Goal: Task Accomplishment & Management: Manage account settings

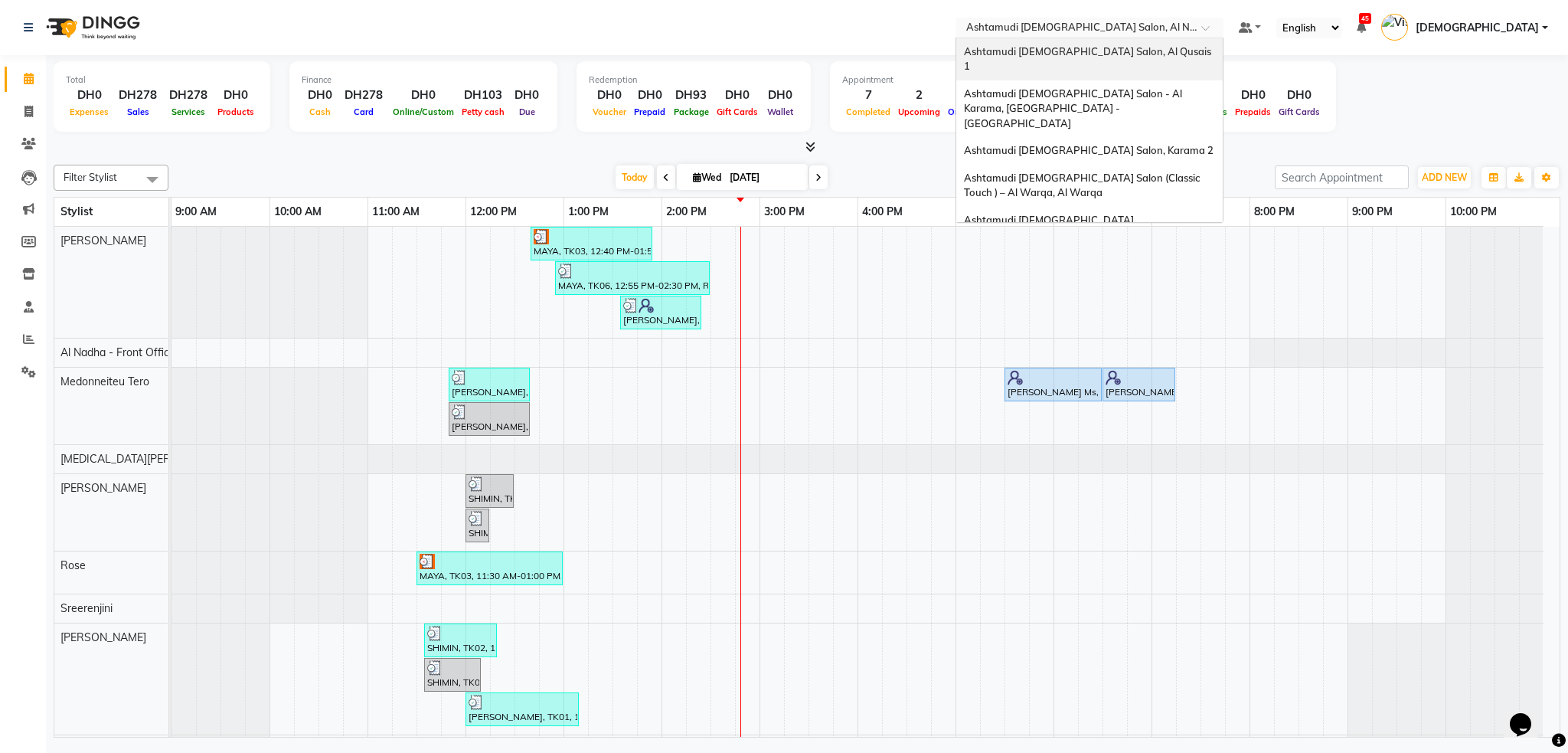
click at [1222, 53] on div "Ashtamudi [DEMOGRAPHIC_DATA] Salon, Al Qusais 1" at bounding box center [1089, 60] width 266 height 42
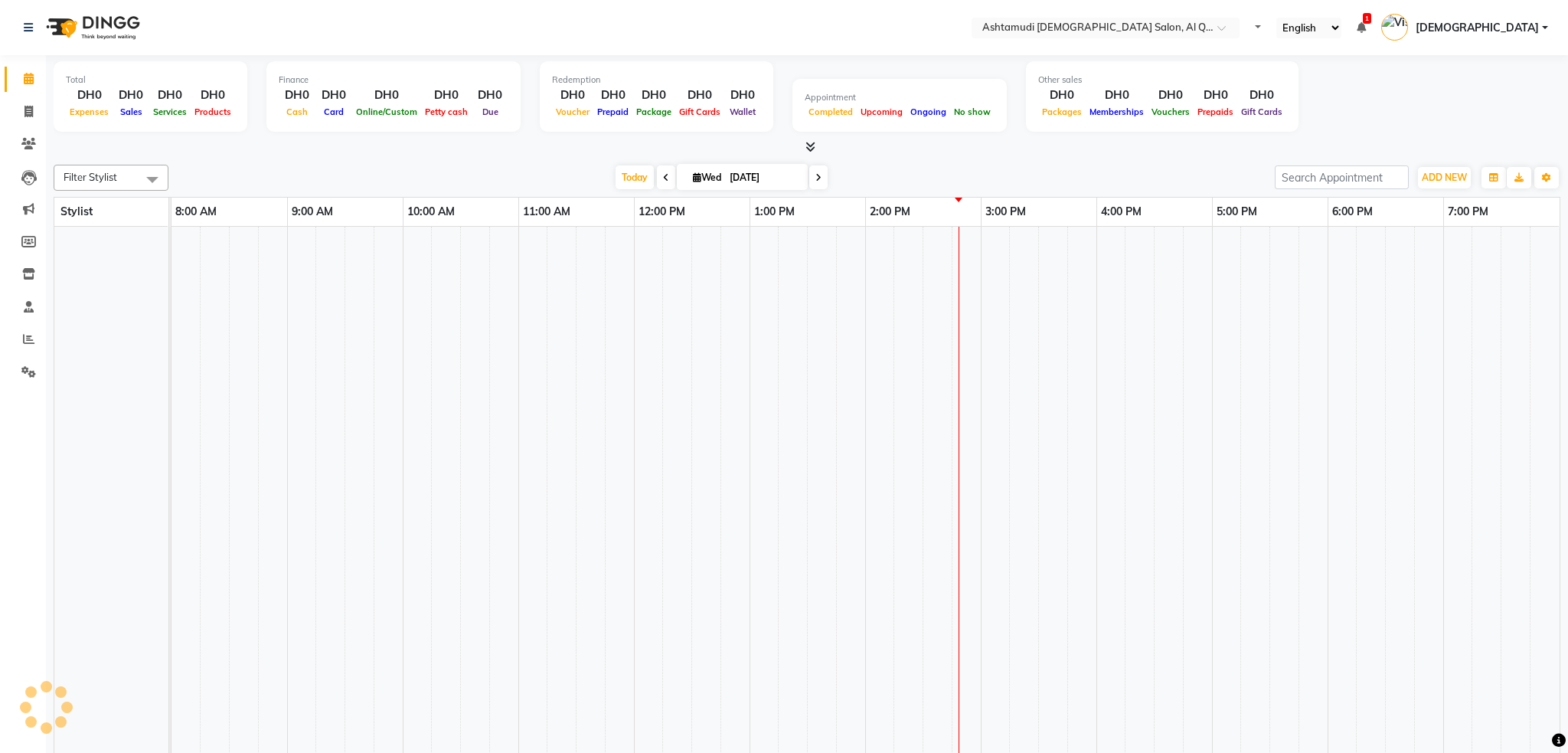
select select "en"
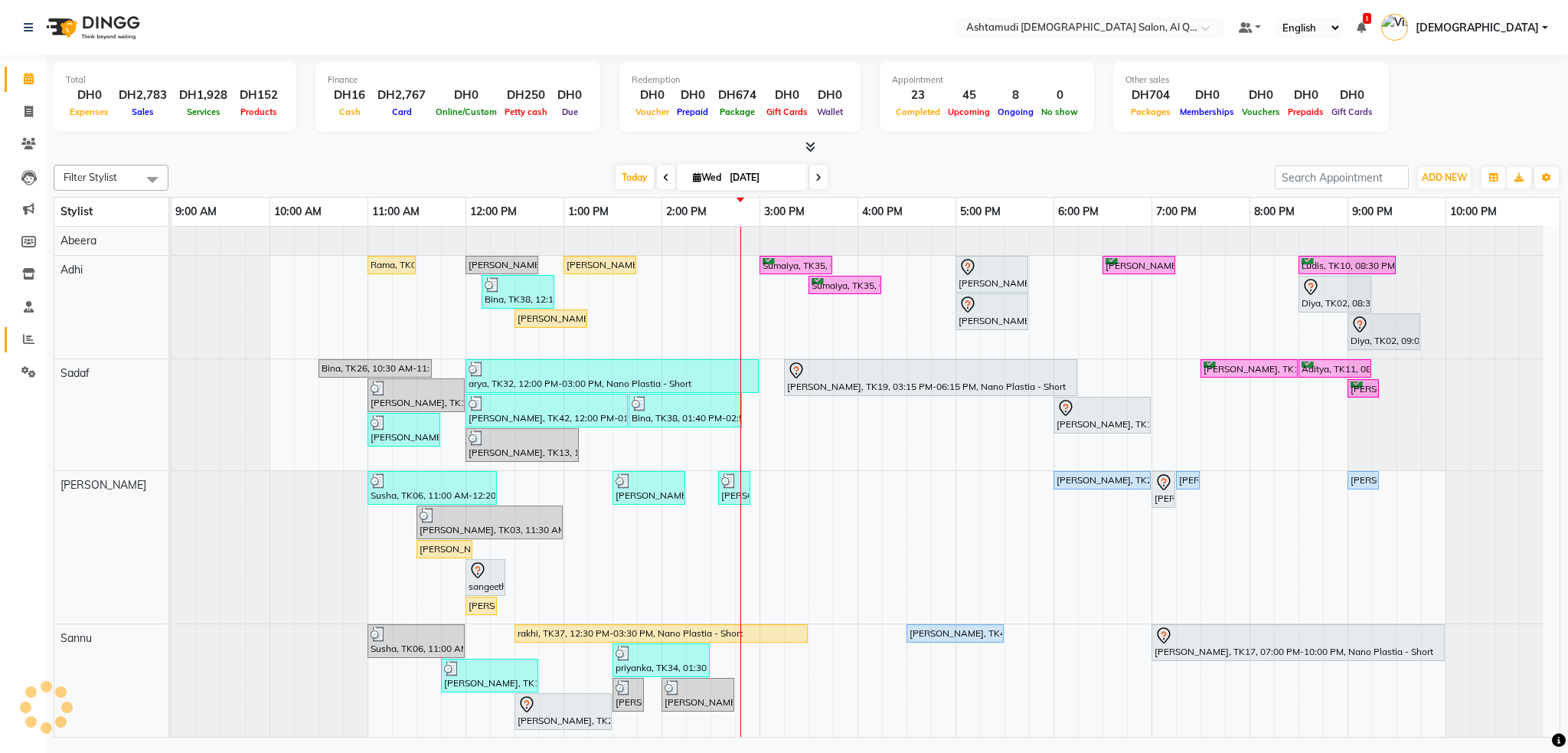
click at [36, 336] on span at bounding box center [29, 339] width 27 height 17
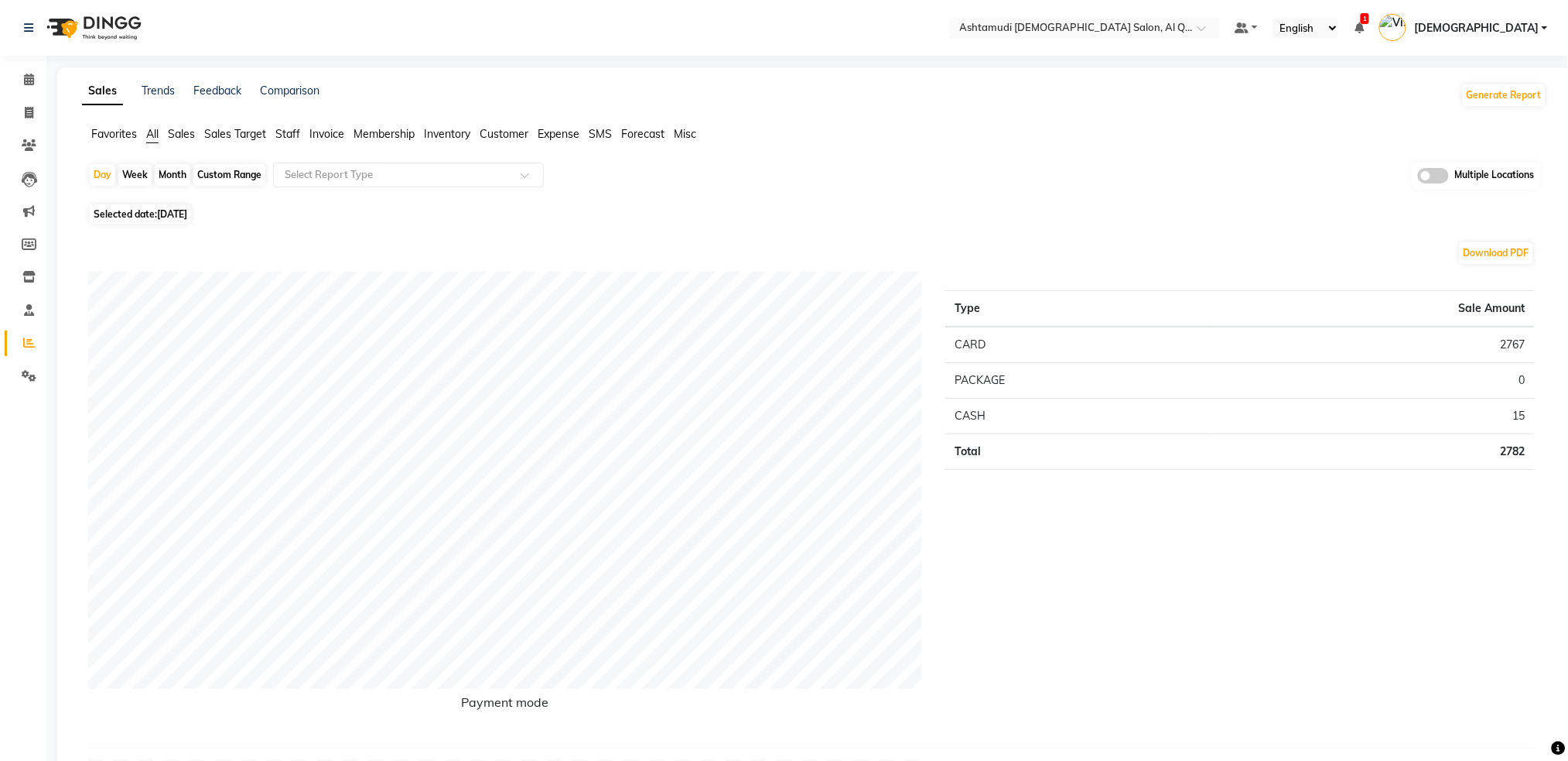
click at [292, 133] on span "Staff" at bounding box center [288, 134] width 25 height 14
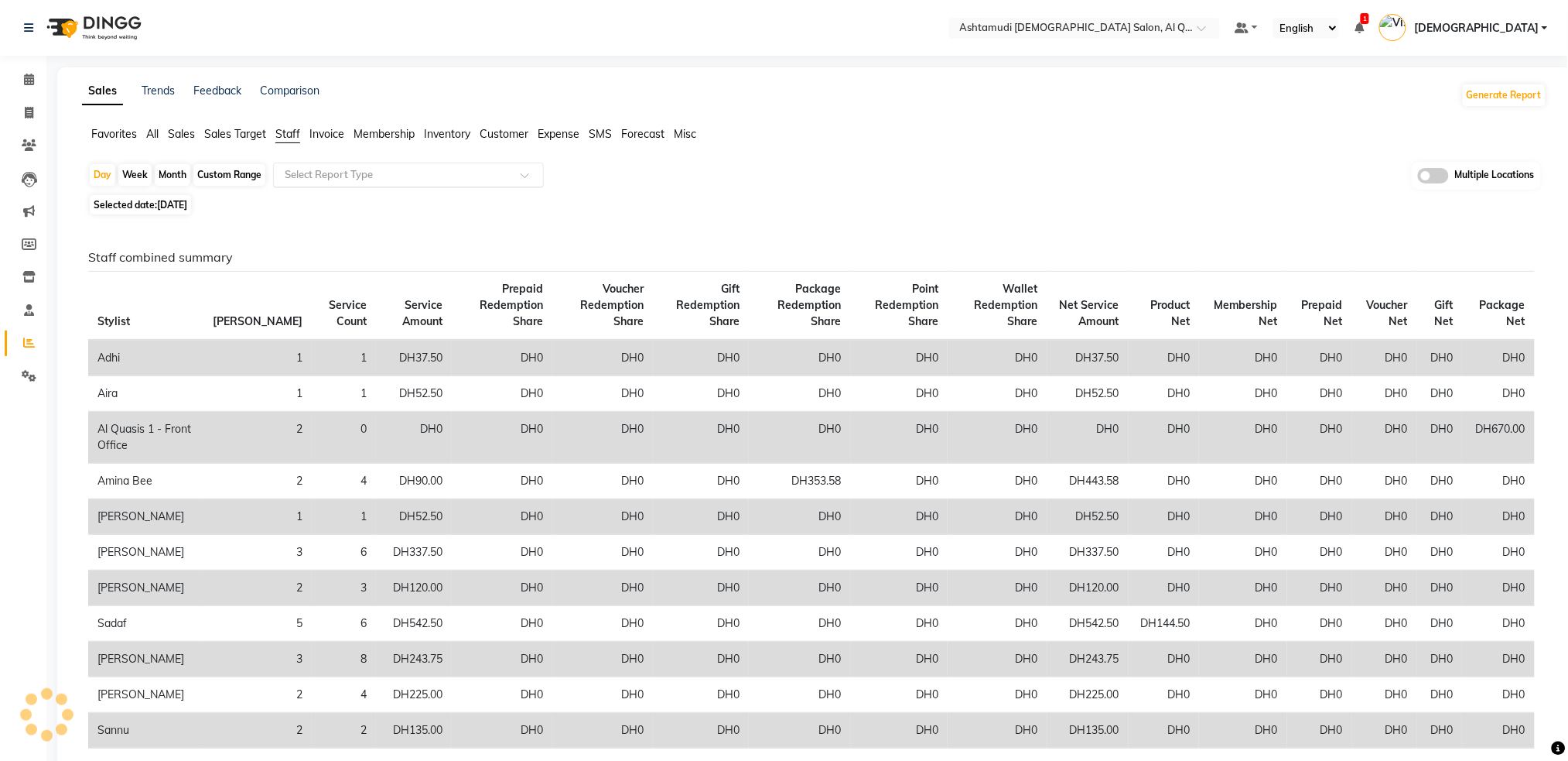
click at [312, 170] on input "text" at bounding box center [393, 175] width 223 height 16
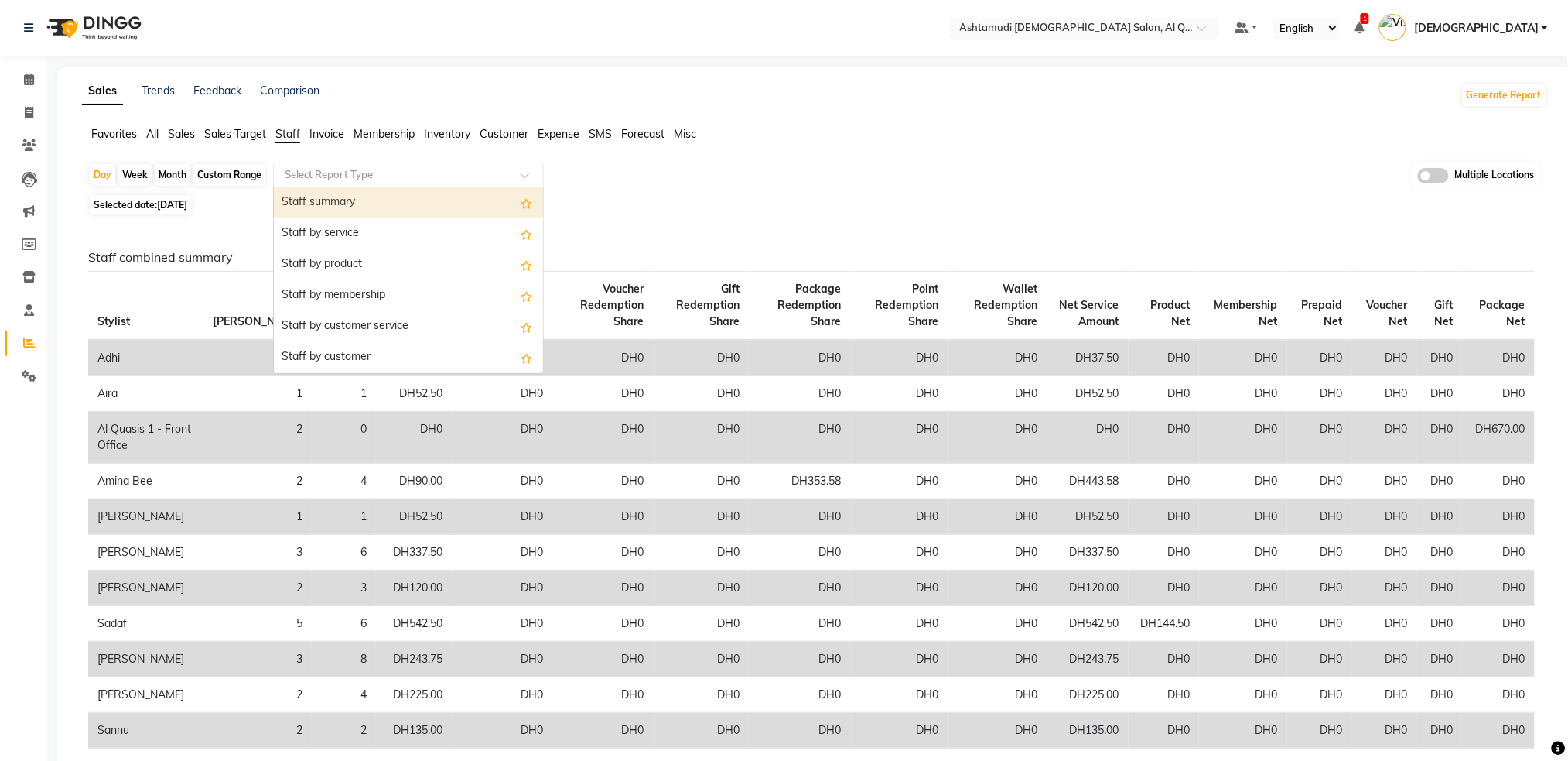
click at [335, 198] on div "Staff summary" at bounding box center [408, 203] width 269 height 31
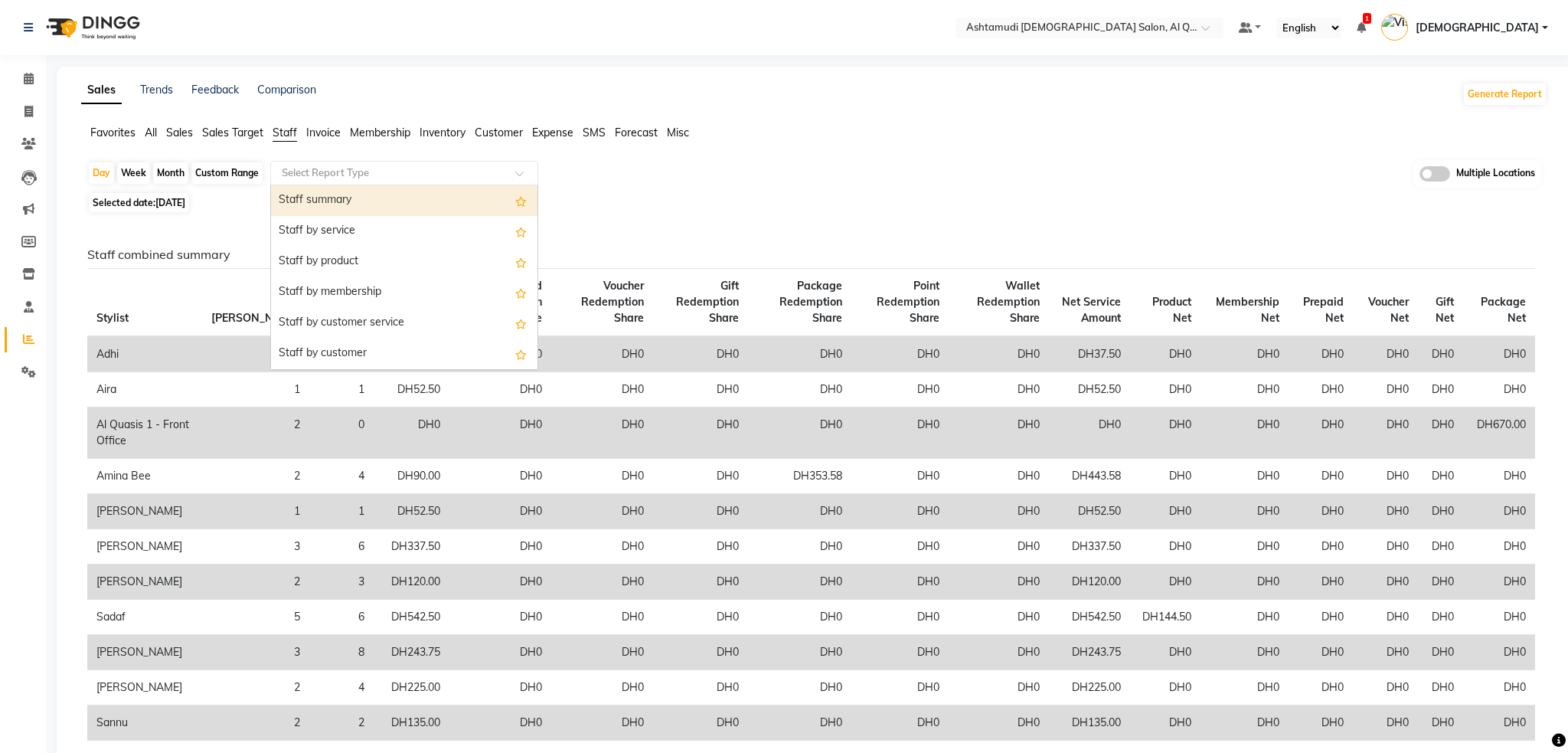
select select "full_report"
select select "csv"
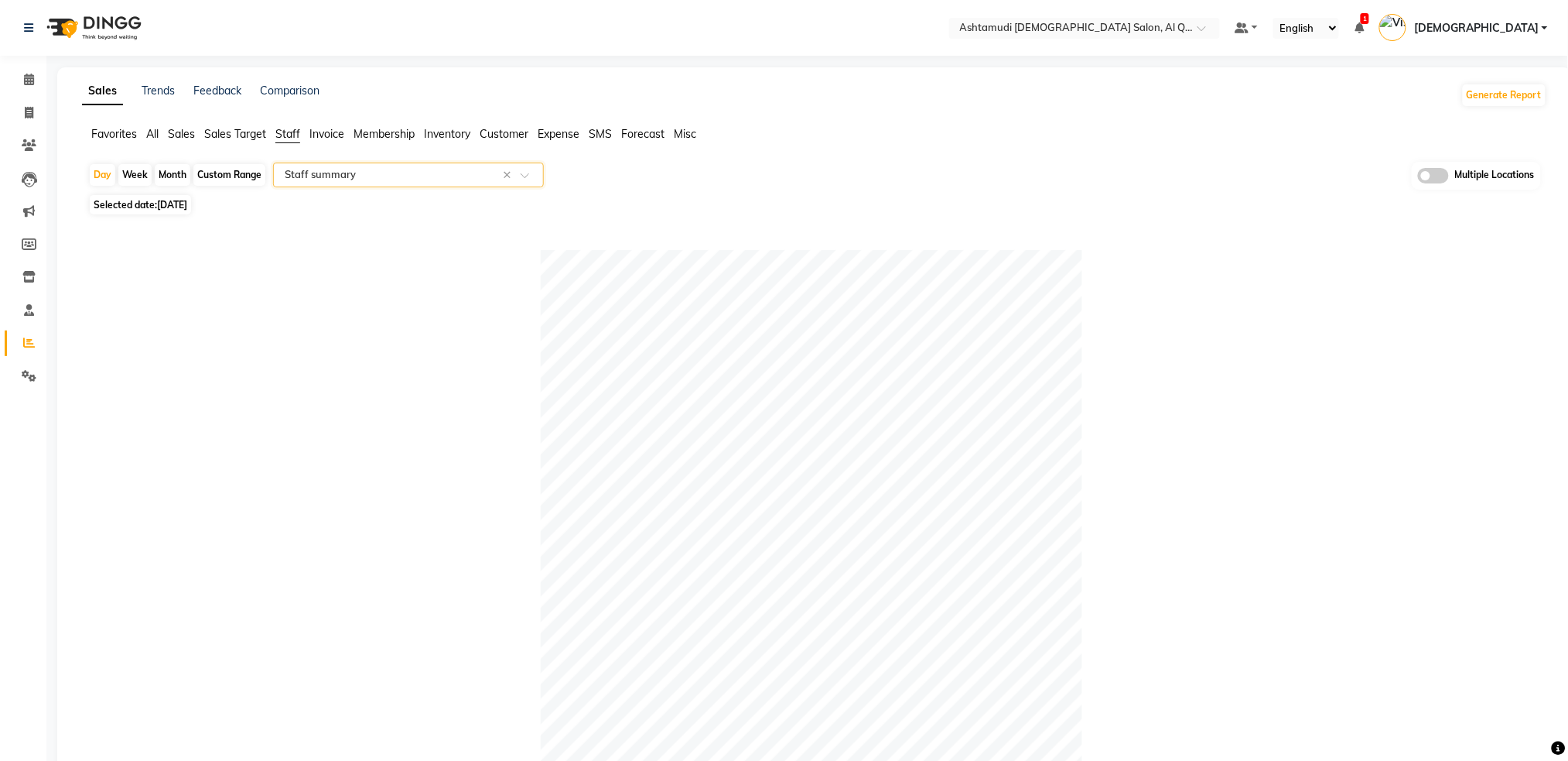
click at [225, 172] on div "Custom Range" at bounding box center [229, 175] width 72 height 21
select select "9"
select select "2025"
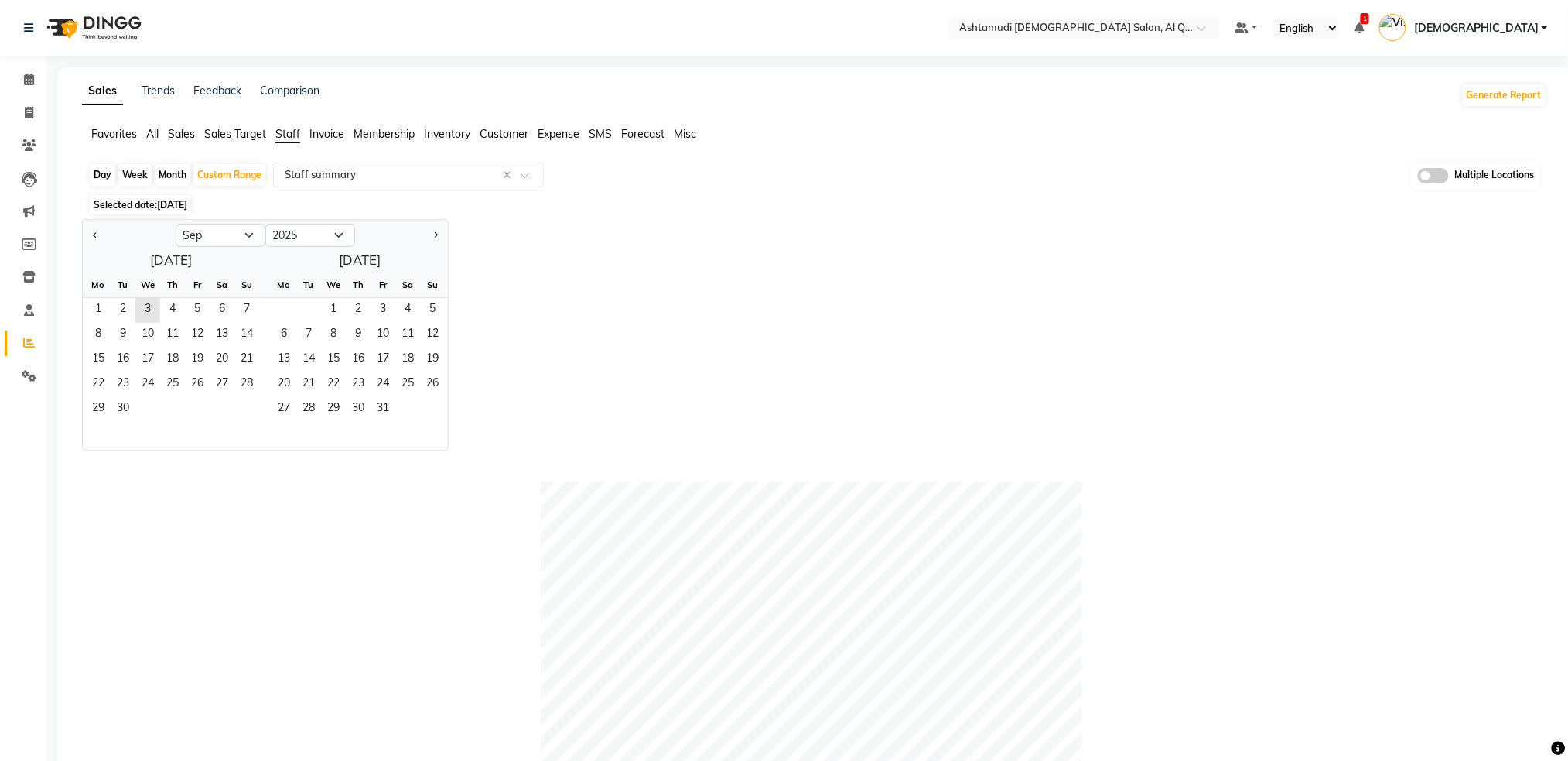
click at [102, 237] on div at bounding box center [129, 236] width 93 height 25
click at [96, 237] on button "Previous month" at bounding box center [95, 236] width 13 height 25
select select "8"
click at [204, 314] on span "1" at bounding box center [198, 311] width 25 height 25
click at [259, 407] on div "29 30" at bounding box center [353, 410] width 189 height 25
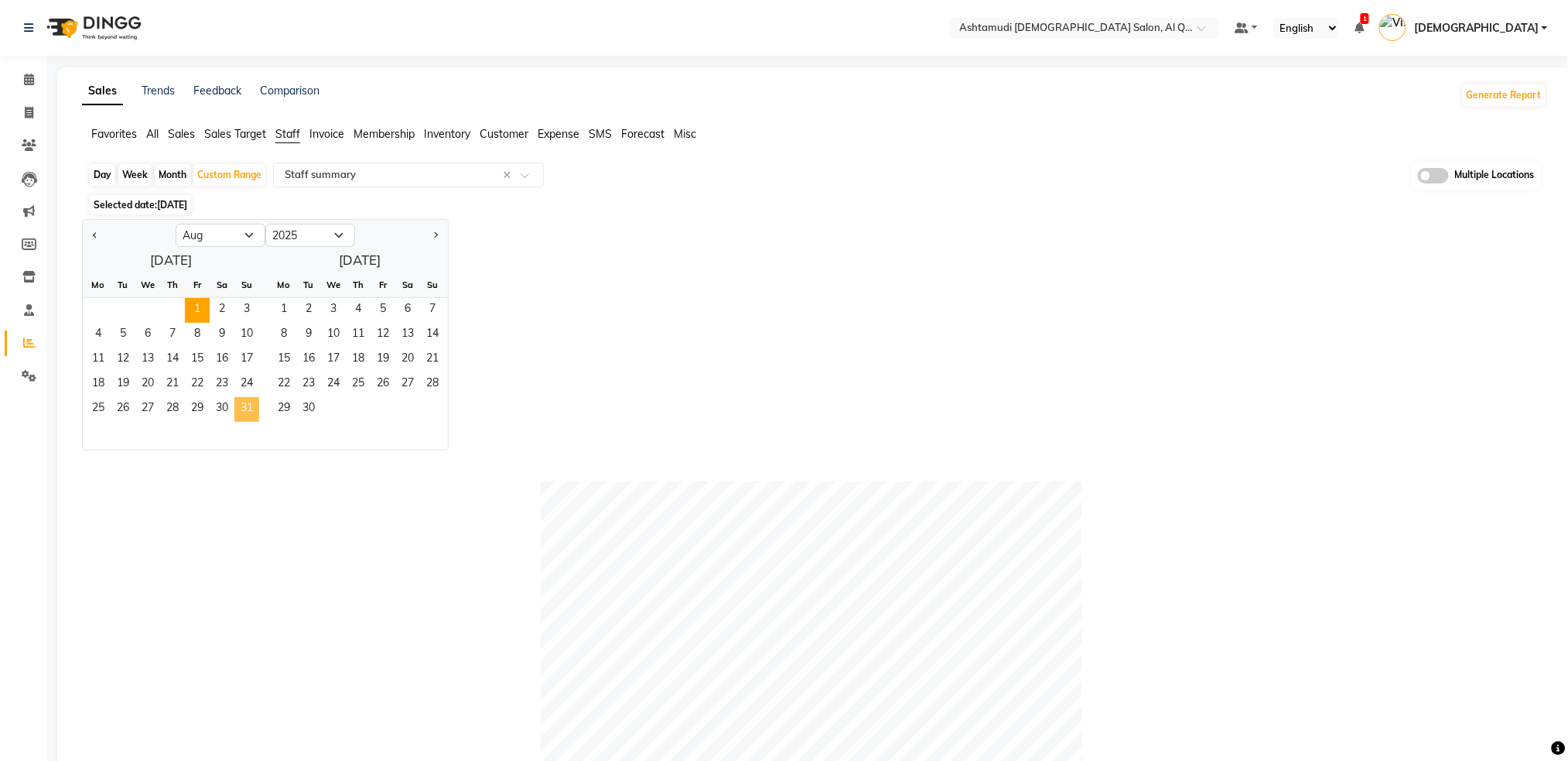
click at [243, 406] on span "31" at bounding box center [247, 410] width 25 height 25
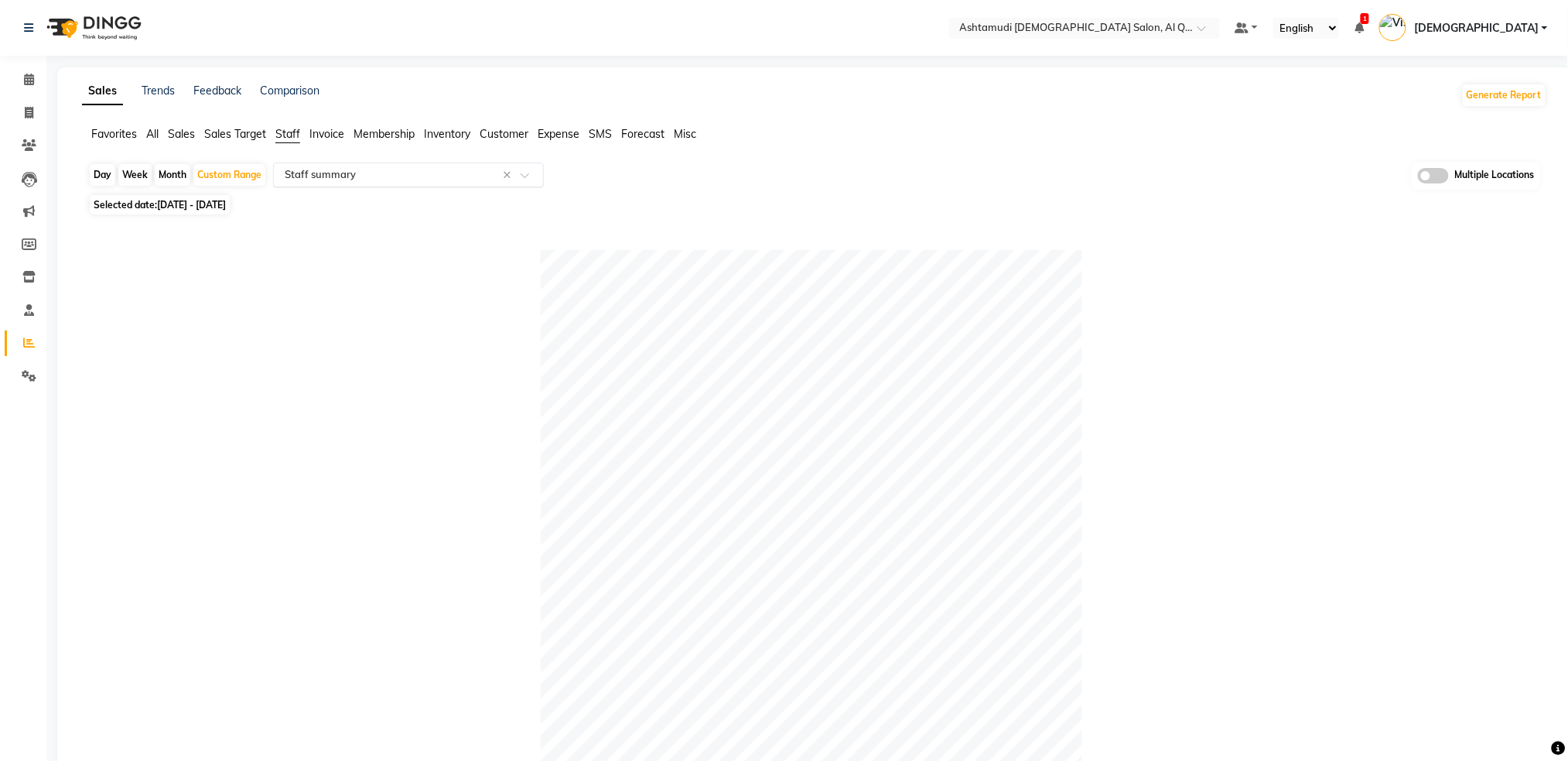
click at [392, 174] on input "text" at bounding box center [393, 175] width 223 height 16
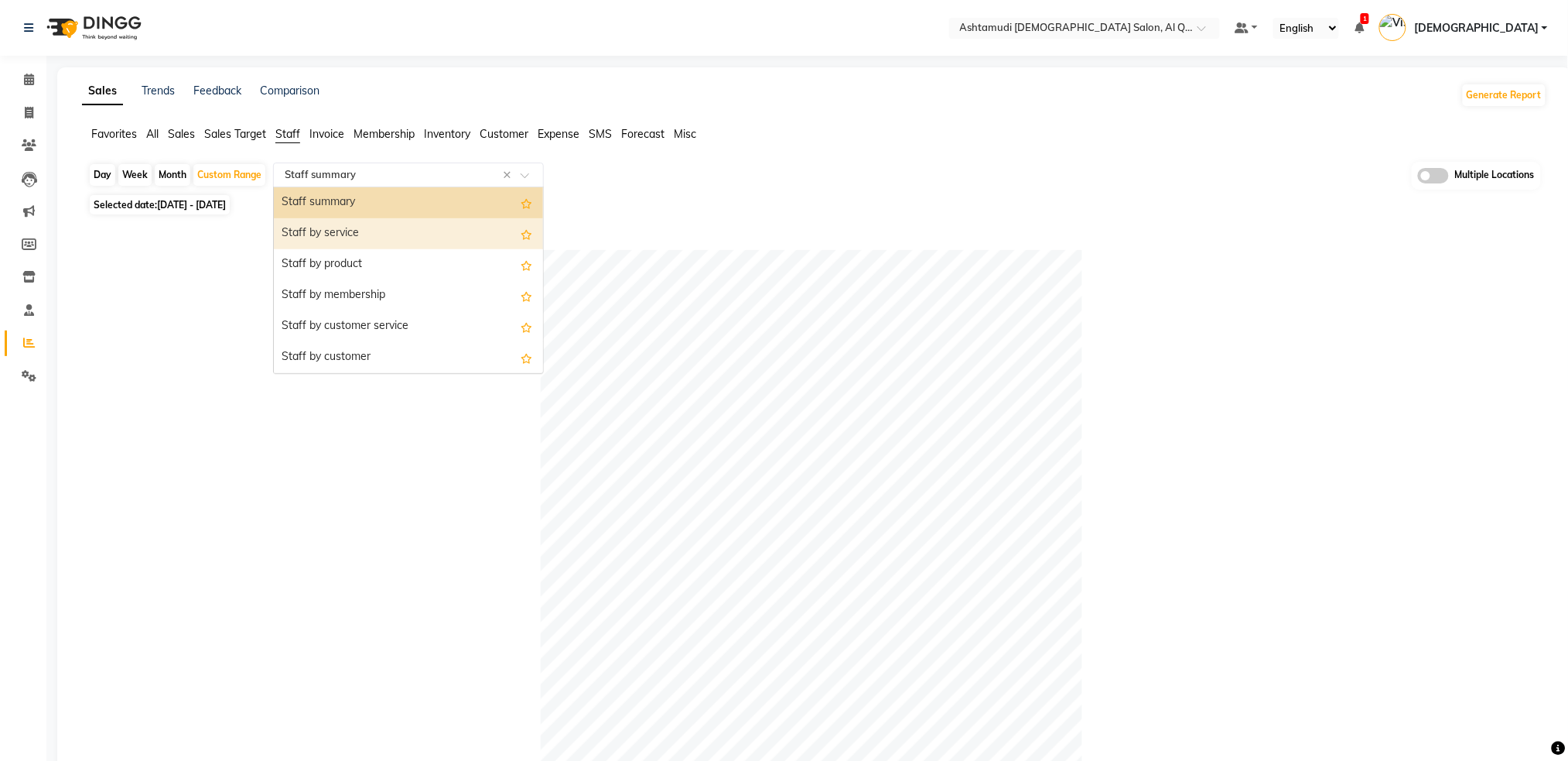
click at [364, 229] on div "Staff by service" at bounding box center [408, 234] width 269 height 31
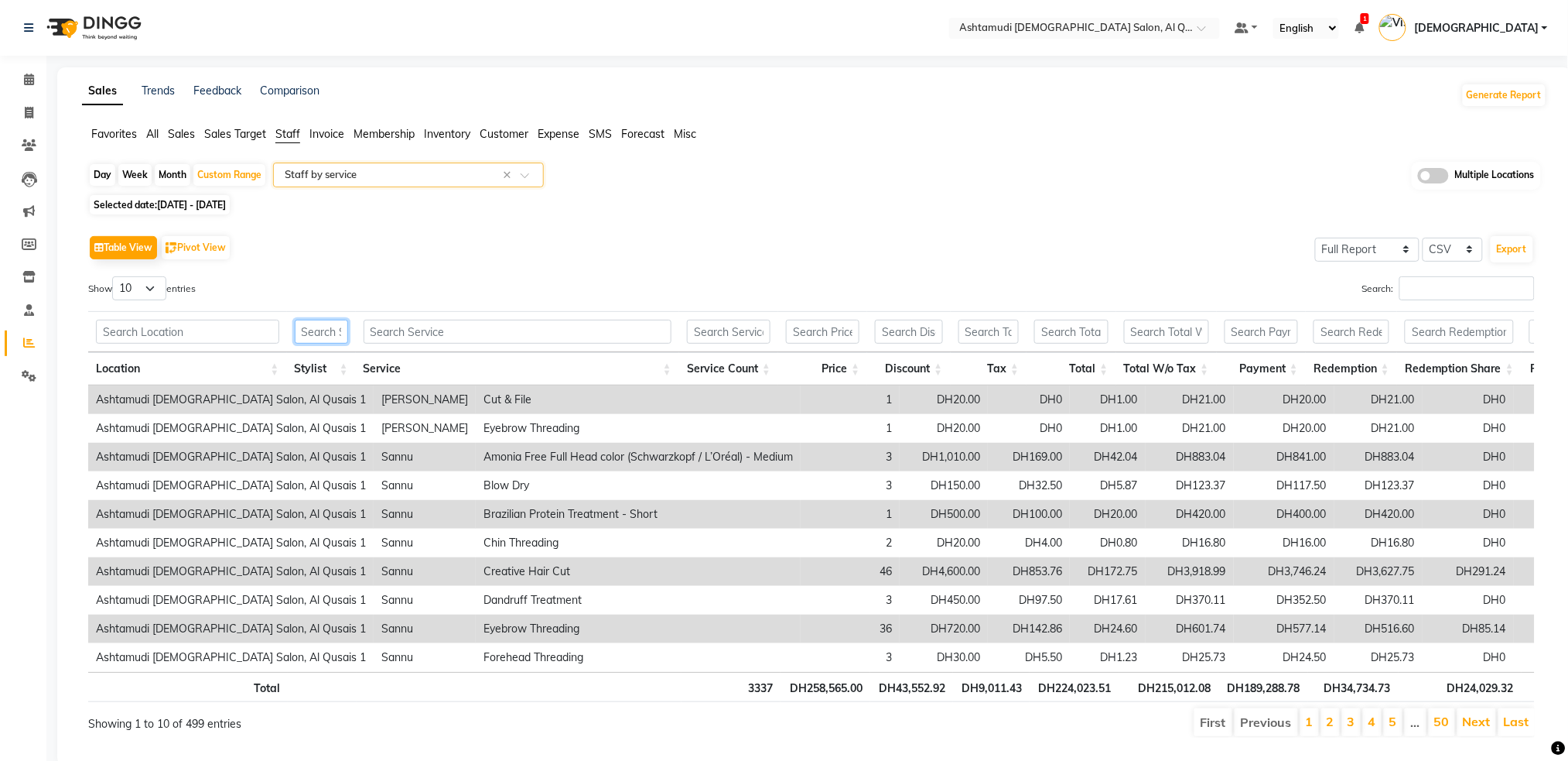
click at [331, 332] on input "text" at bounding box center [321, 331] width 53 height 24
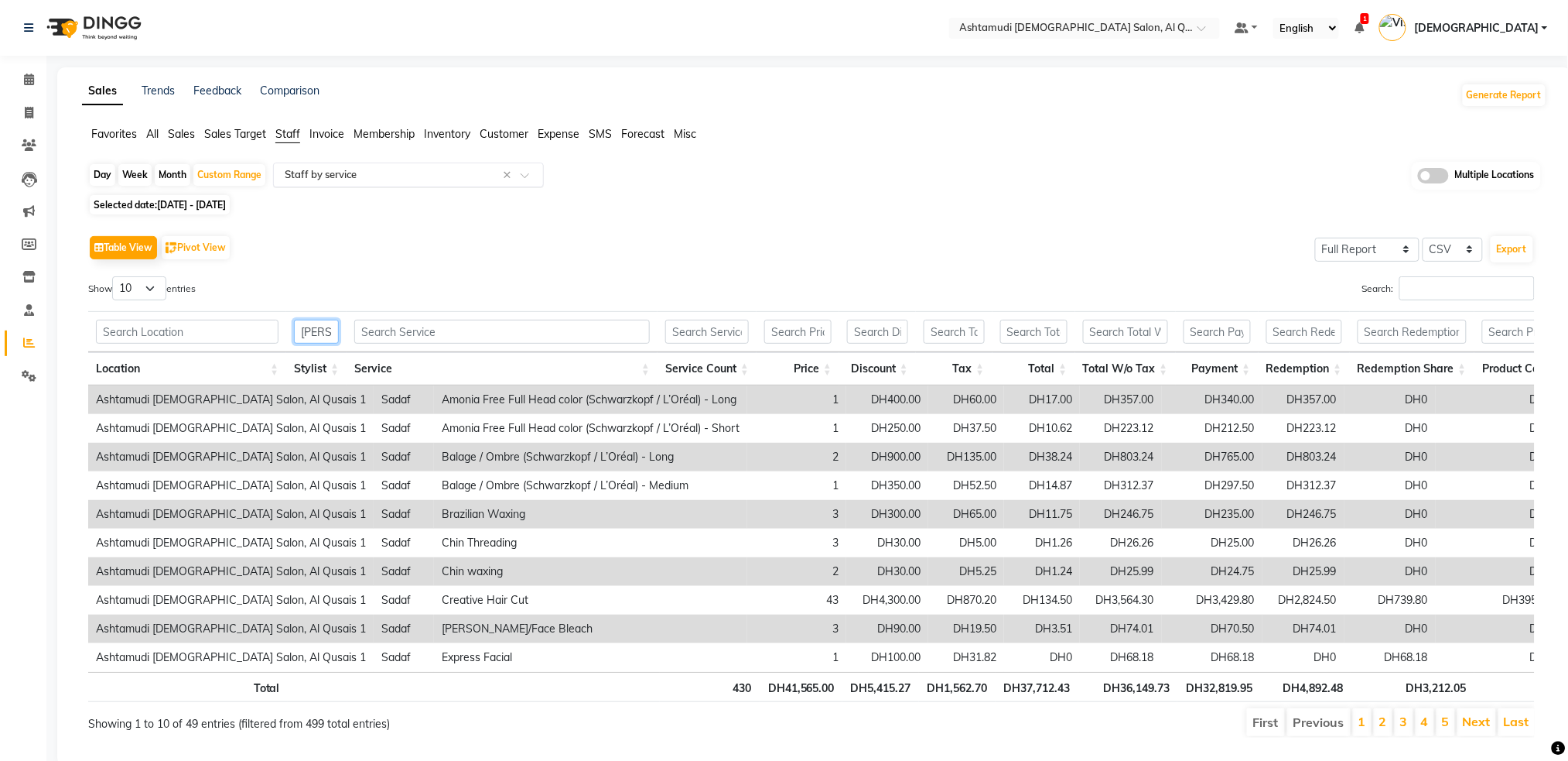
type input "sada"
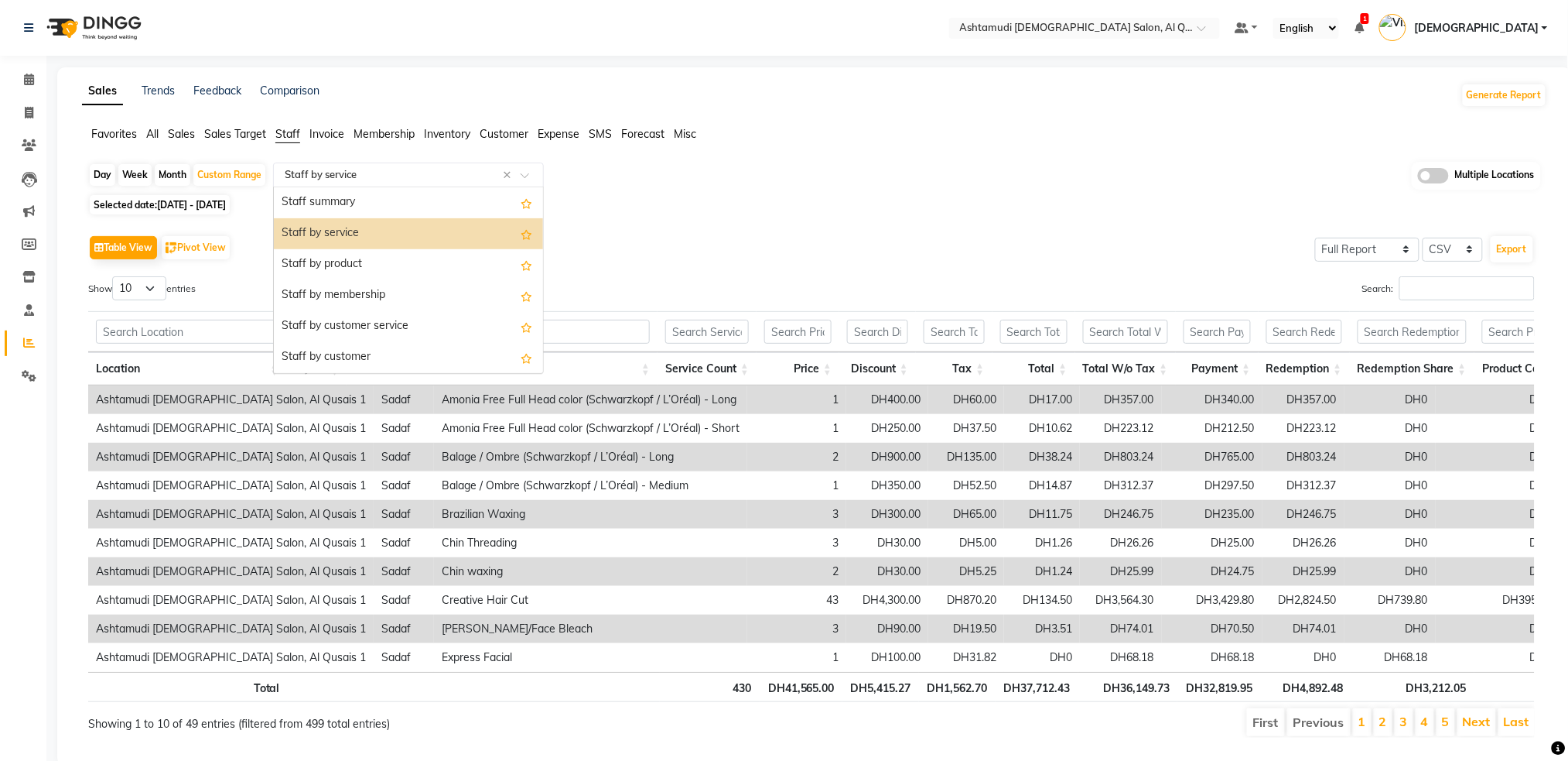
click at [338, 181] on input "text" at bounding box center [393, 175] width 223 height 16
click at [331, 200] on div "Staff summary" at bounding box center [408, 203] width 269 height 31
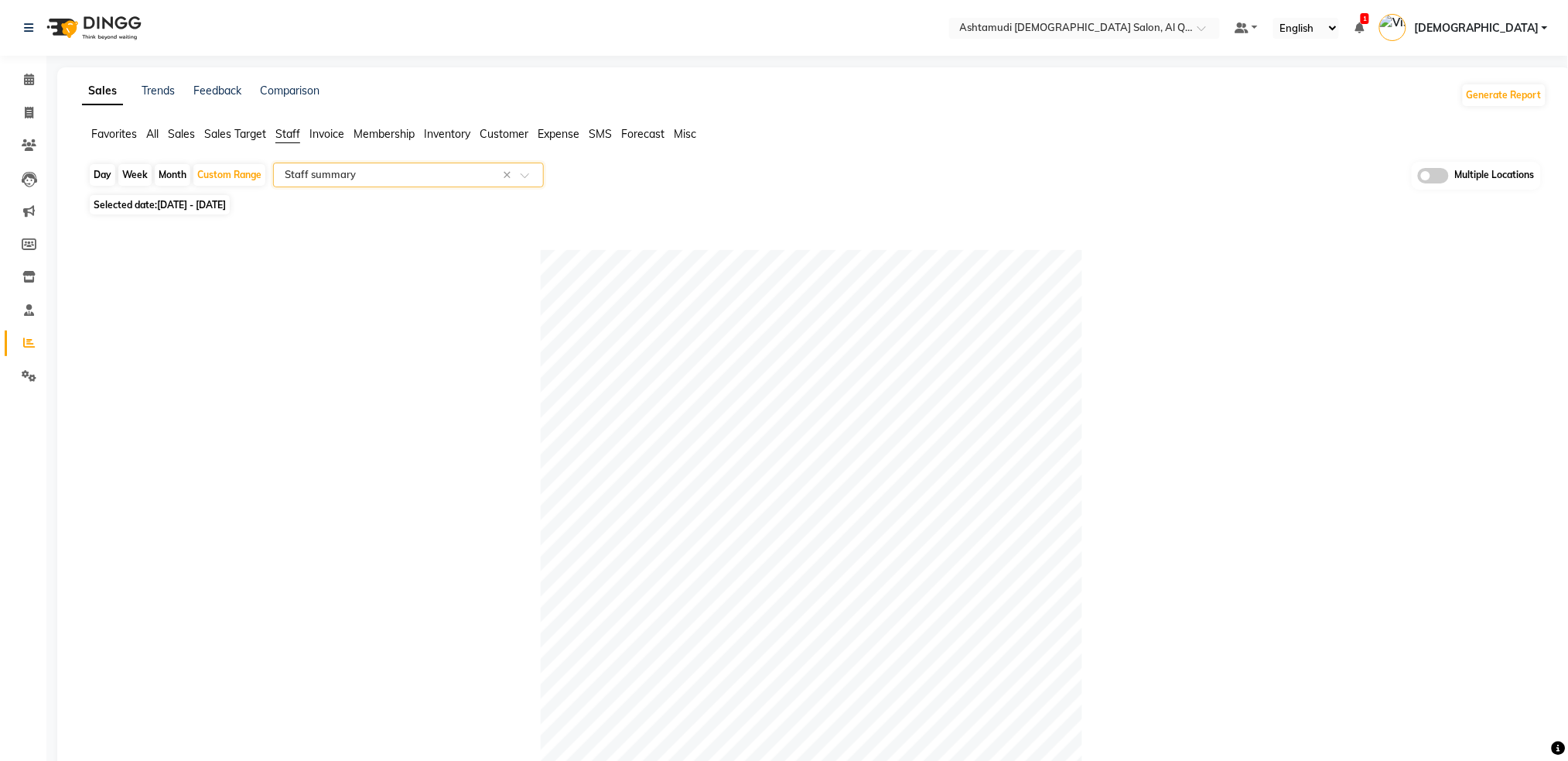
click at [428, 184] on div "Select Report Type × Staff summary ×" at bounding box center [408, 175] width 271 height 25
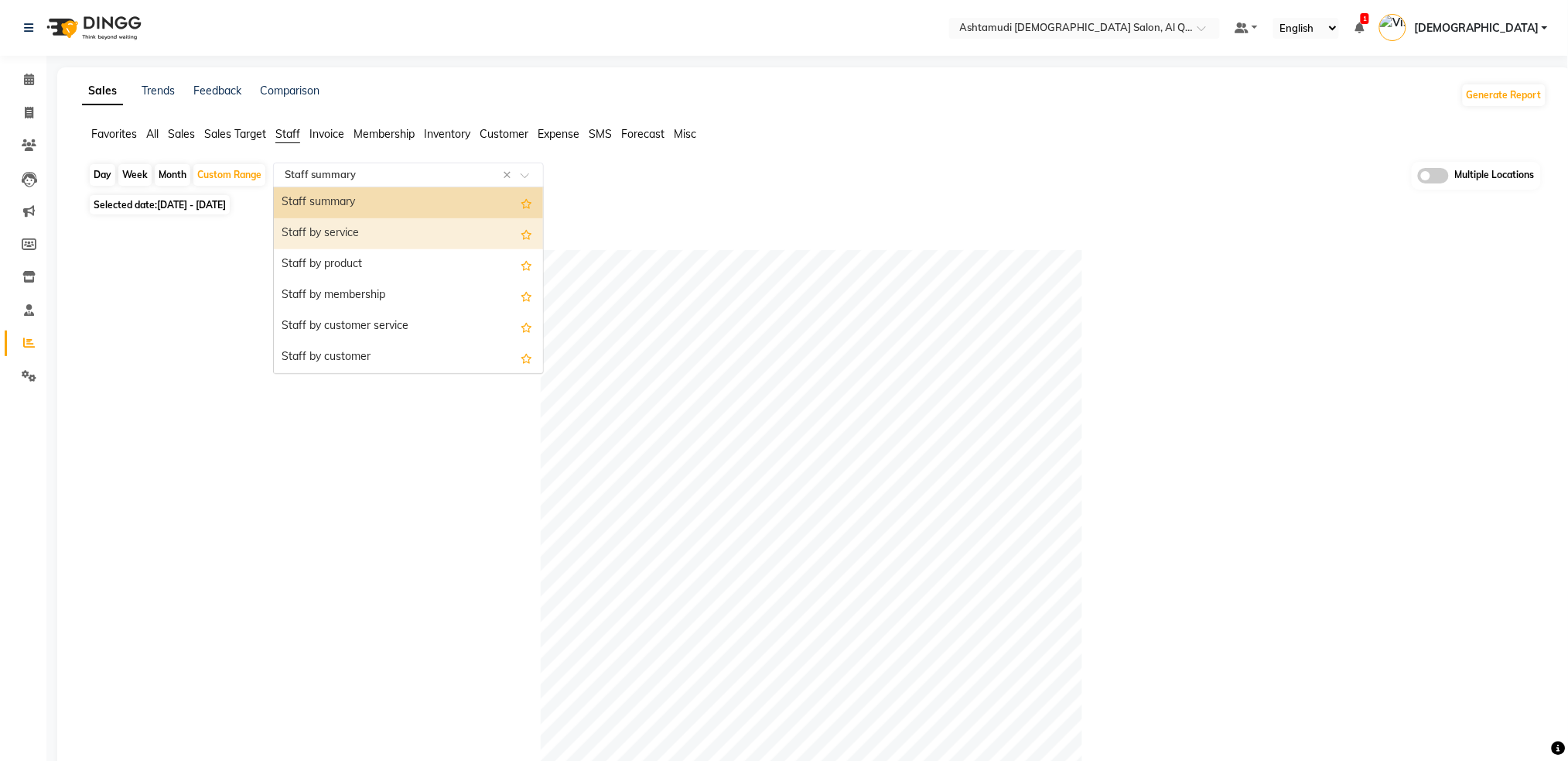
click at [395, 239] on div "Staff by service" at bounding box center [408, 234] width 269 height 31
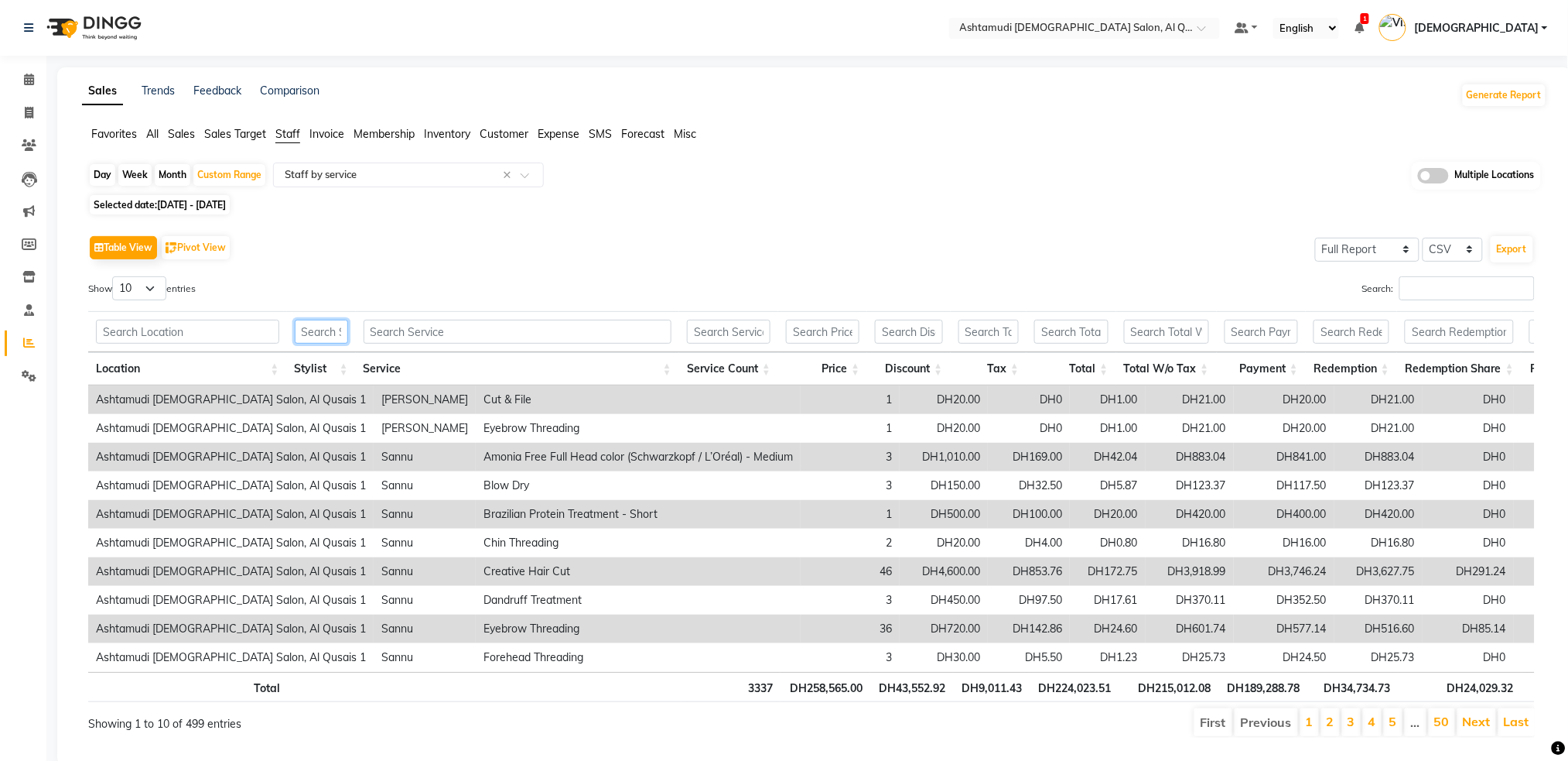
click at [313, 332] on input "text" at bounding box center [321, 331] width 53 height 24
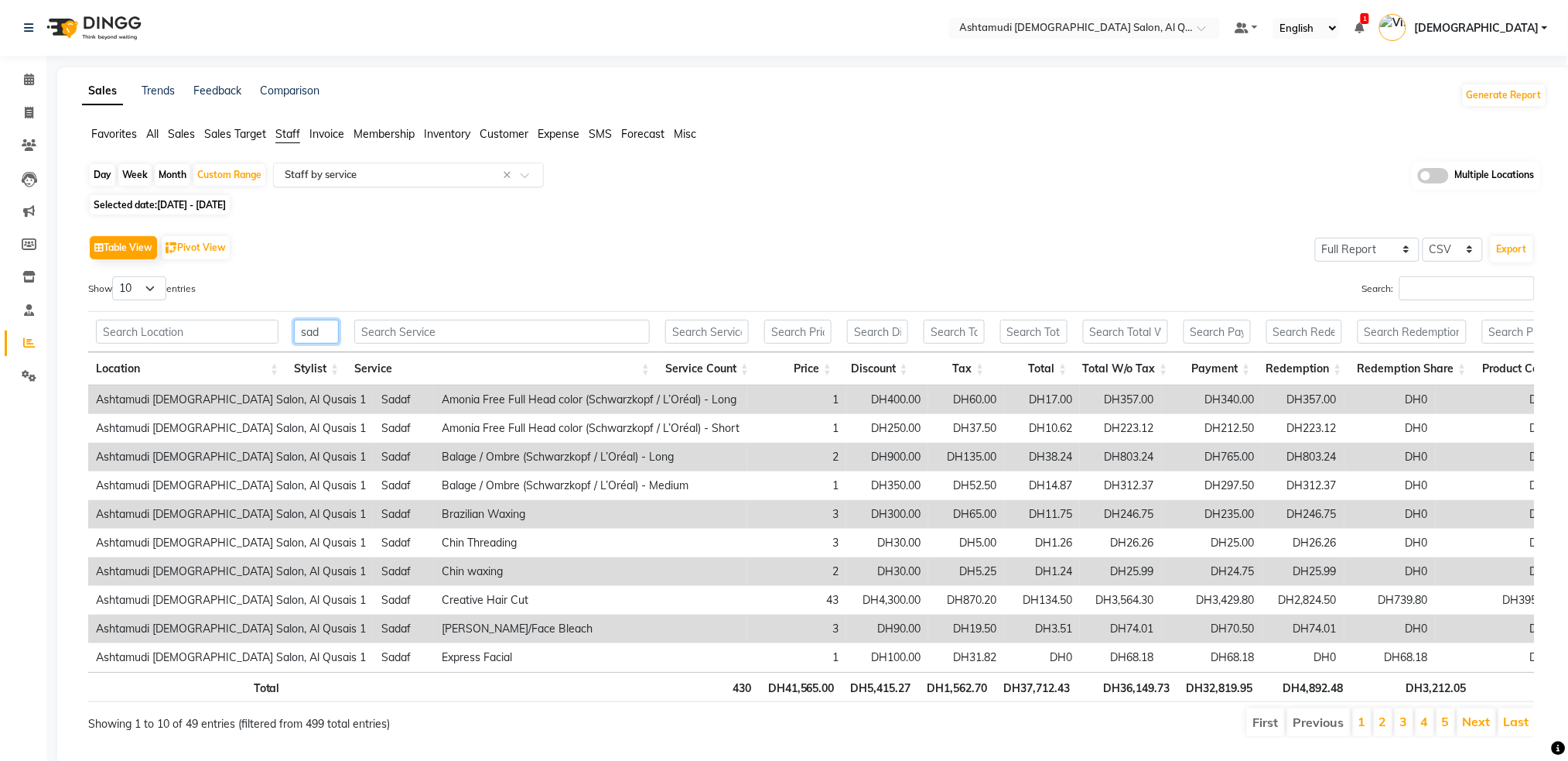
type input "sad"
click at [361, 179] on input "text" at bounding box center [393, 175] width 223 height 16
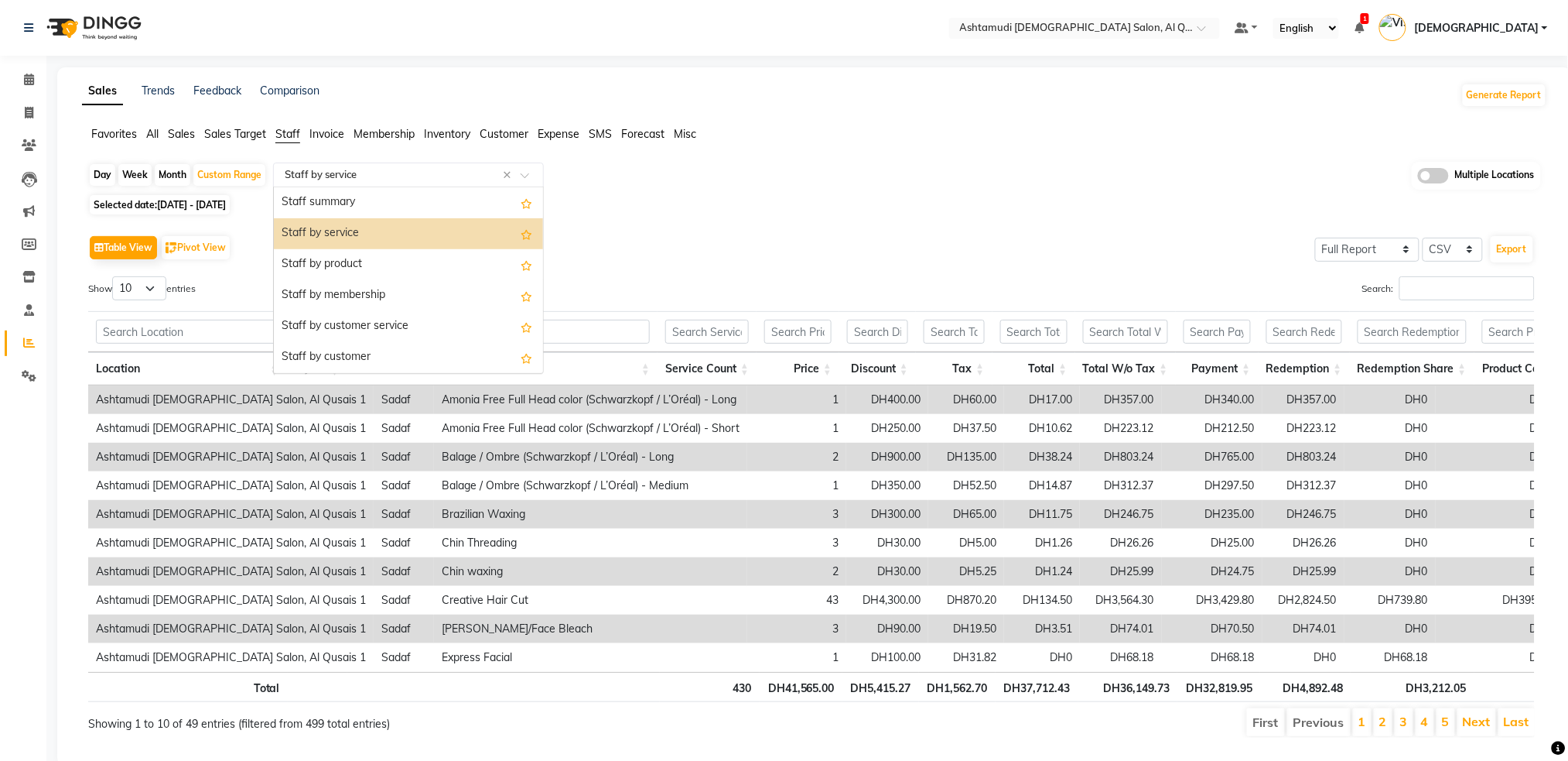
click at [406, 238] on div "Staff by service" at bounding box center [408, 234] width 269 height 31
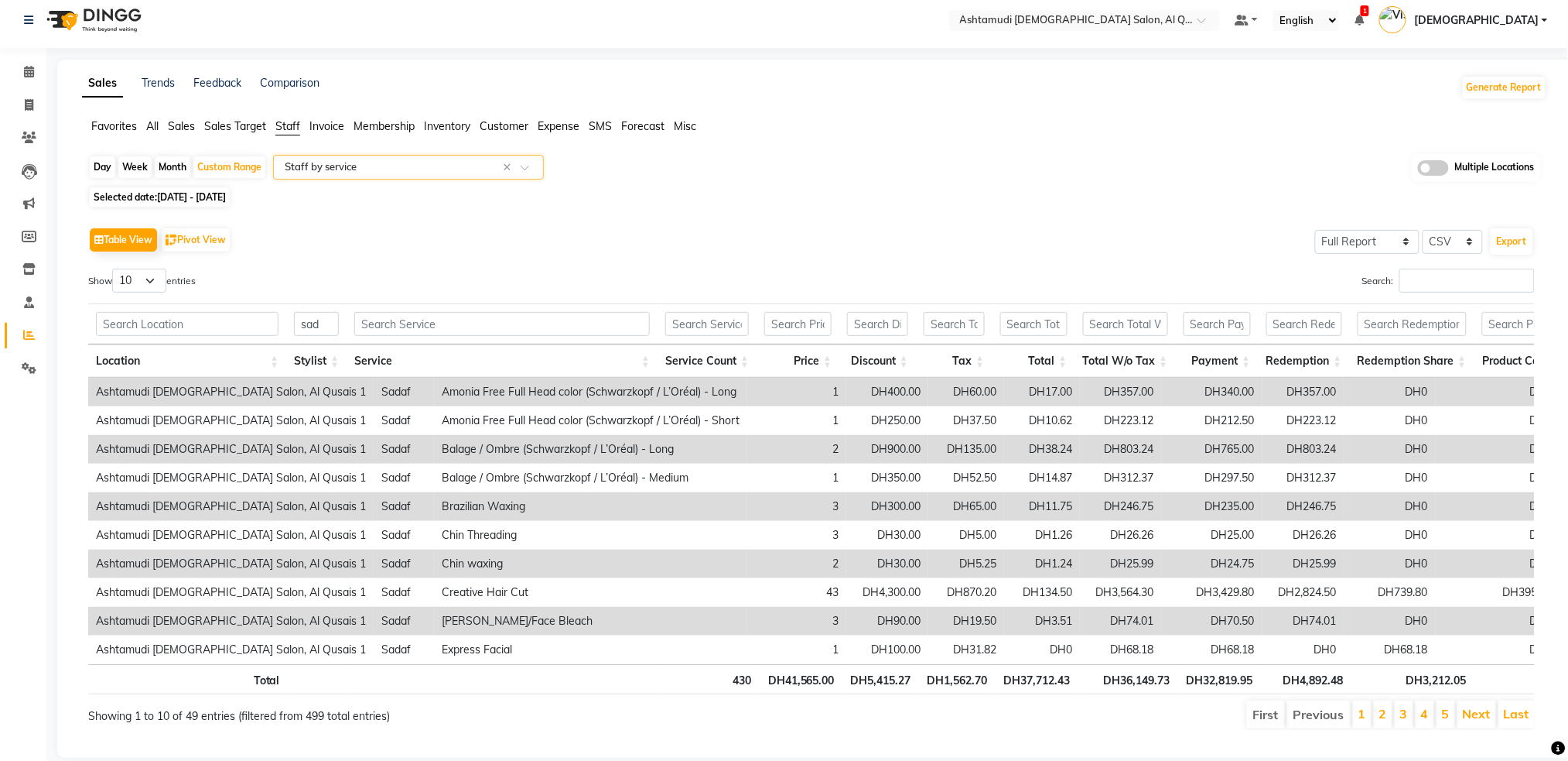
scroll to position [59, 0]
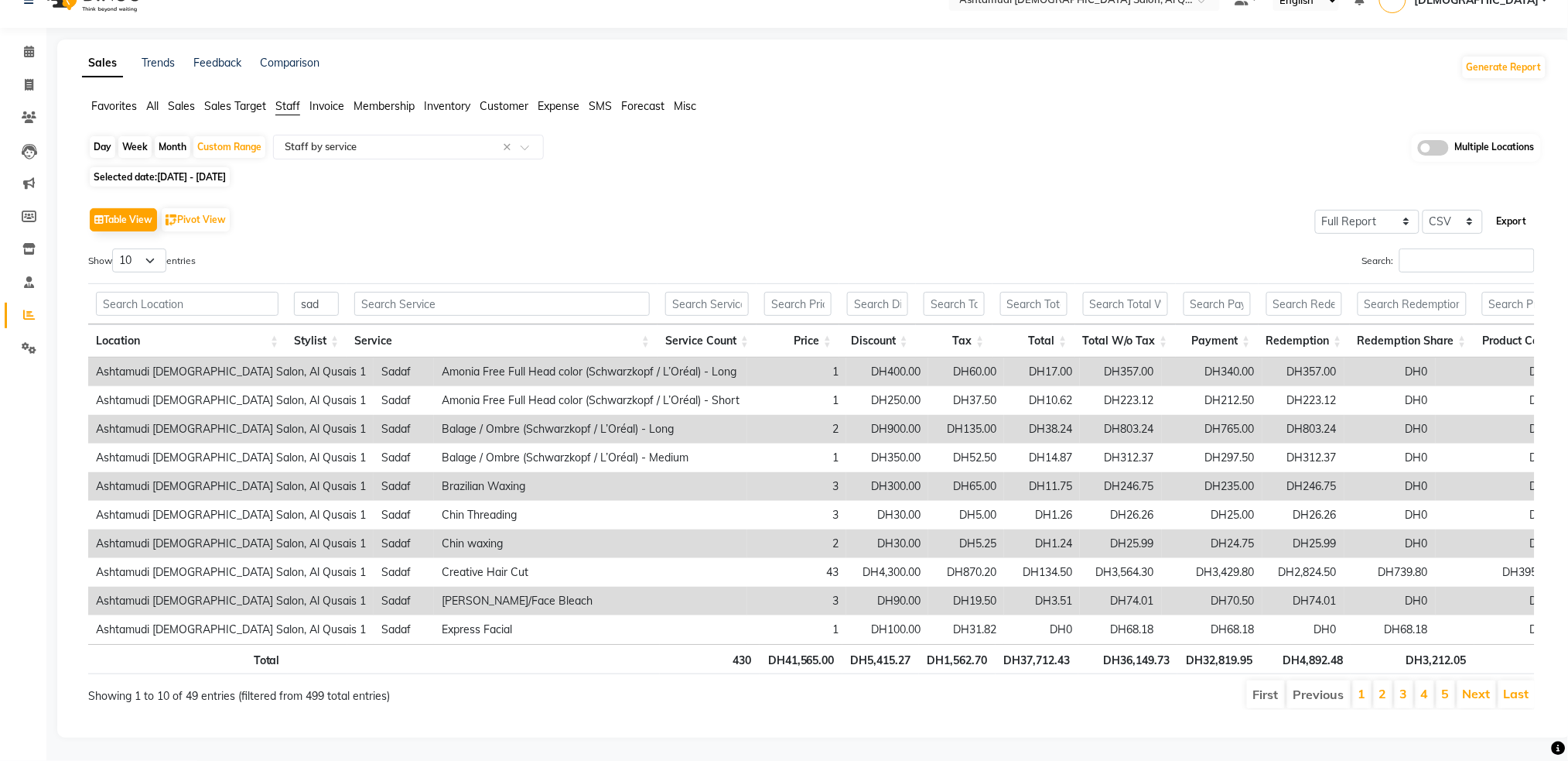
click at [1513, 208] on button "Export" at bounding box center [1512, 220] width 43 height 26
click at [399, 139] on input "text" at bounding box center [393, 147] width 223 height 16
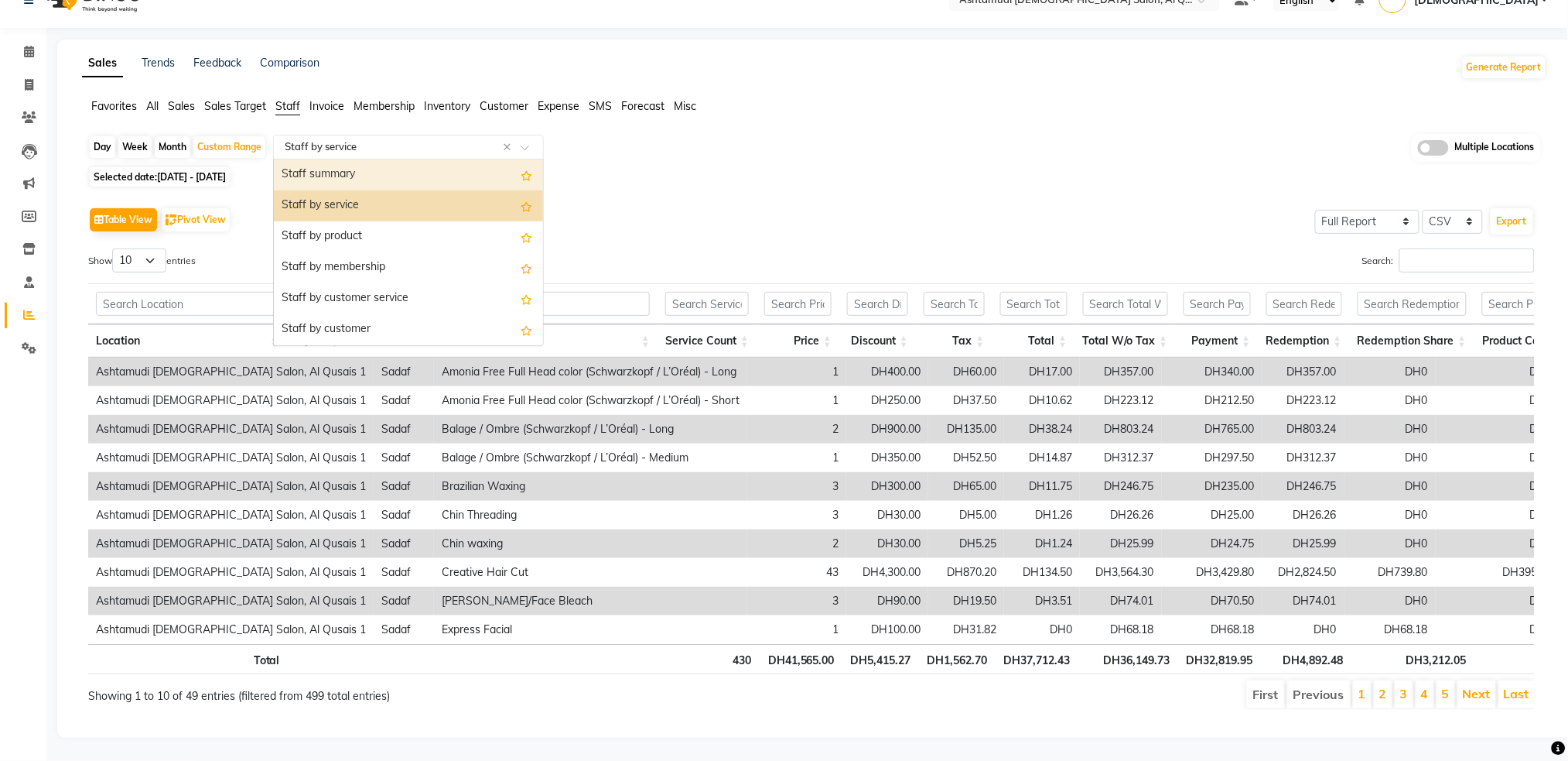
click at [363, 159] on div "Staff summary" at bounding box center [408, 175] width 269 height 31
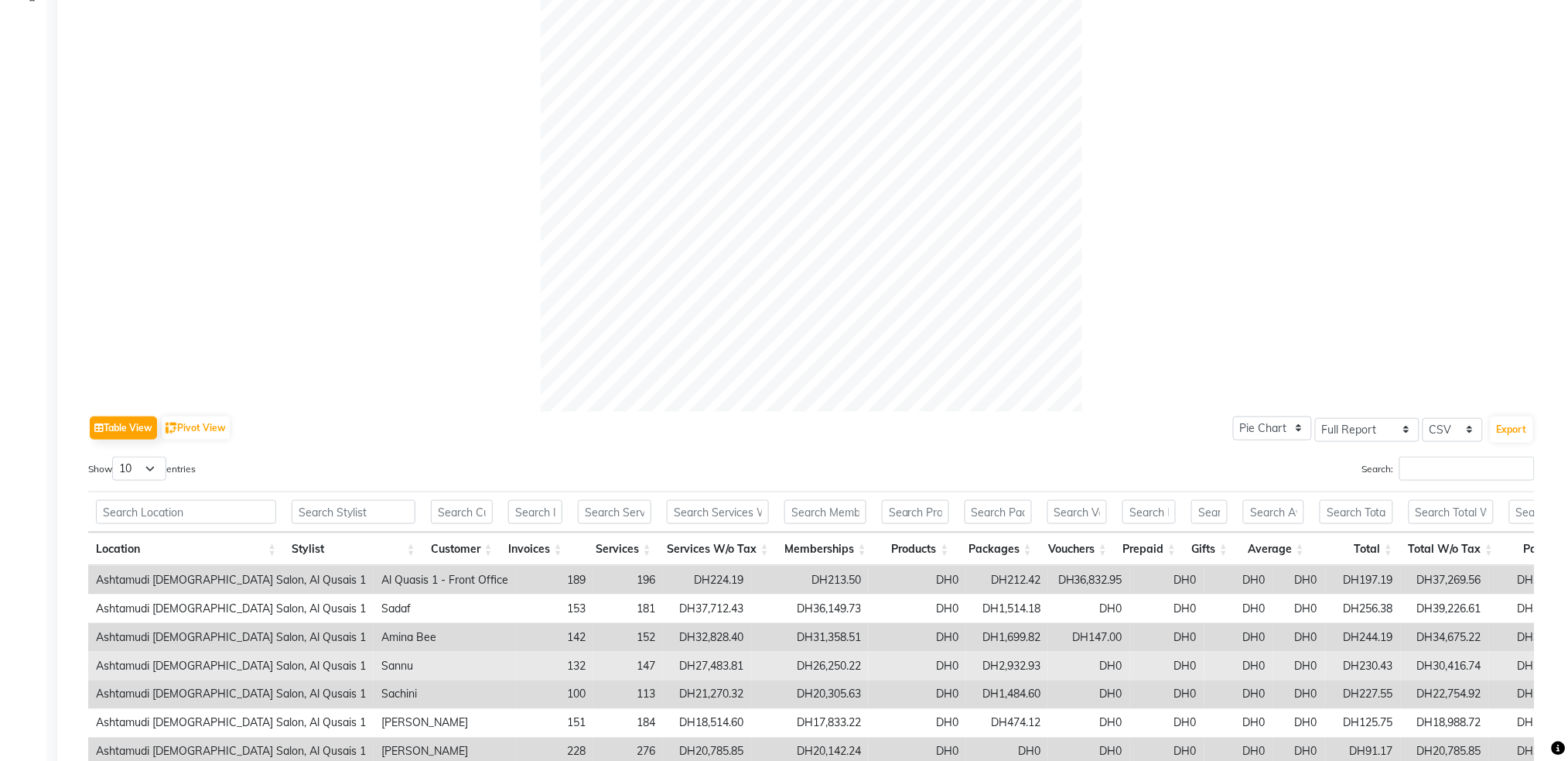
scroll to position [575, 0]
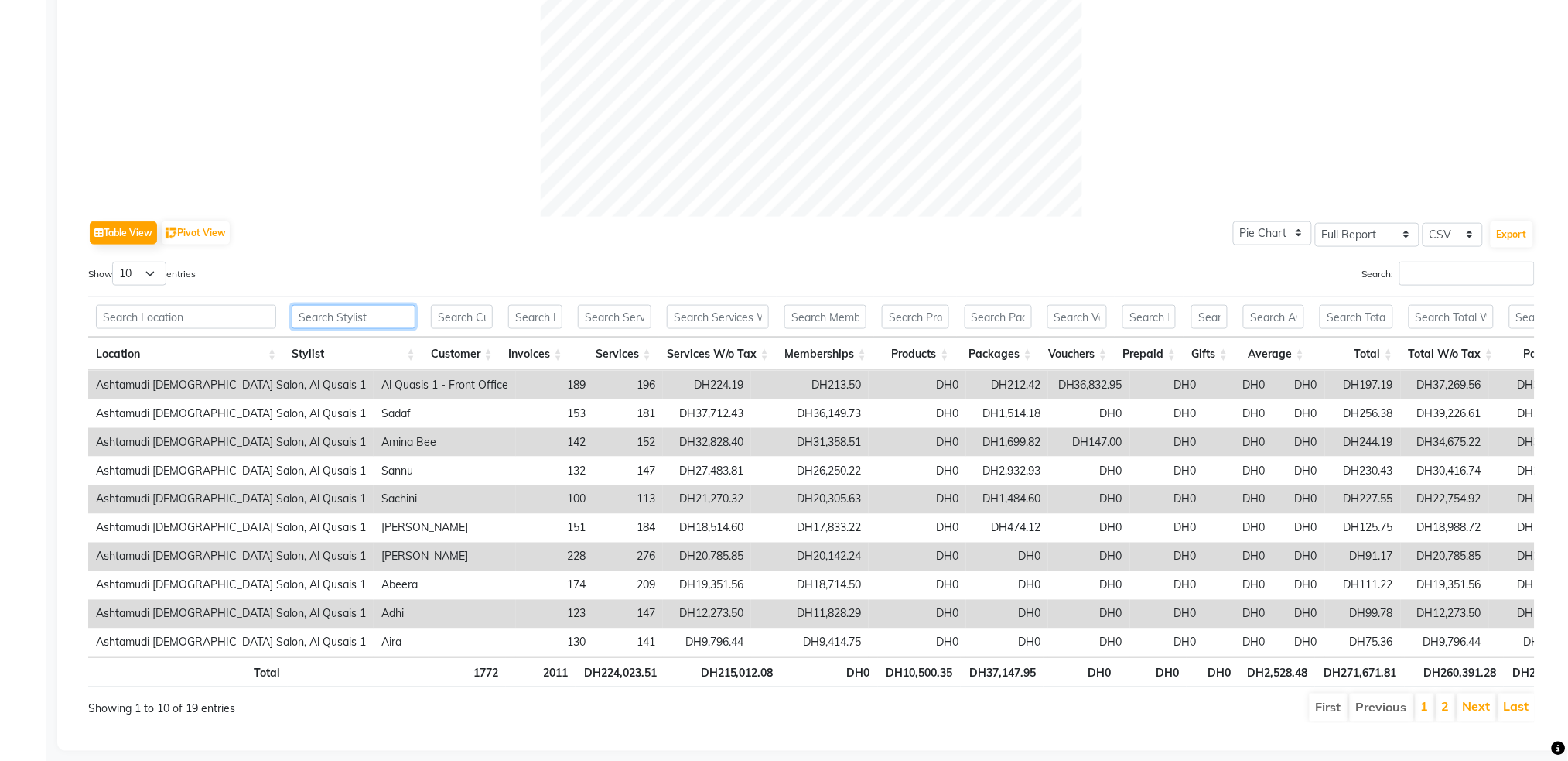
click at [333, 326] on input "text" at bounding box center [354, 316] width 124 height 24
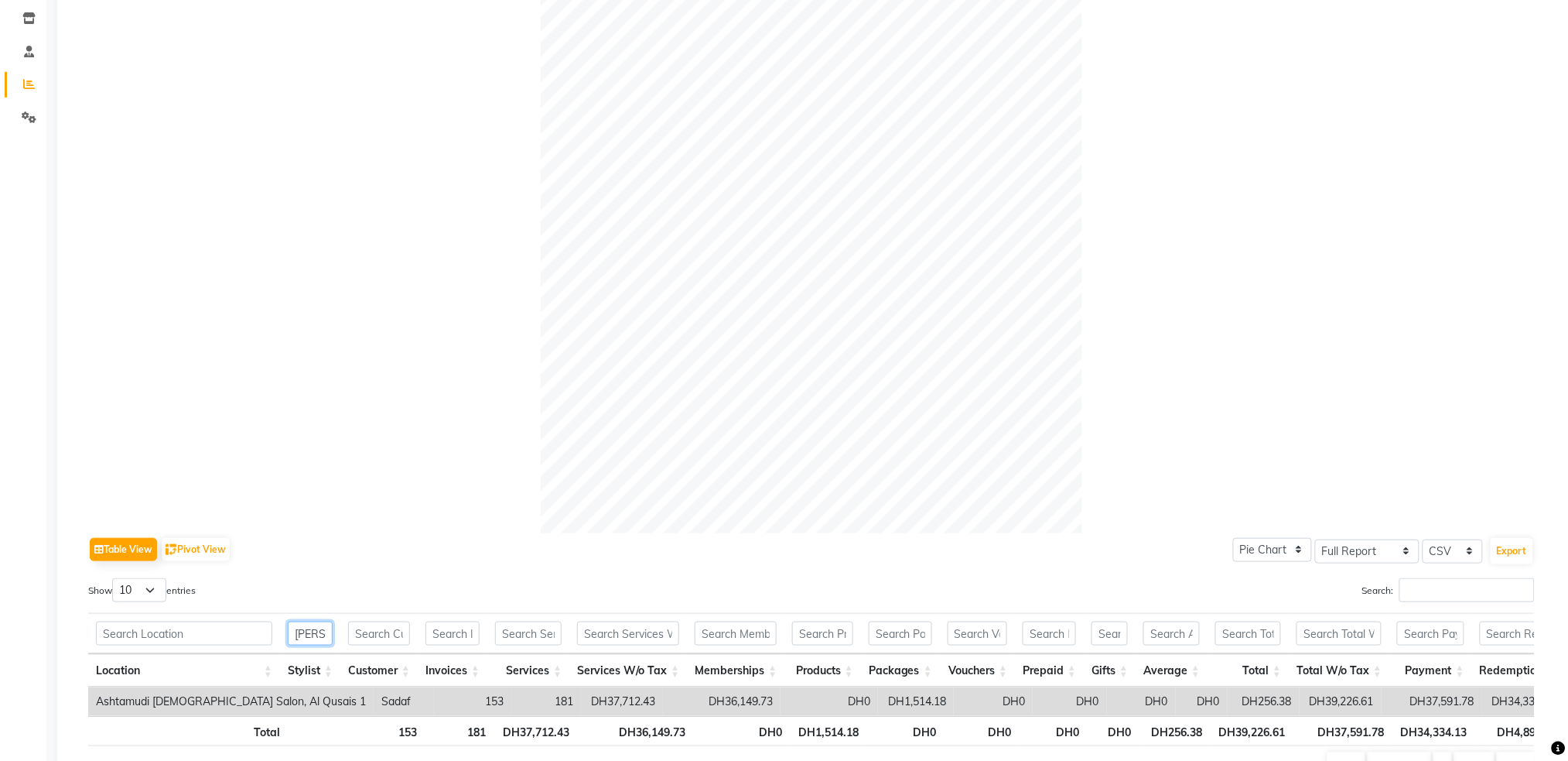
scroll to position [0, 0]
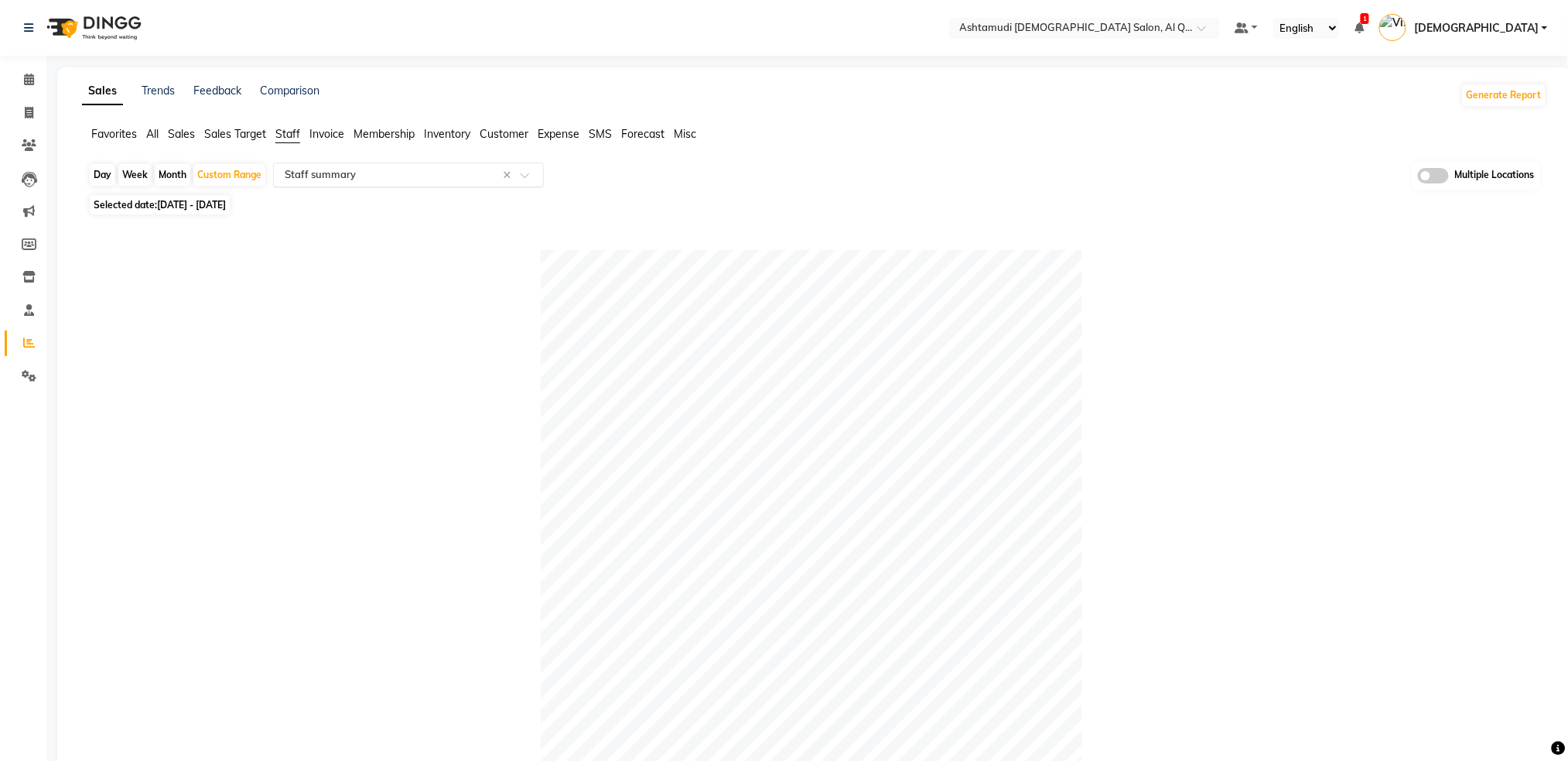
type input "sada"
click at [456, 181] on input "text" at bounding box center [393, 175] width 223 height 16
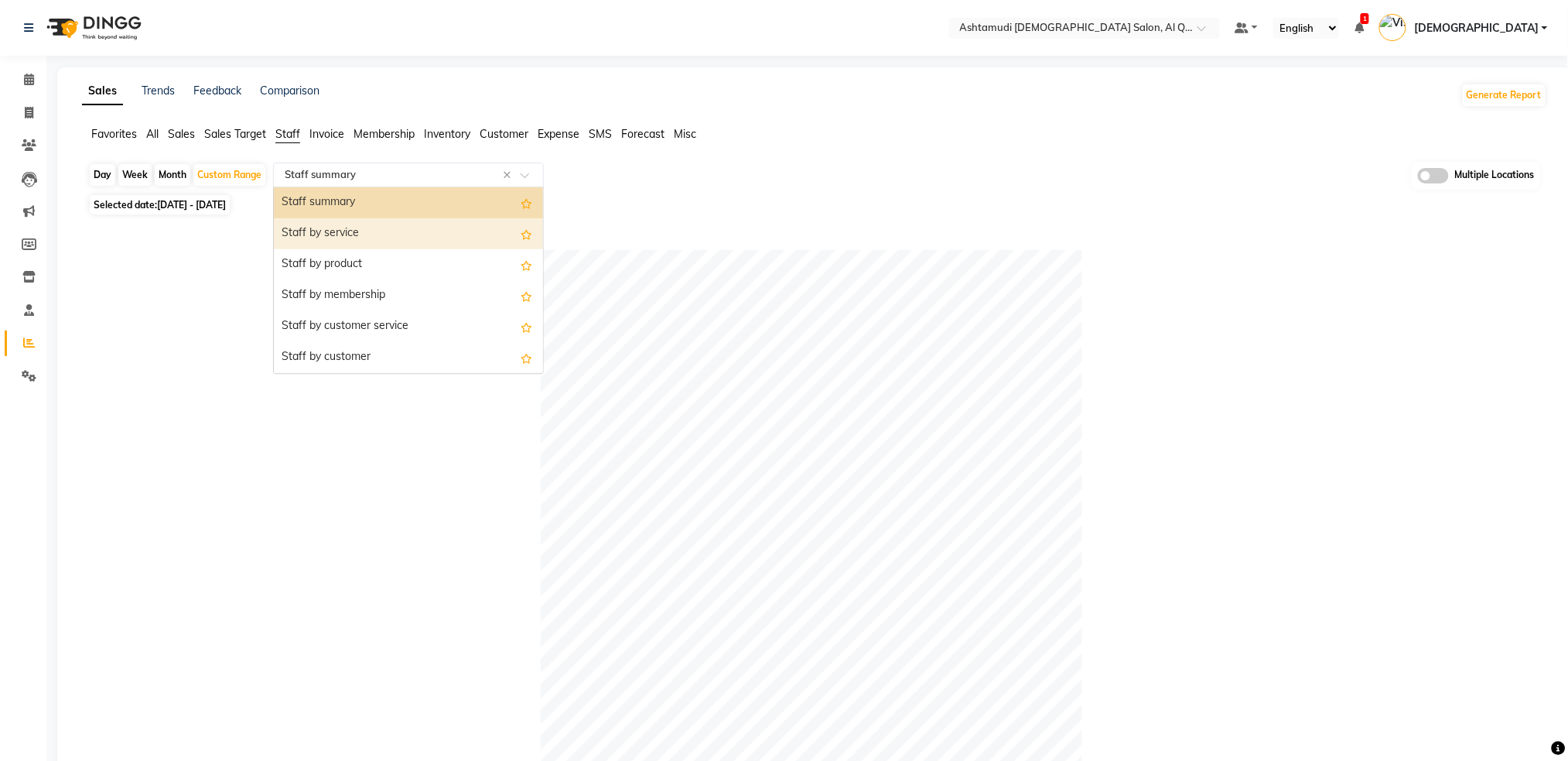
click at [376, 239] on div "Staff by service" at bounding box center [408, 234] width 269 height 31
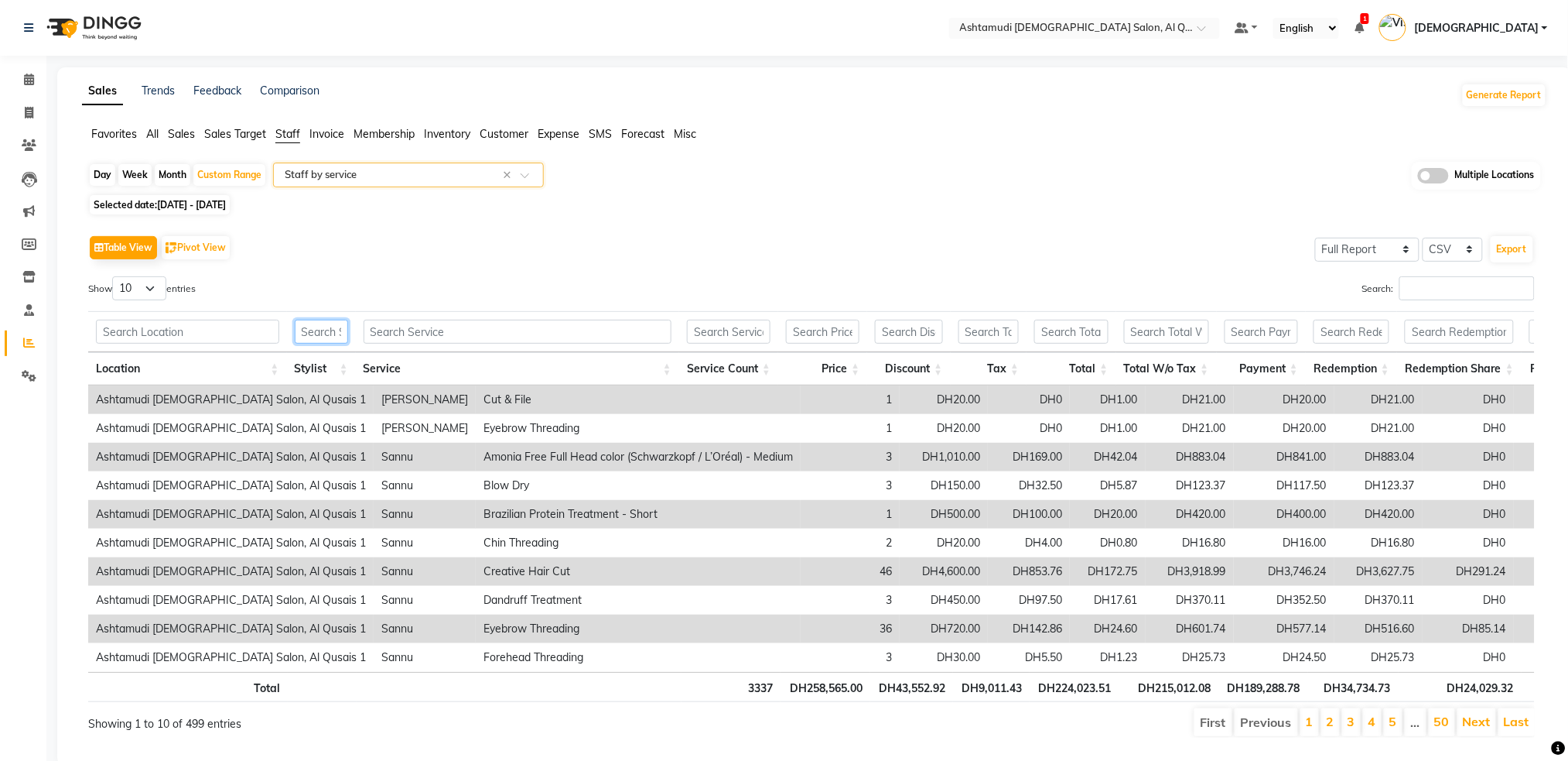
click at [338, 336] on input "text" at bounding box center [321, 331] width 53 height 24
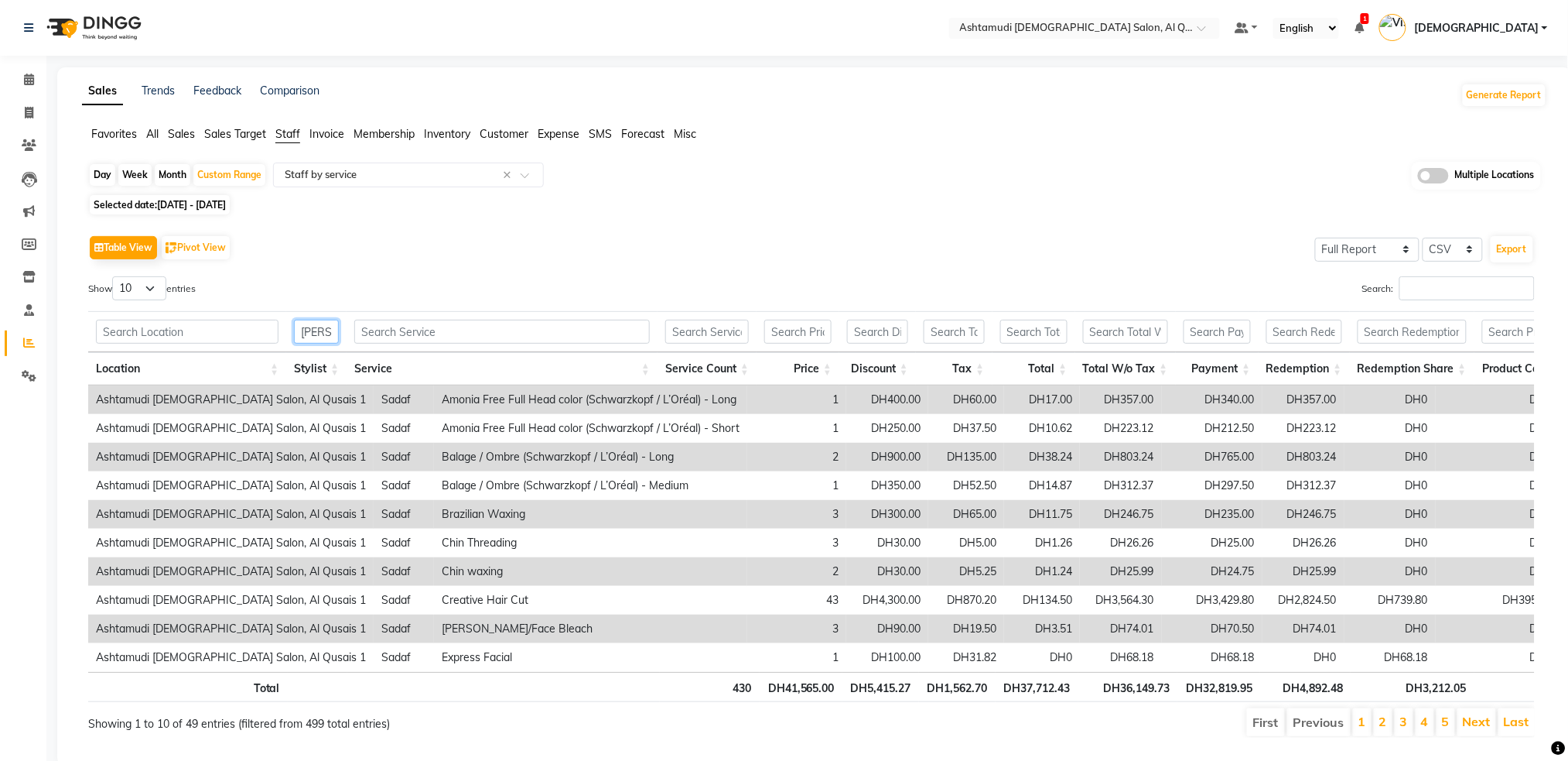
type input "sada"
drag, startPoint x: 1104, startPoint y: 704, endPoint x: 1169, endPoint y: 699, distance: 65.2
click at [1169, 699] on th "DH36,149.73" at bounding box center [1127, 686] width 99 height 30
click at [441, 174] on input "text" at bounding box center [393, 175] width 223 height 16
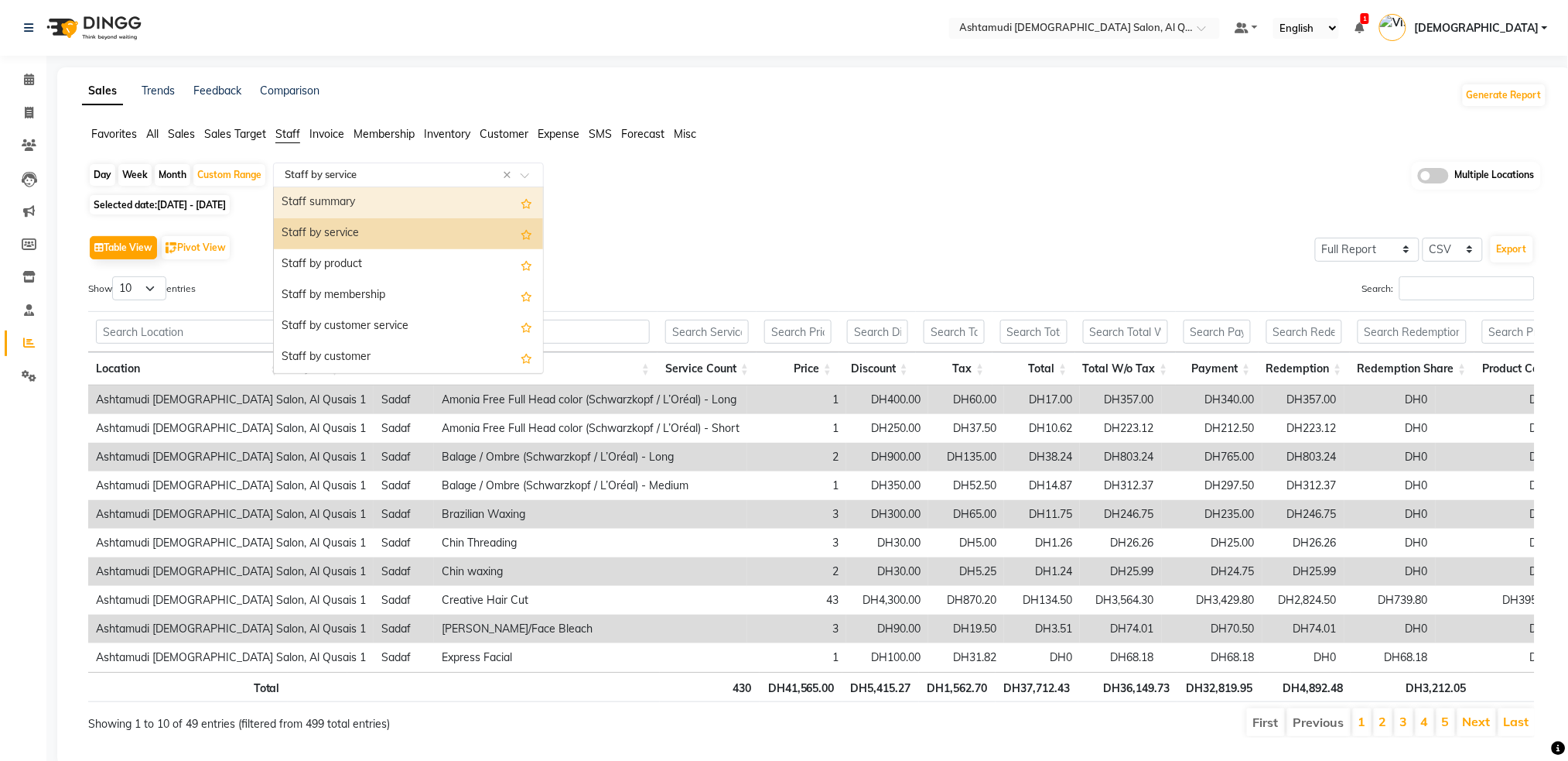
click at [384, 209] on div "Staff summary" at bounding box center [408, 203] width 269 height 31
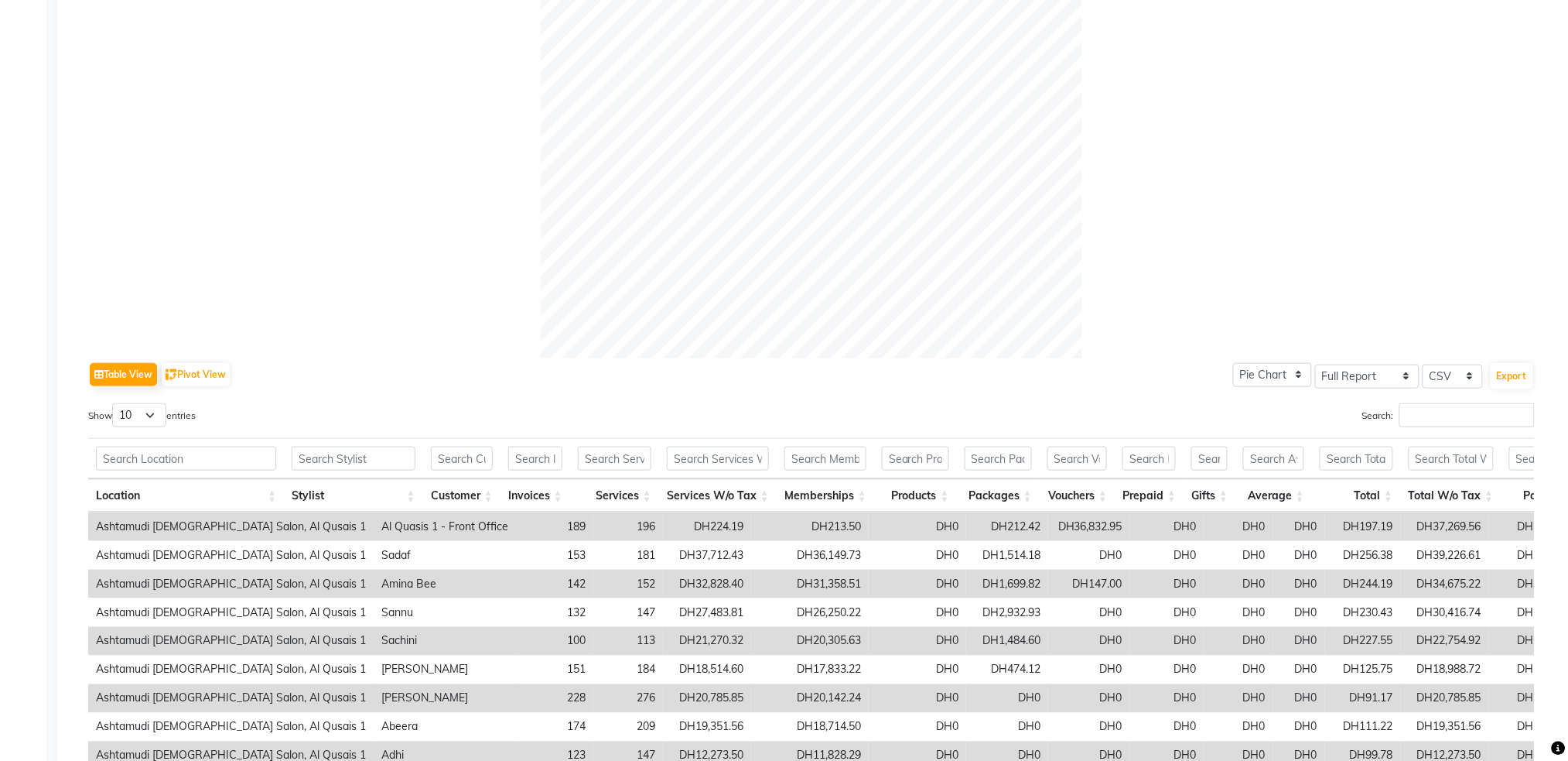
scroll to position [619, 0]
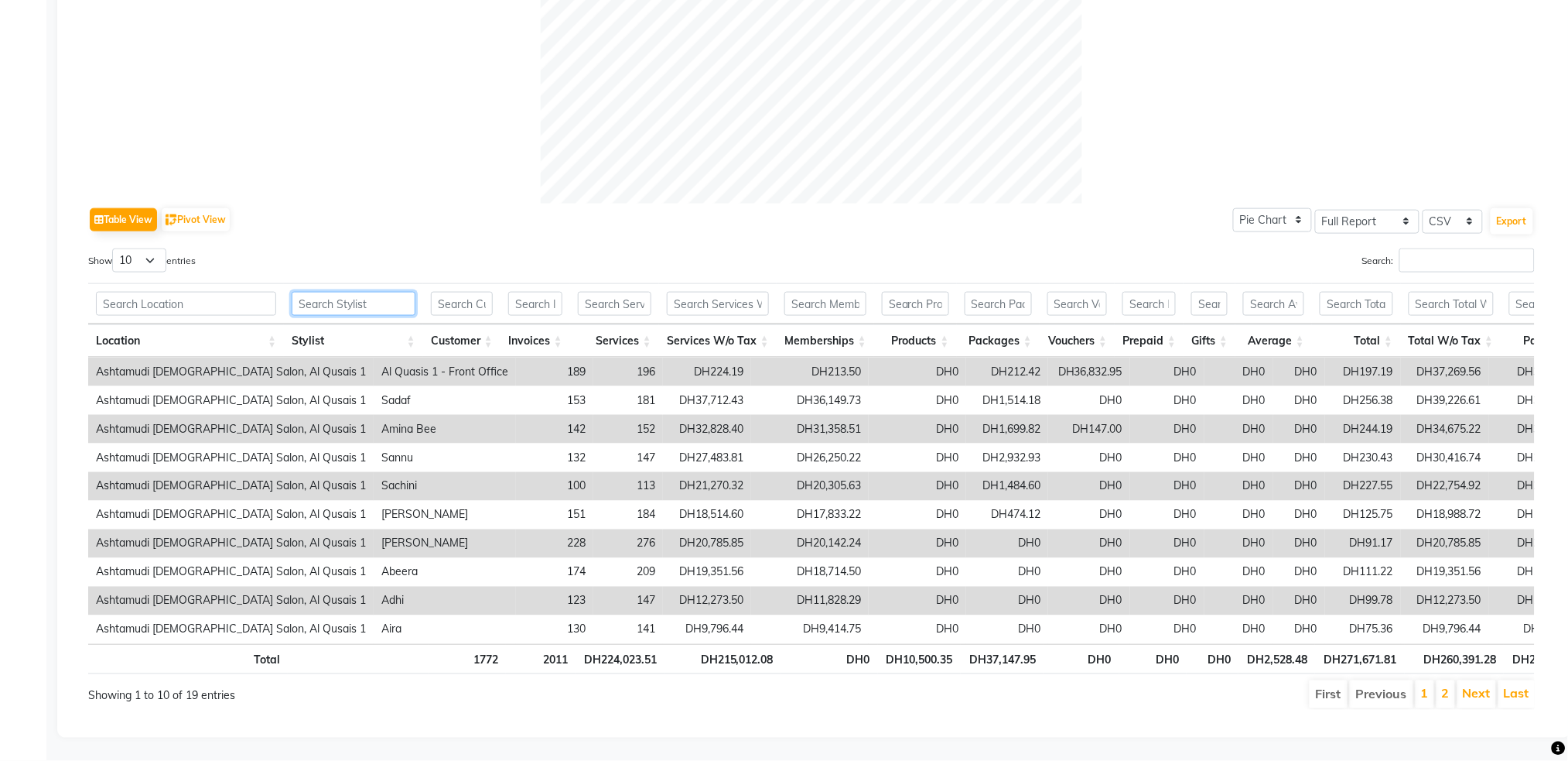
click at [340, 292] on input "text" at bounding box center [354, 304] width 124 height 24
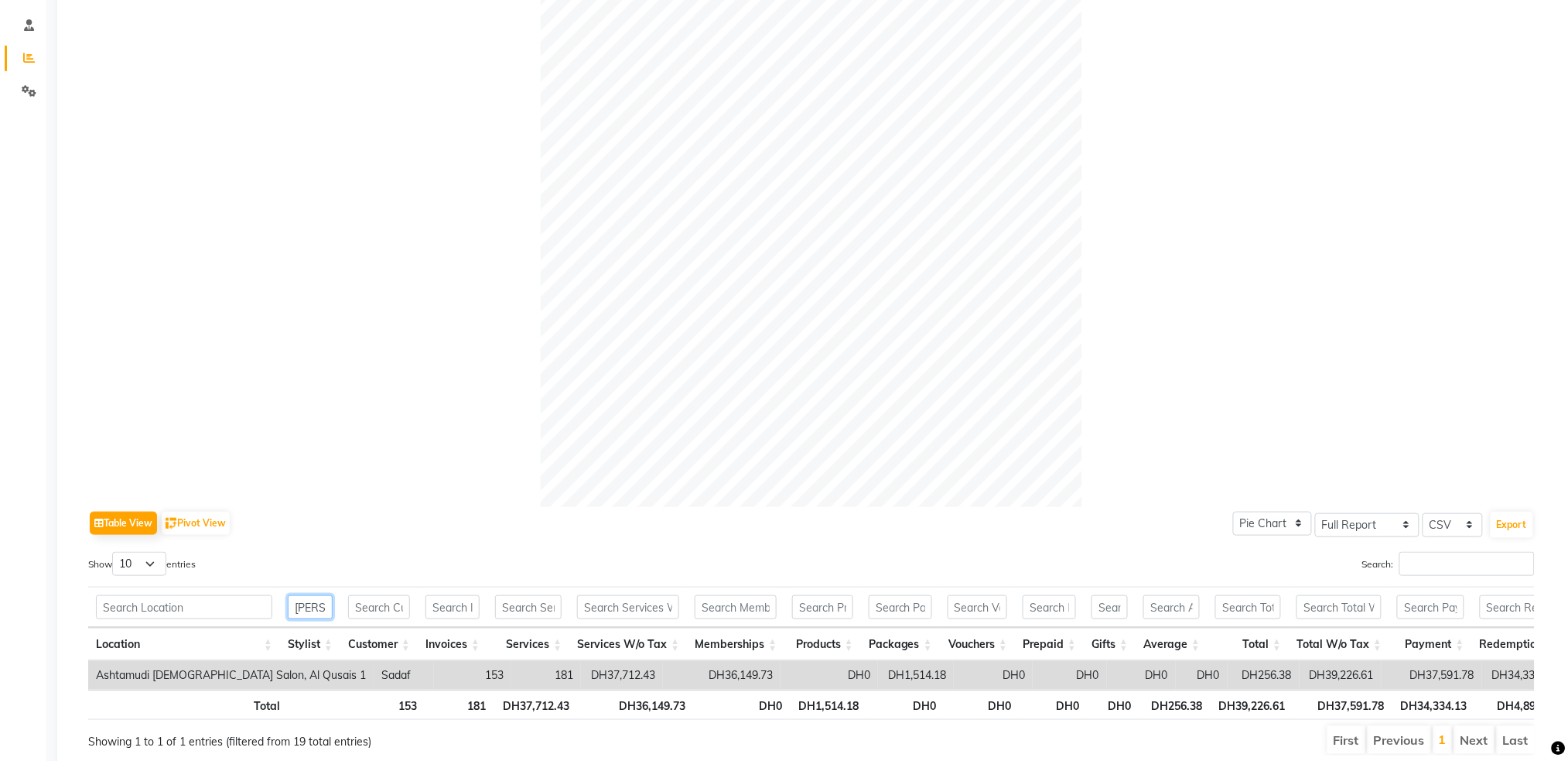
scroll to position [362, 0]
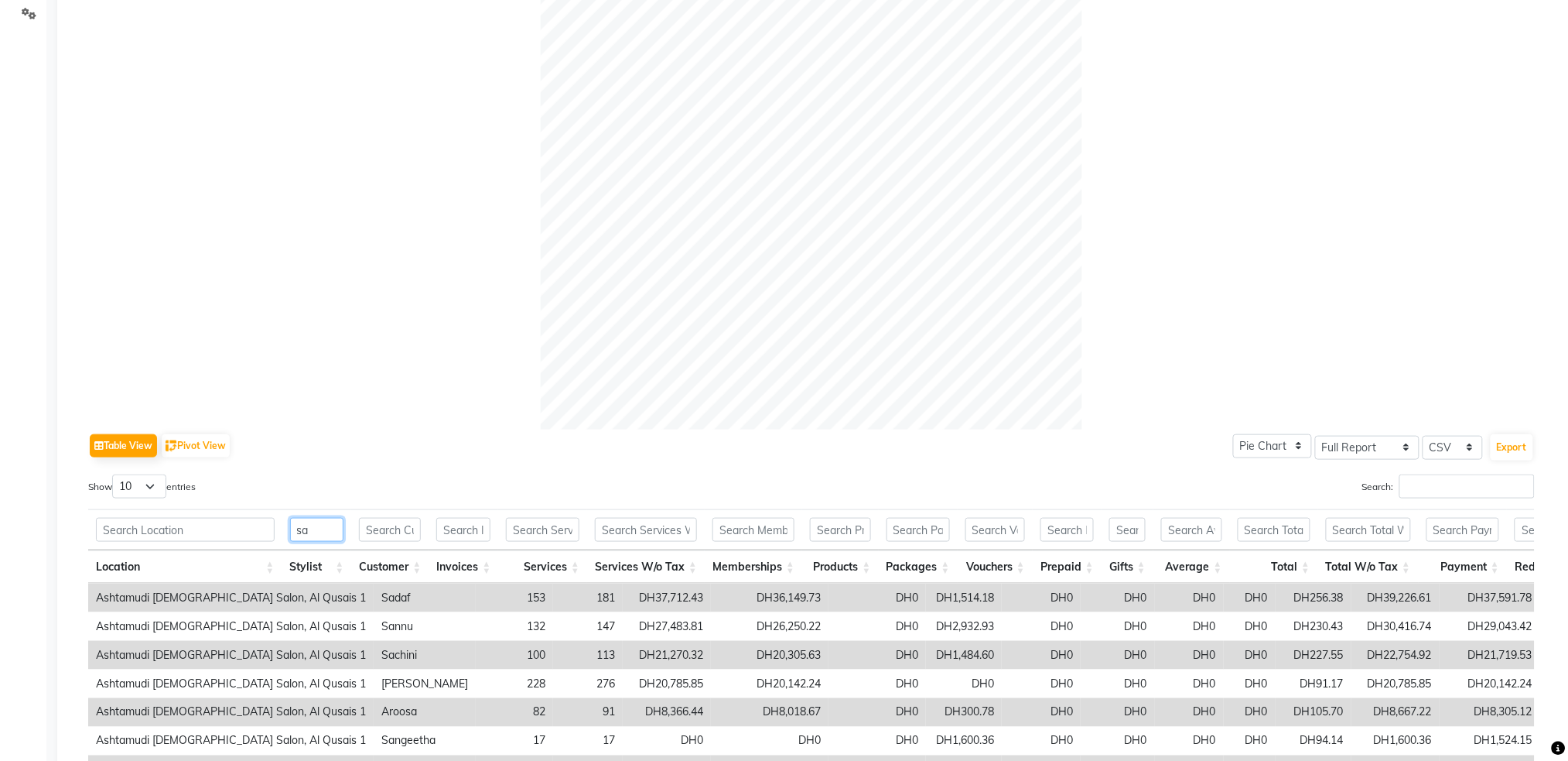
type input "s"
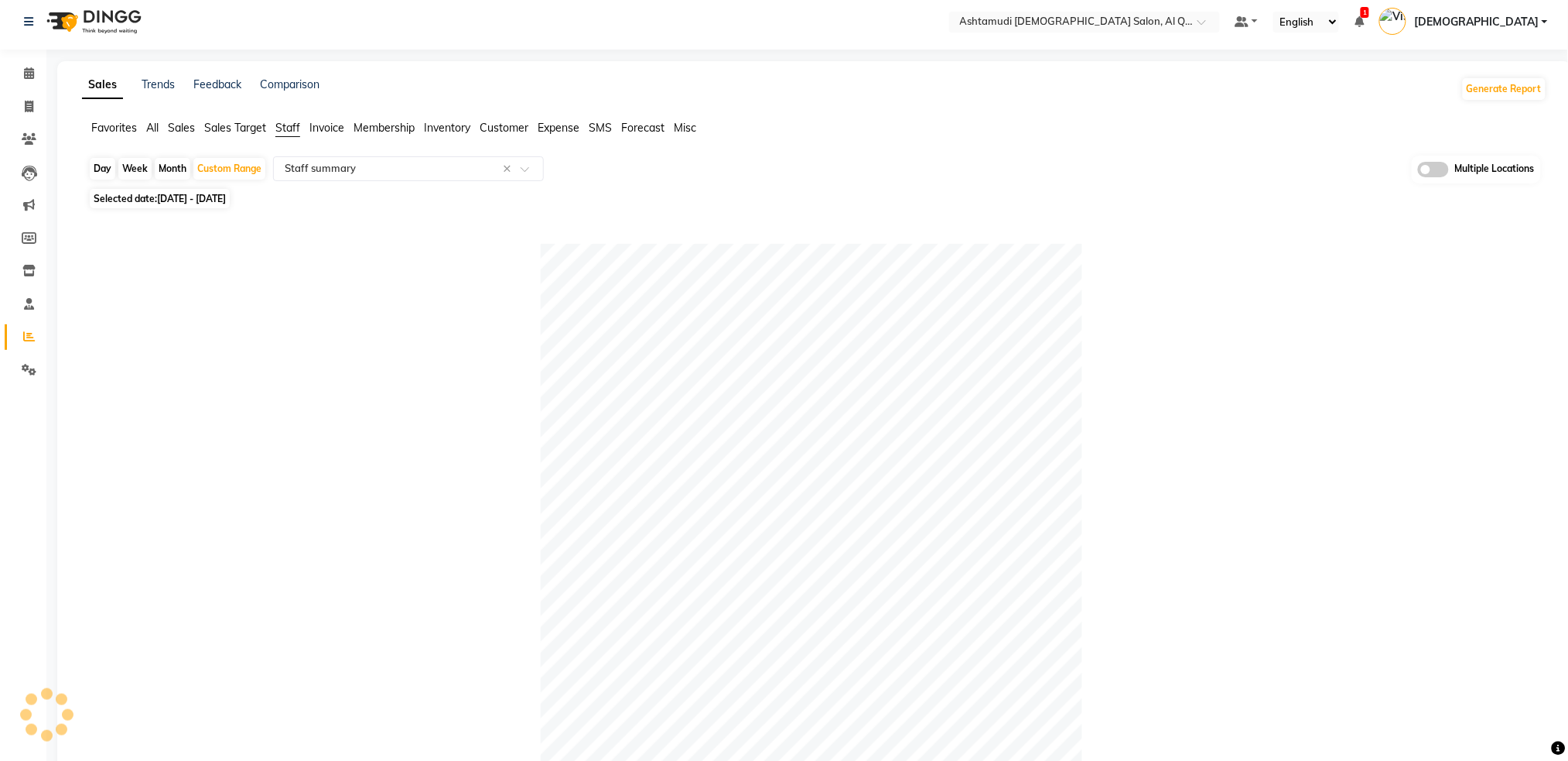
scroll to position [1, 0]
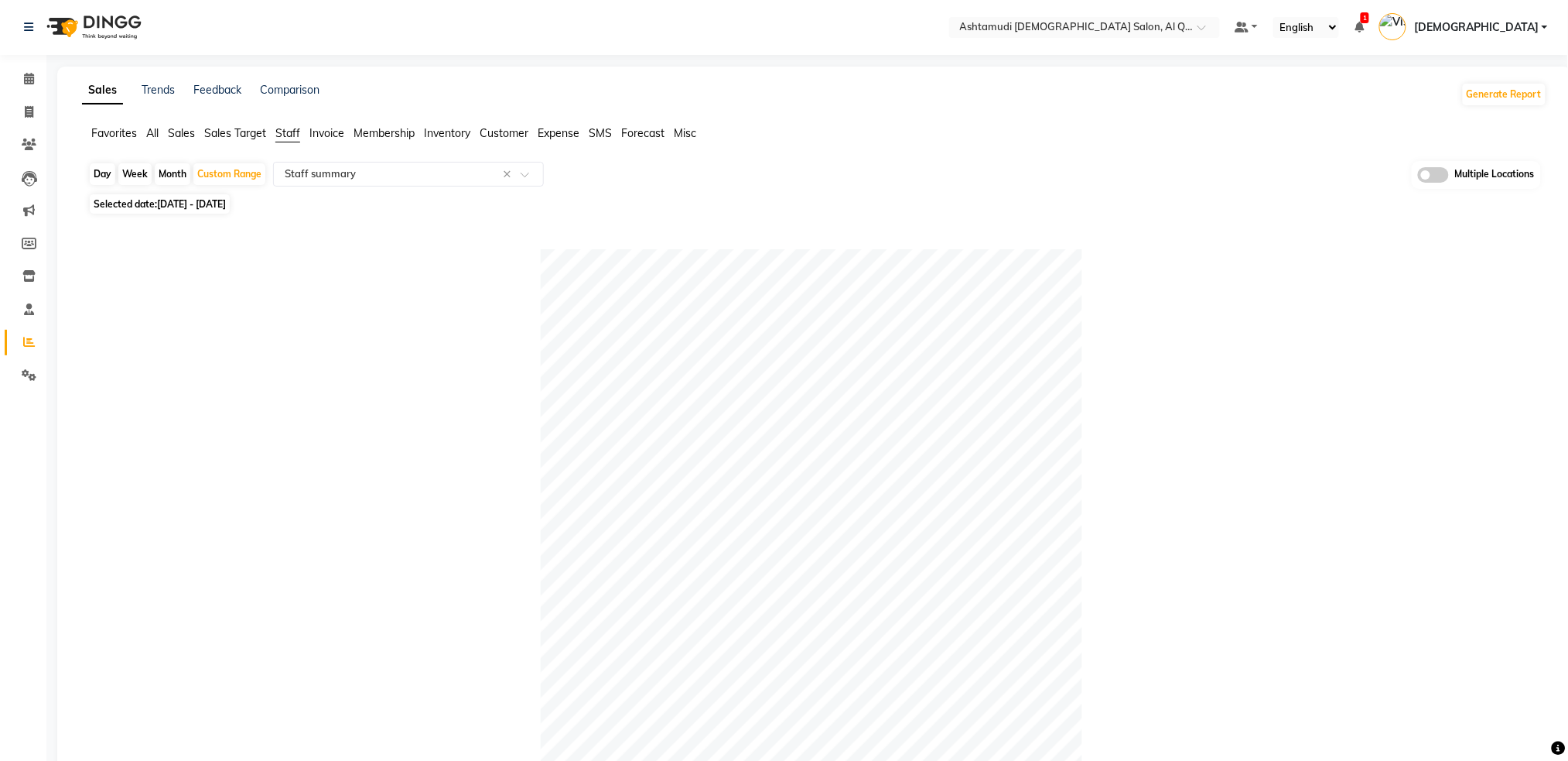
type input "s"
click at [88, 20] on img at bounding box center [92, 27] width 106 height 44
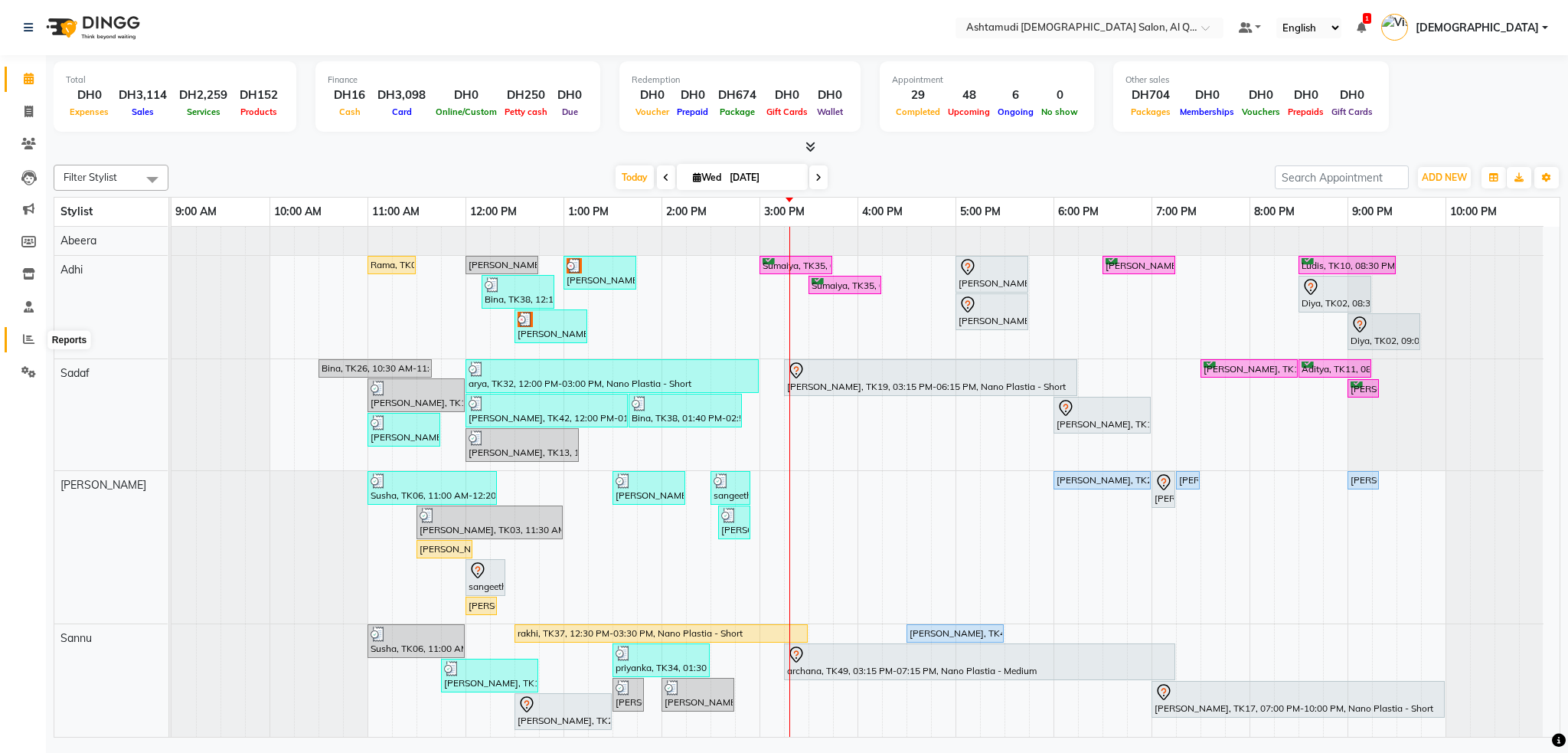
click at [25, 338] on icon at bounding box center [29, 339] width 12 height 12
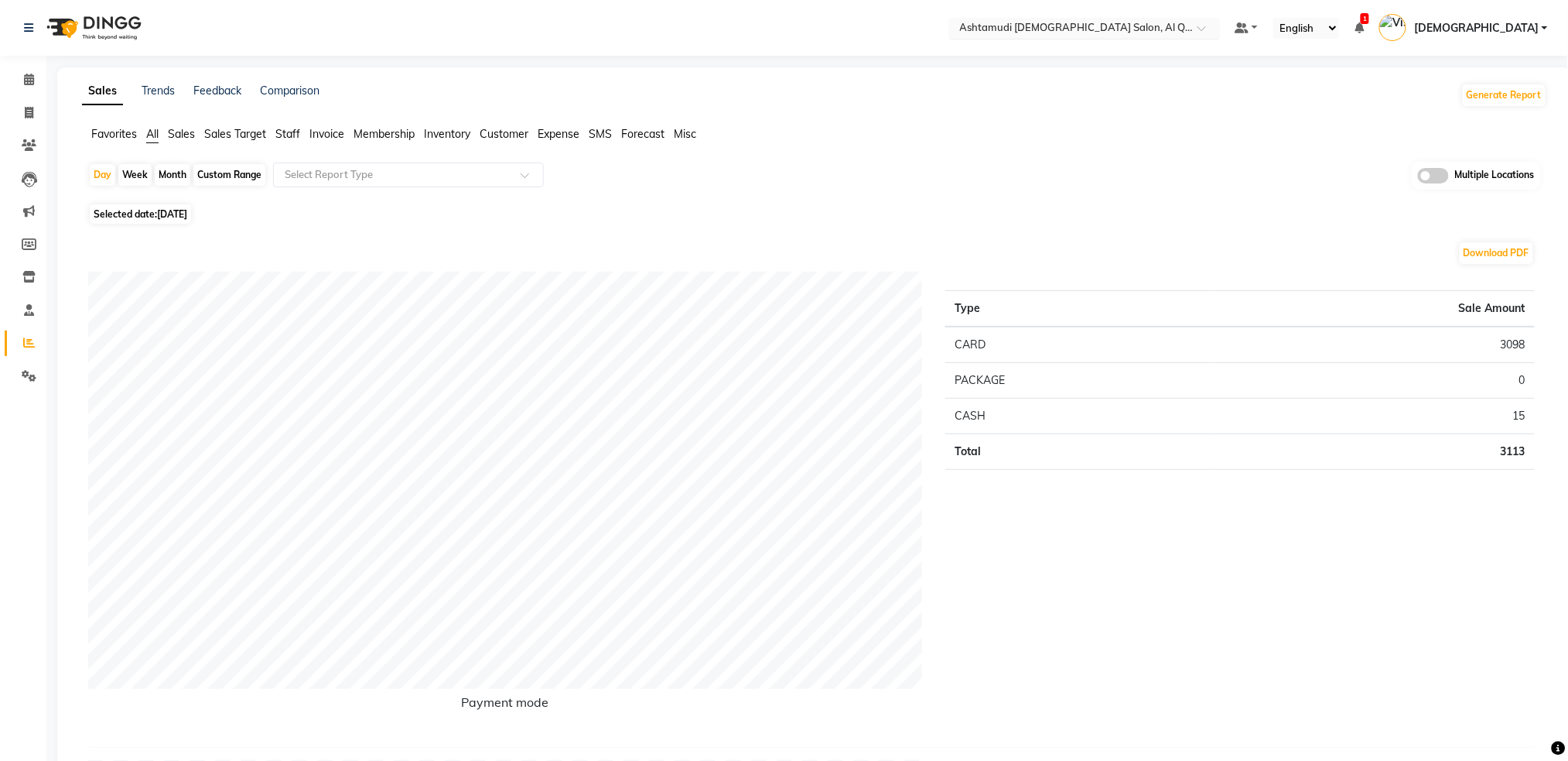
click at [1089, 26] on input "text" at bounding box center [1068, 29] width 224 height 16
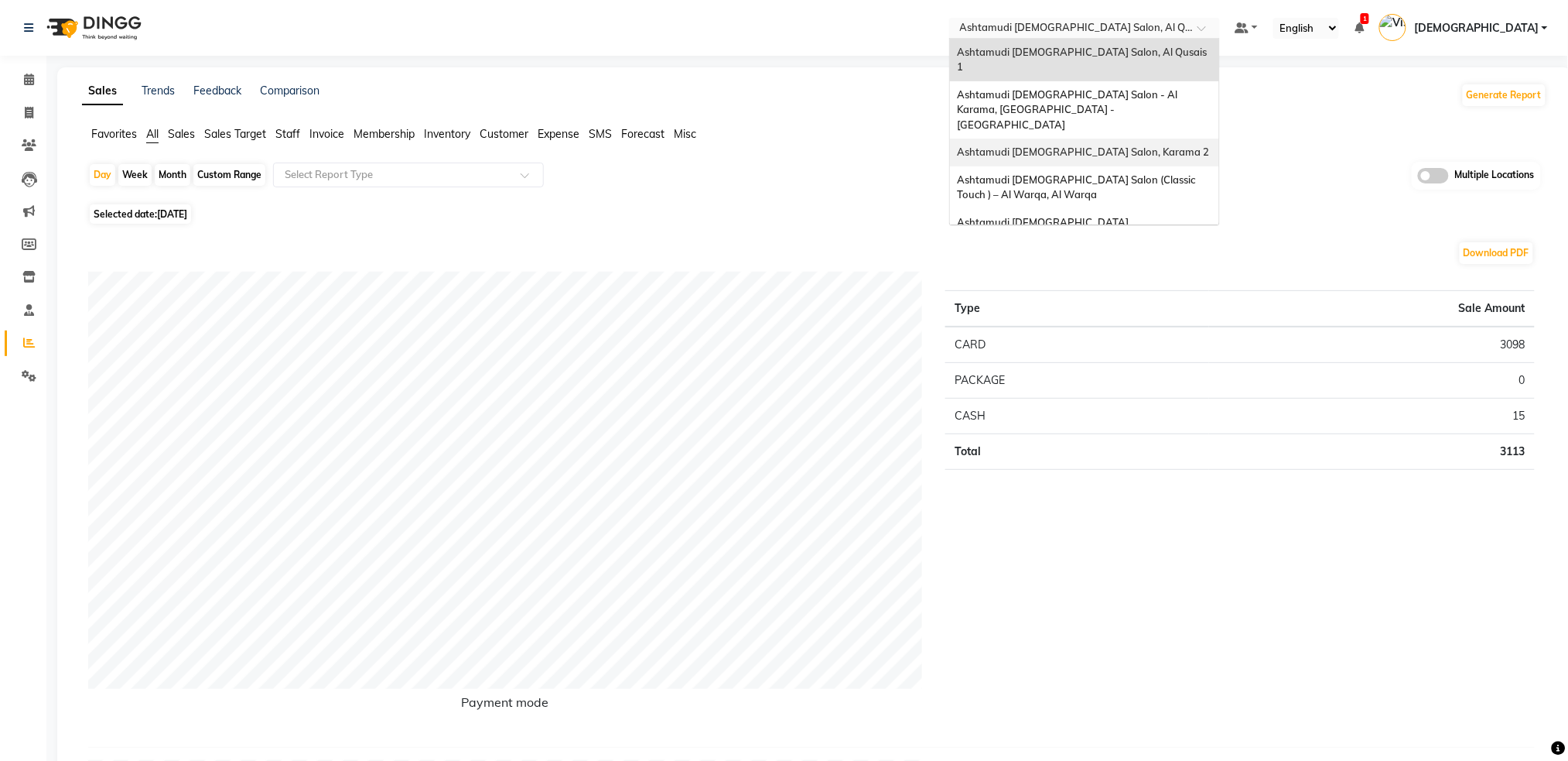
scroll to position [9, 0]
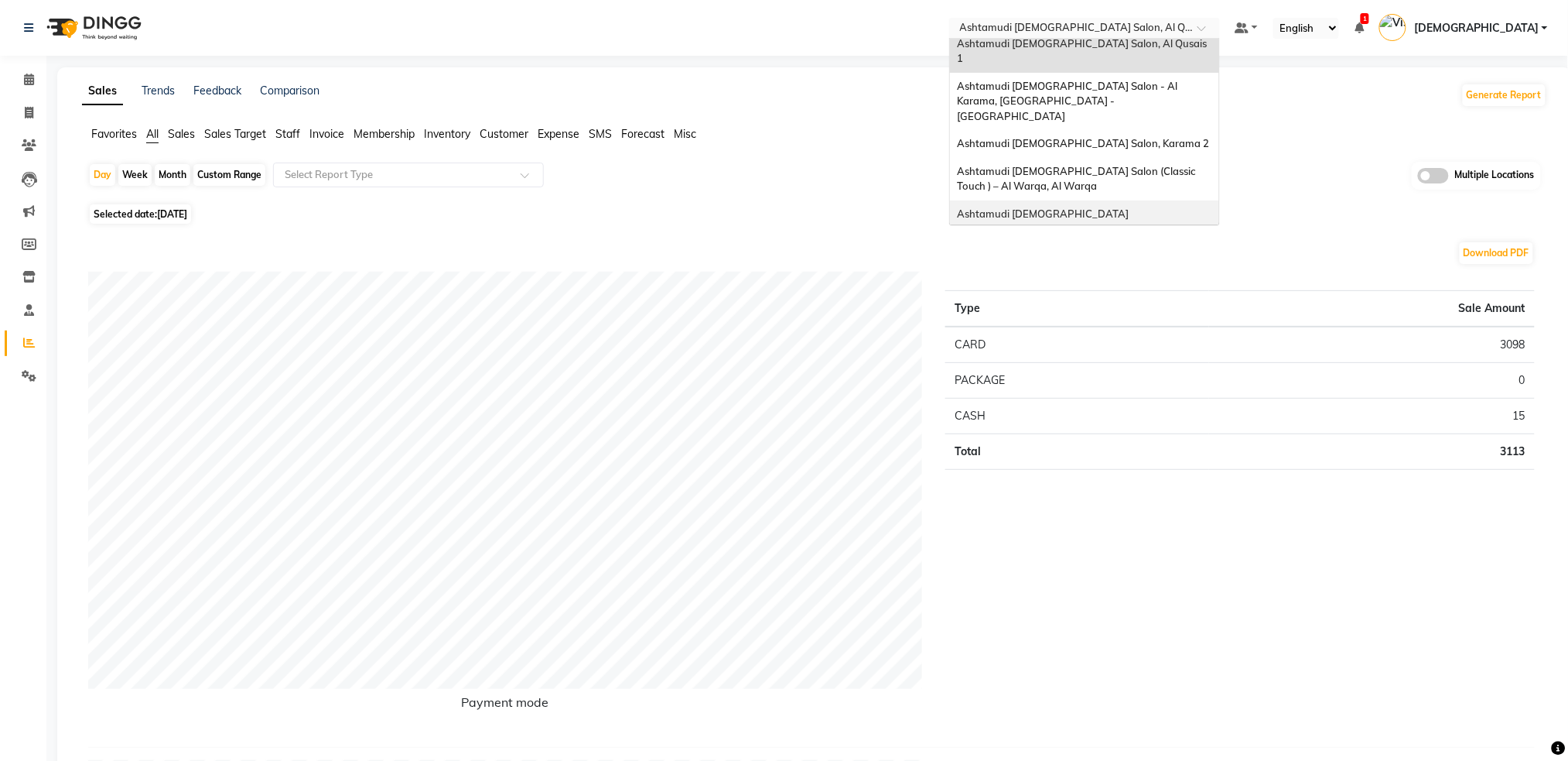
click at [1179, 208] on span "Ashtamudi Ladies Salon Sahara Center, Dubai" at bounding box center [1068, 221] width 221 height 28
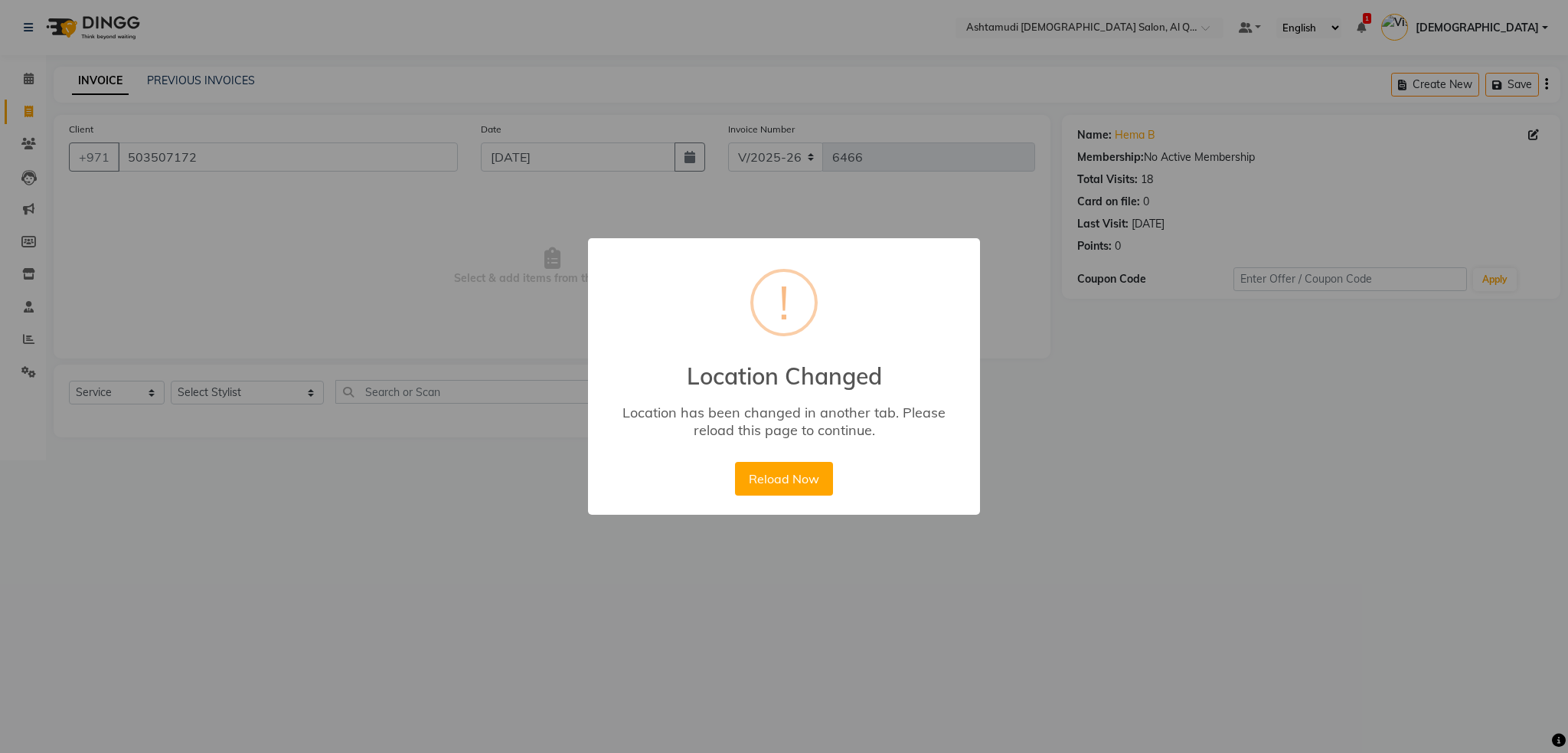
select select "6848"
select select "service"
click at [1165, 704] on div "× ! Location Changed Location has been changed in another tab. Please reload th…" at bounding box center [784, 376] width 1568 height 753
click at [808, 471] on button "Reload Now" at bounding box center [783, 478] width 97 height 34
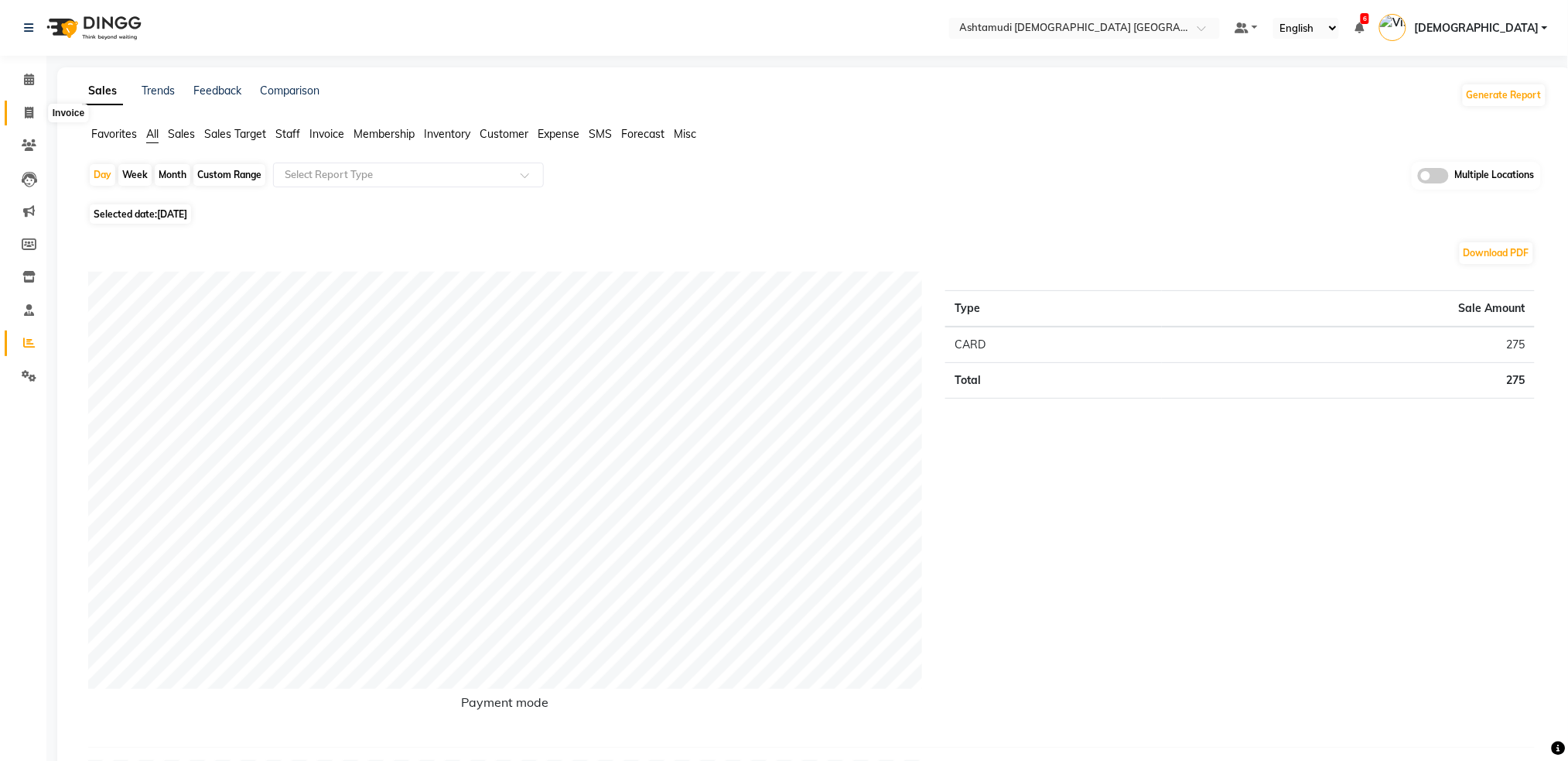
click at [36, 114] on span at bounding box center [29, 114] width 27 height 17
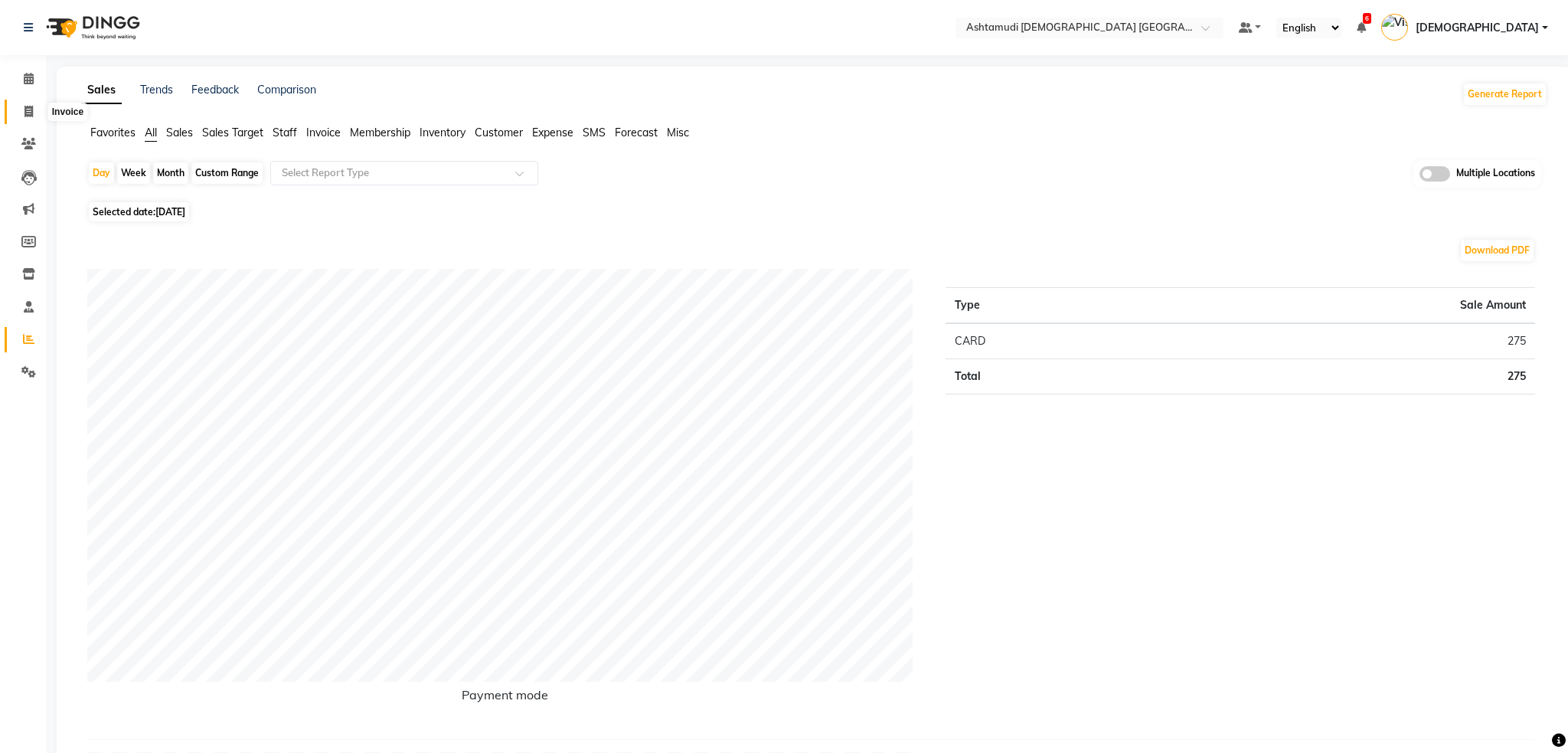
select select "service"
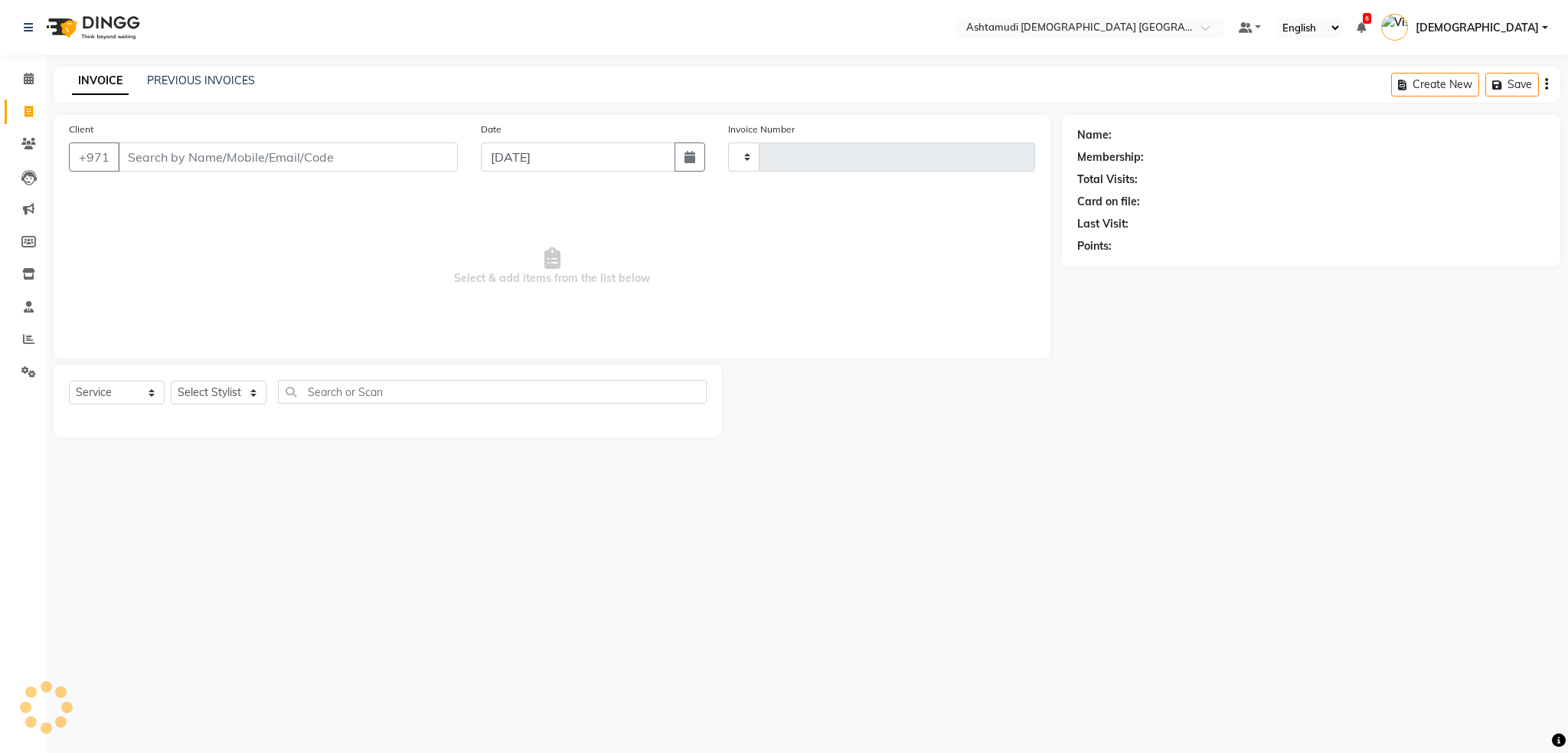
type input "2606"
select select "7242"
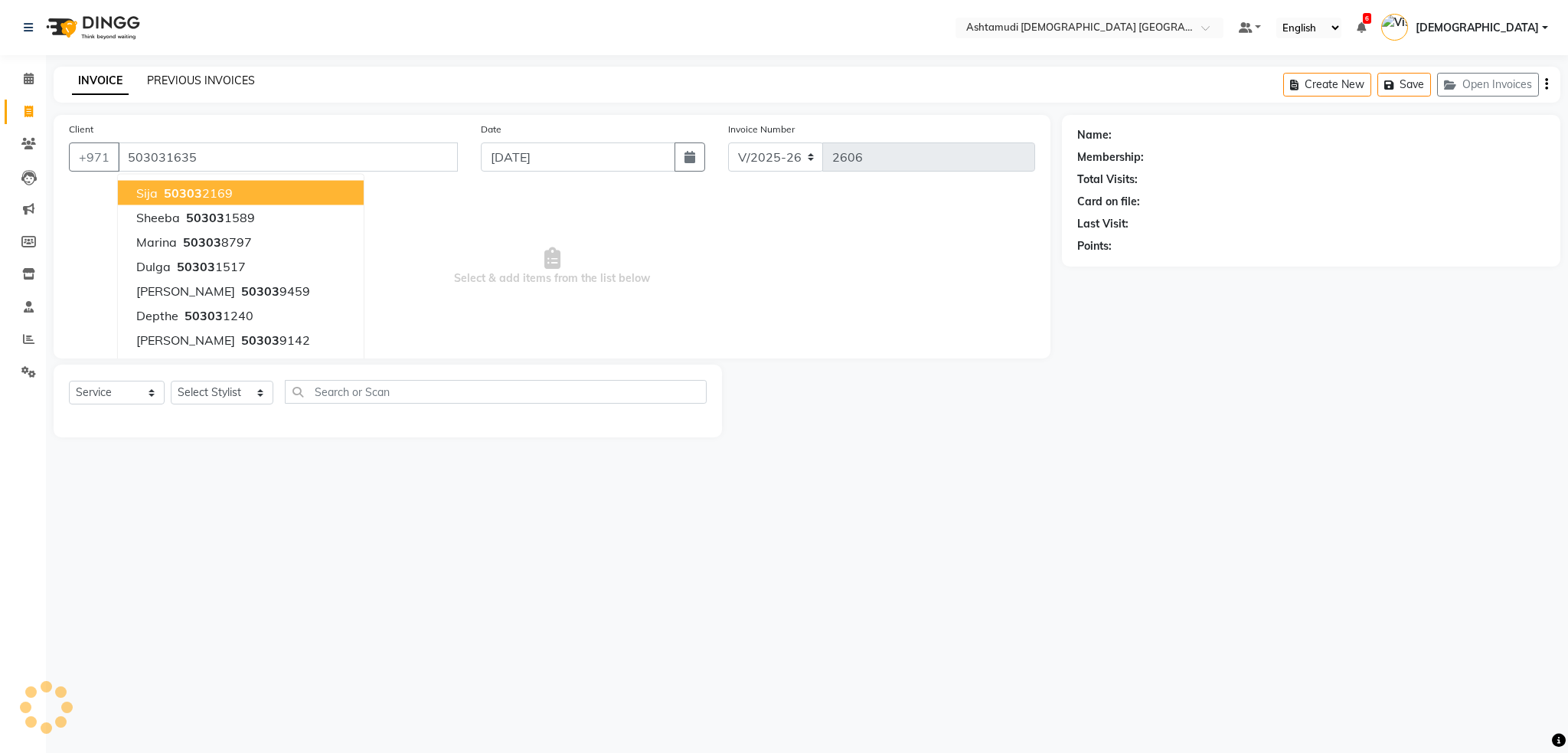
type input "503031635"
click at [1139, 137] on link "Shefy Shibin Joy" at bounding box center [1173, 134] width 117 height 16
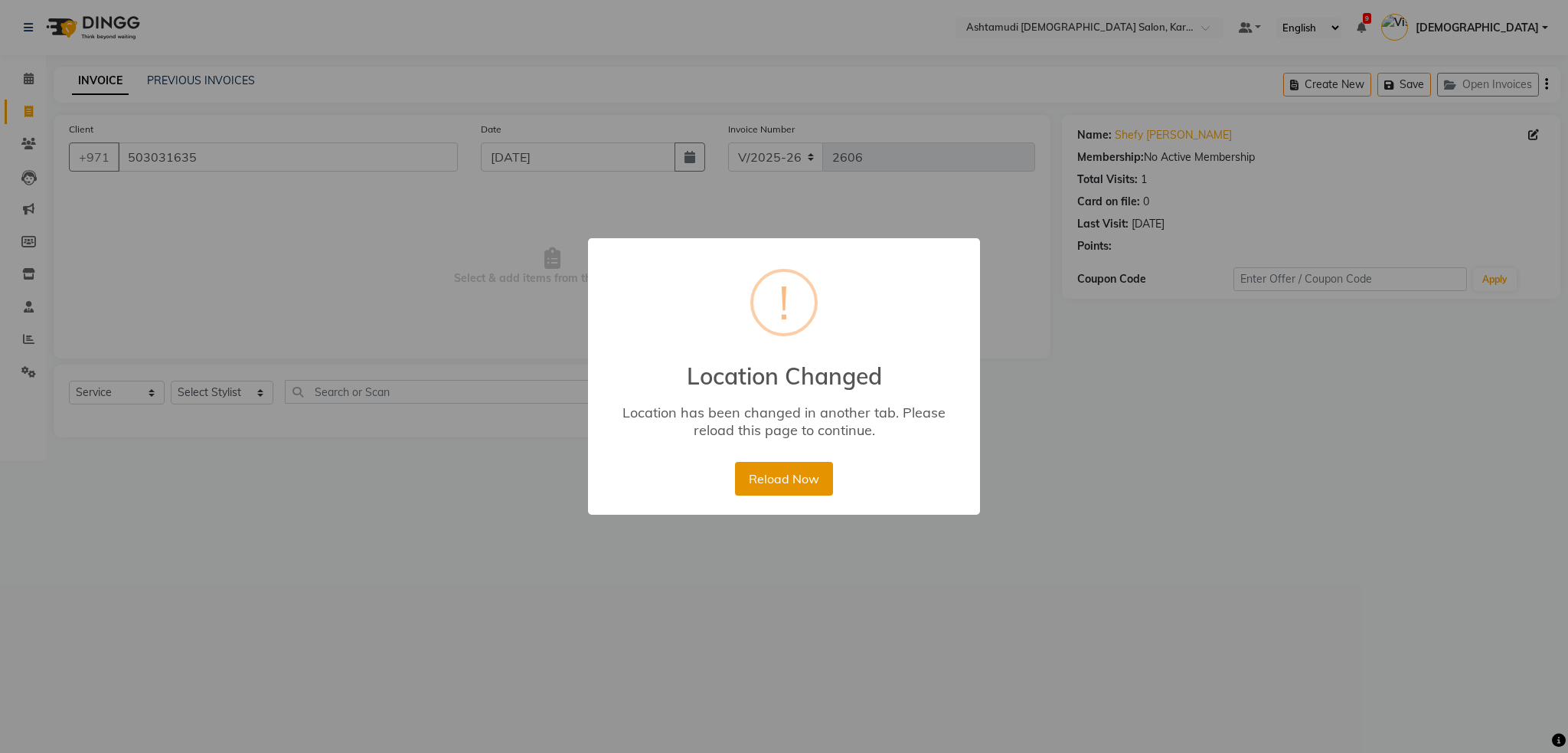
click at [817, 484] on button "Reload Now" at bounding box center [783, 478] width 97 height 34
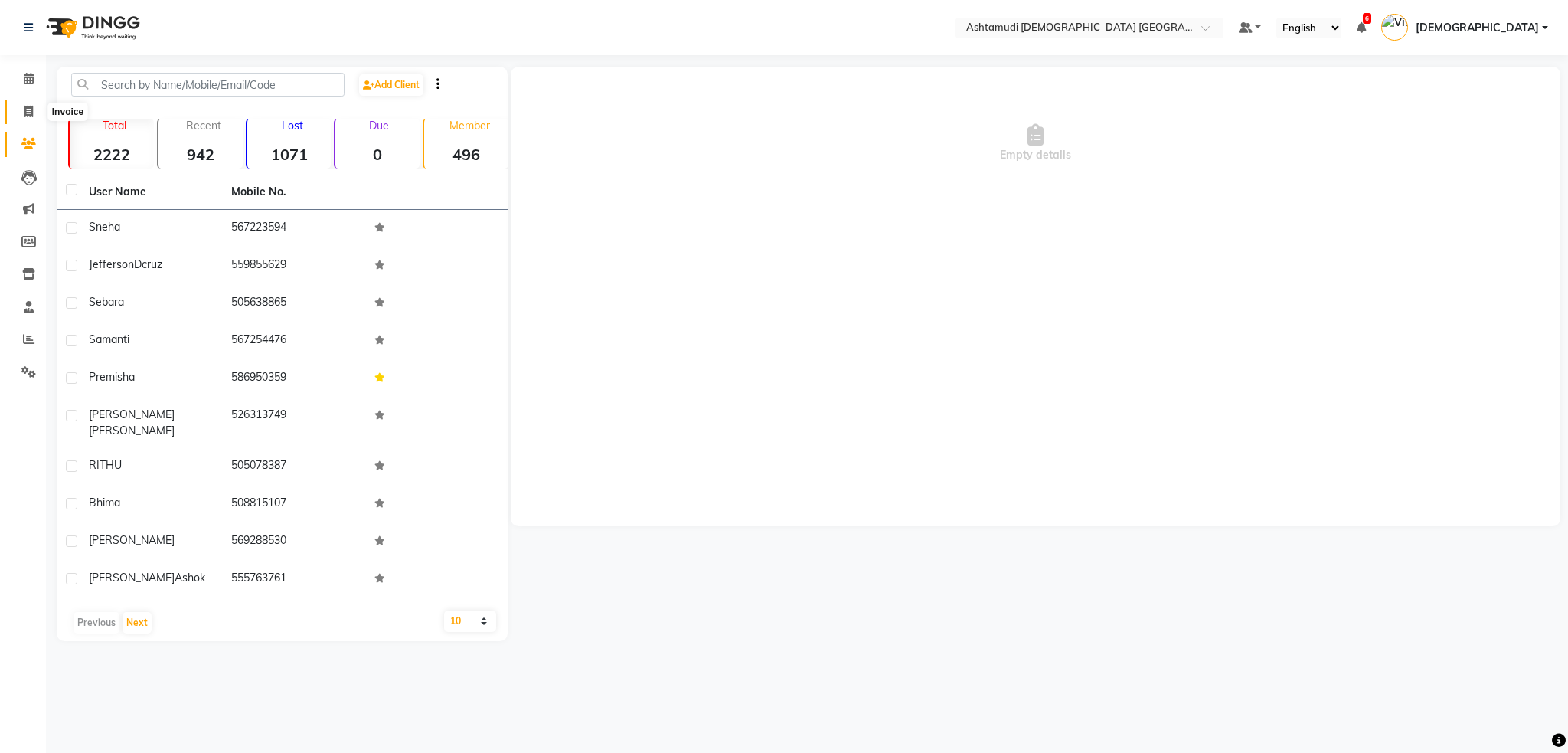
click at [26, 113] on icon at bounding box center [29, 111] width 9 height 12
select select "service"
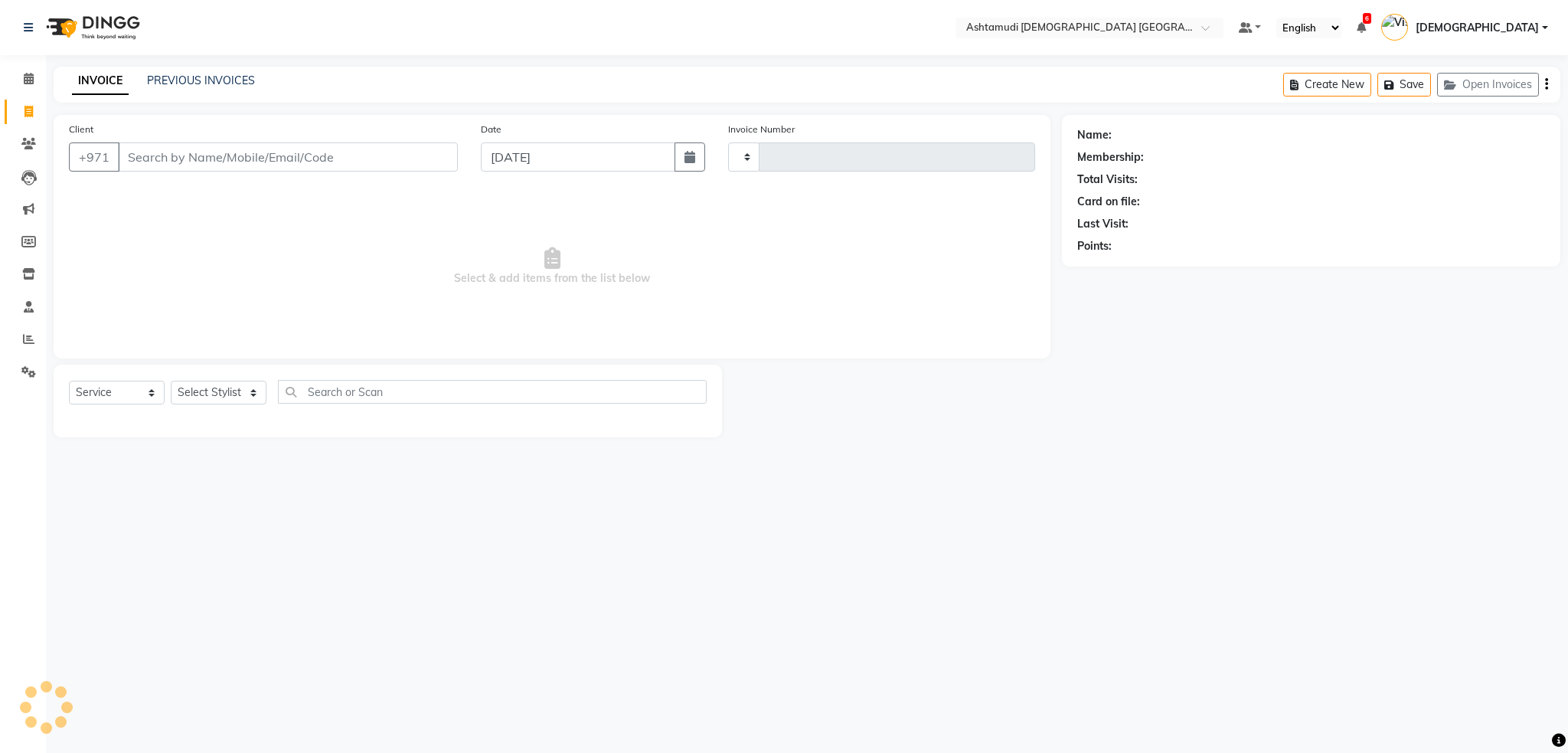
type input "2606"
select select "7242"
click at [138, 152] on input "Client" at bounding box center [288, 157] width 340 height 29
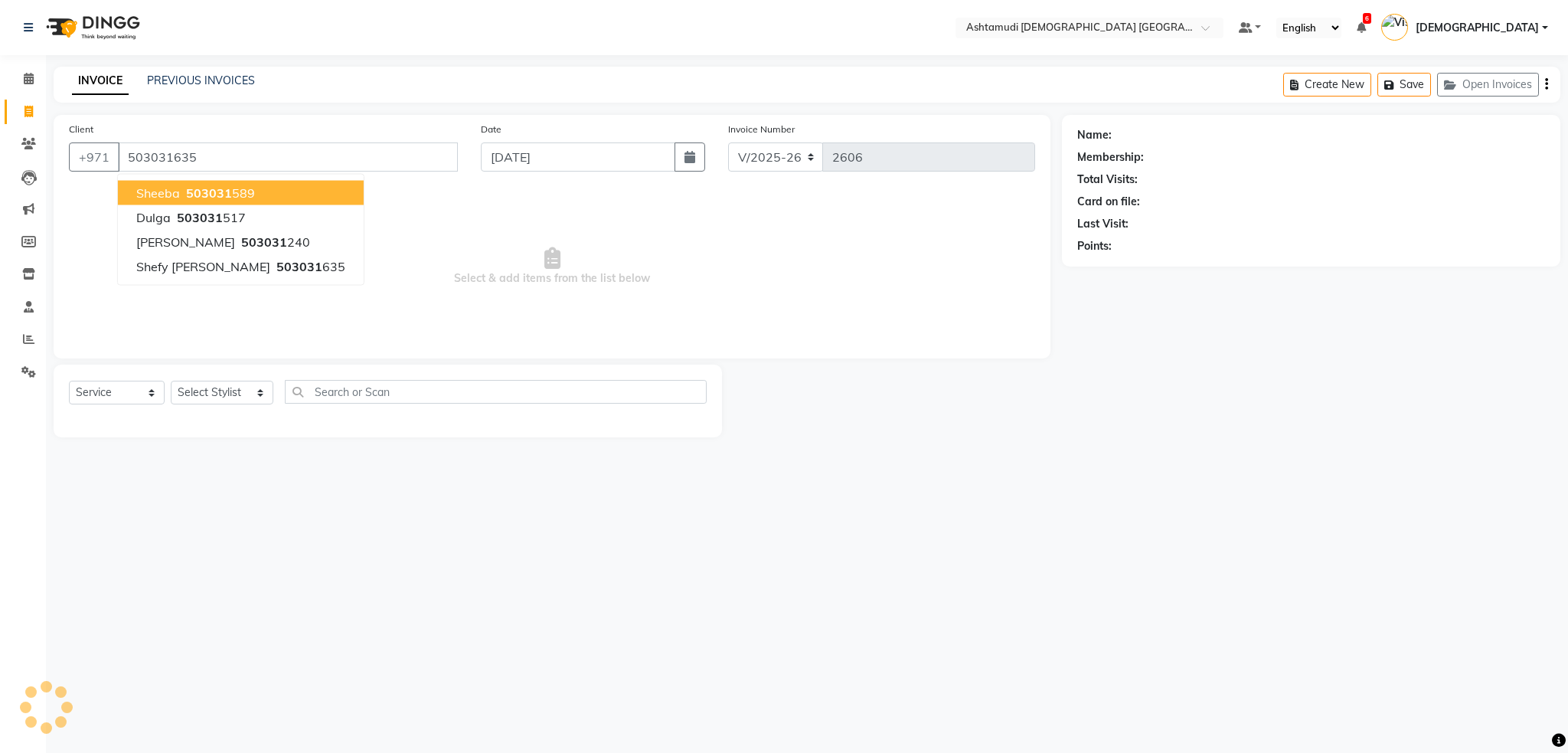
type input "503031635"
click at [1130, 134] on link "Shefy [PERSON_NAME]" at bounding box center [1173, 134] width 117 height 16
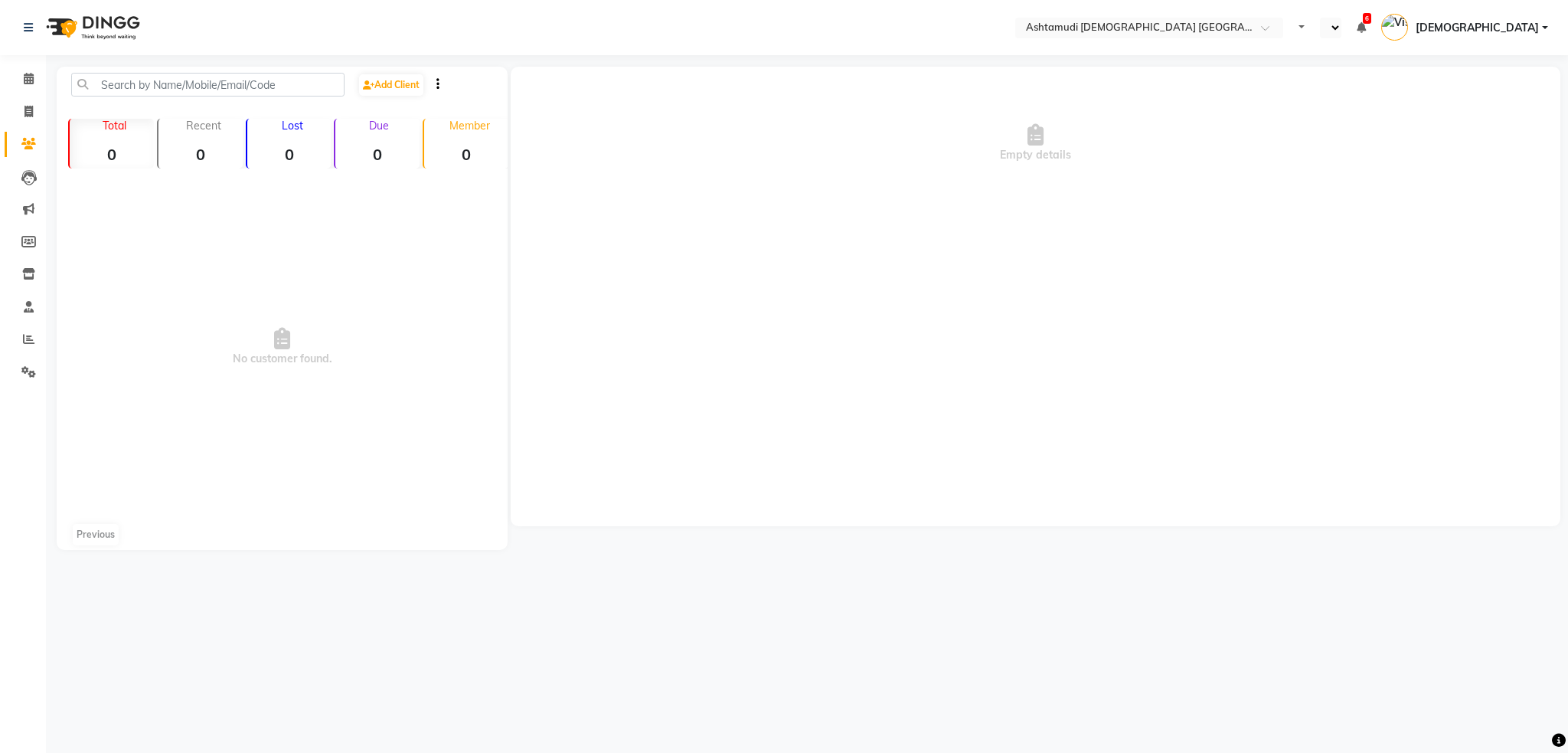
select select "en"
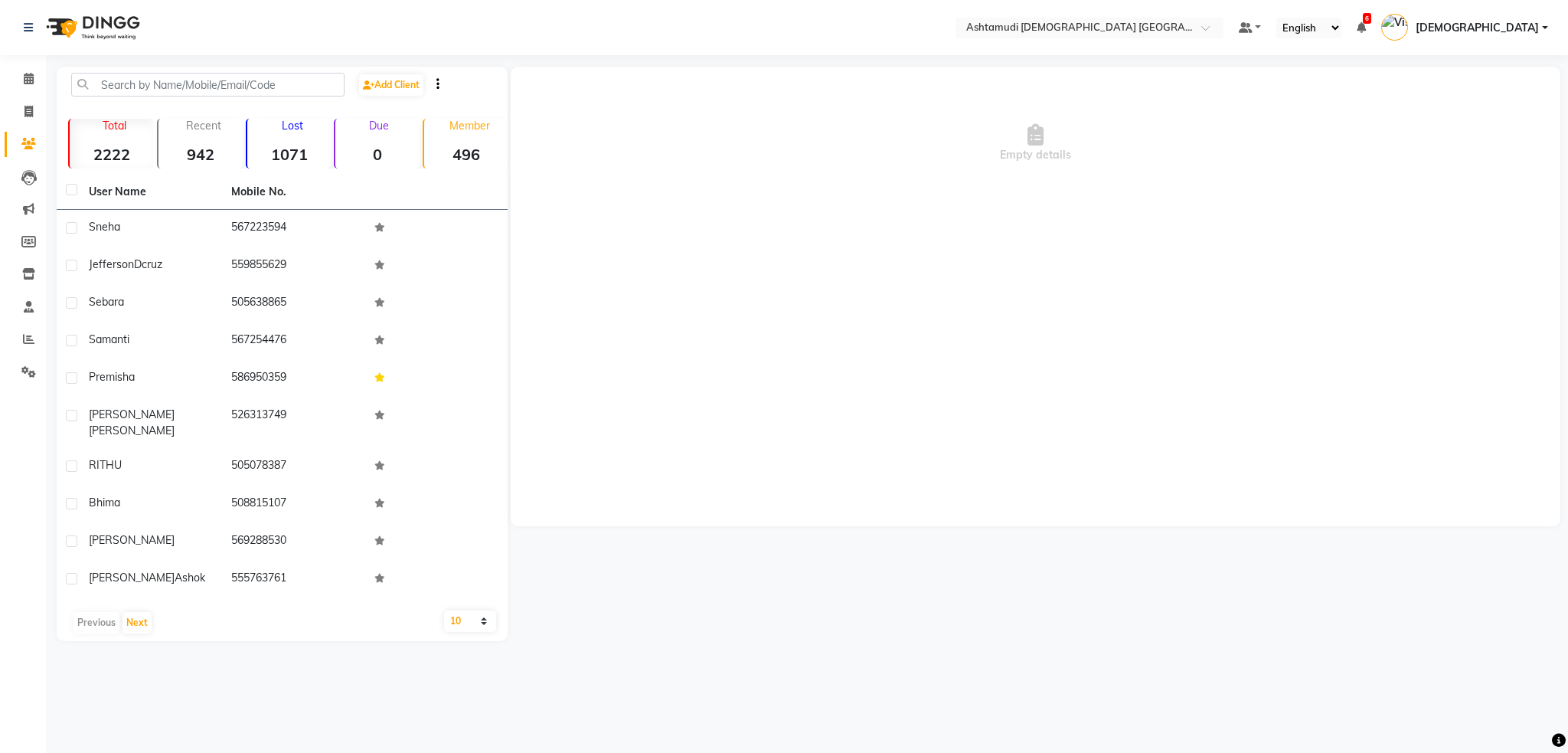
click at [125, 38] on img at bounding box center [91, 27] width 105 height 43
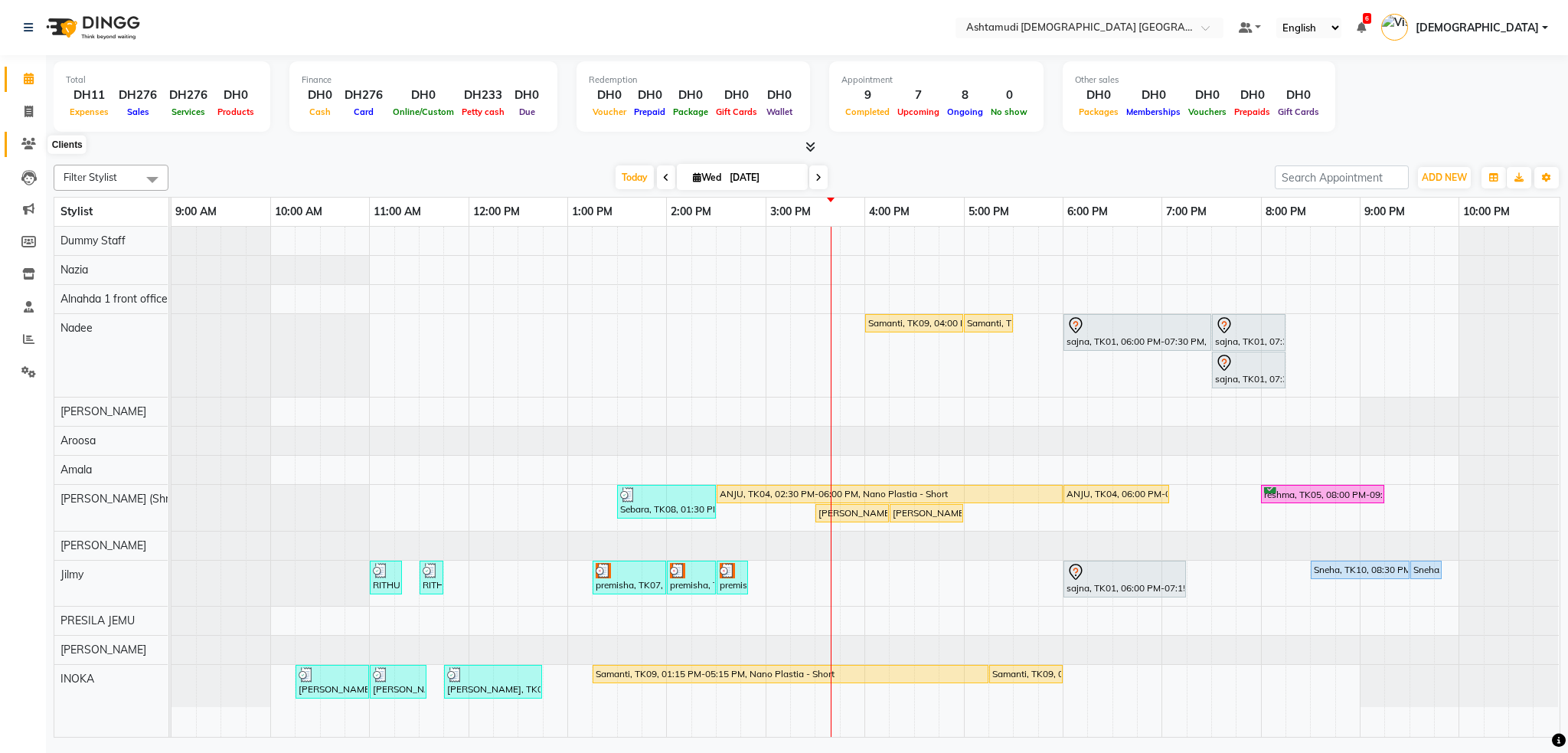
click at [32, 147] on icon at bounding box center [28, 143] width 14 height 12
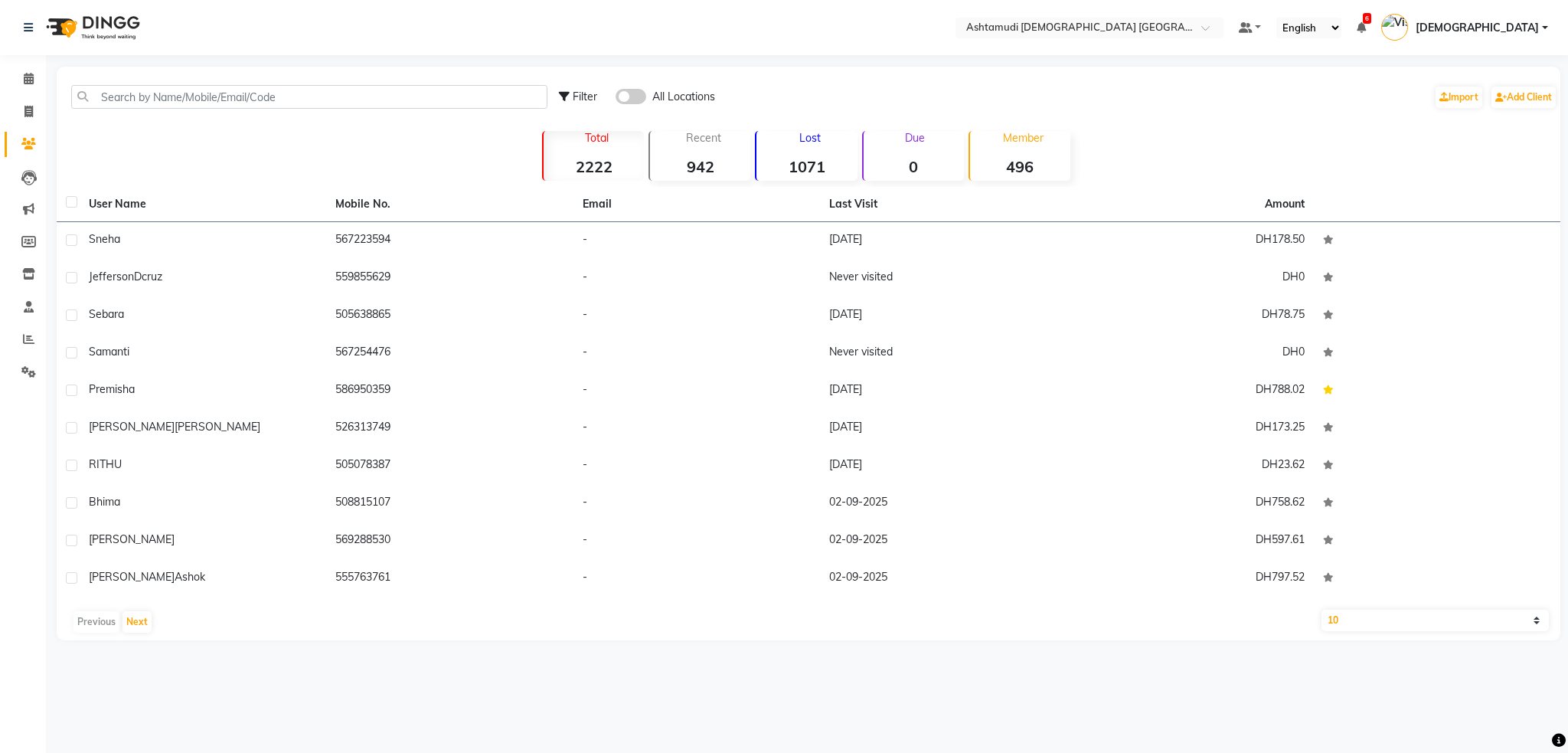
click at [642, 102] on span at bounding box center [631, 96] width 31 height 15
click at [615, 99] on input "checkbox" at bounding box center [615, 99] width 0 height 0
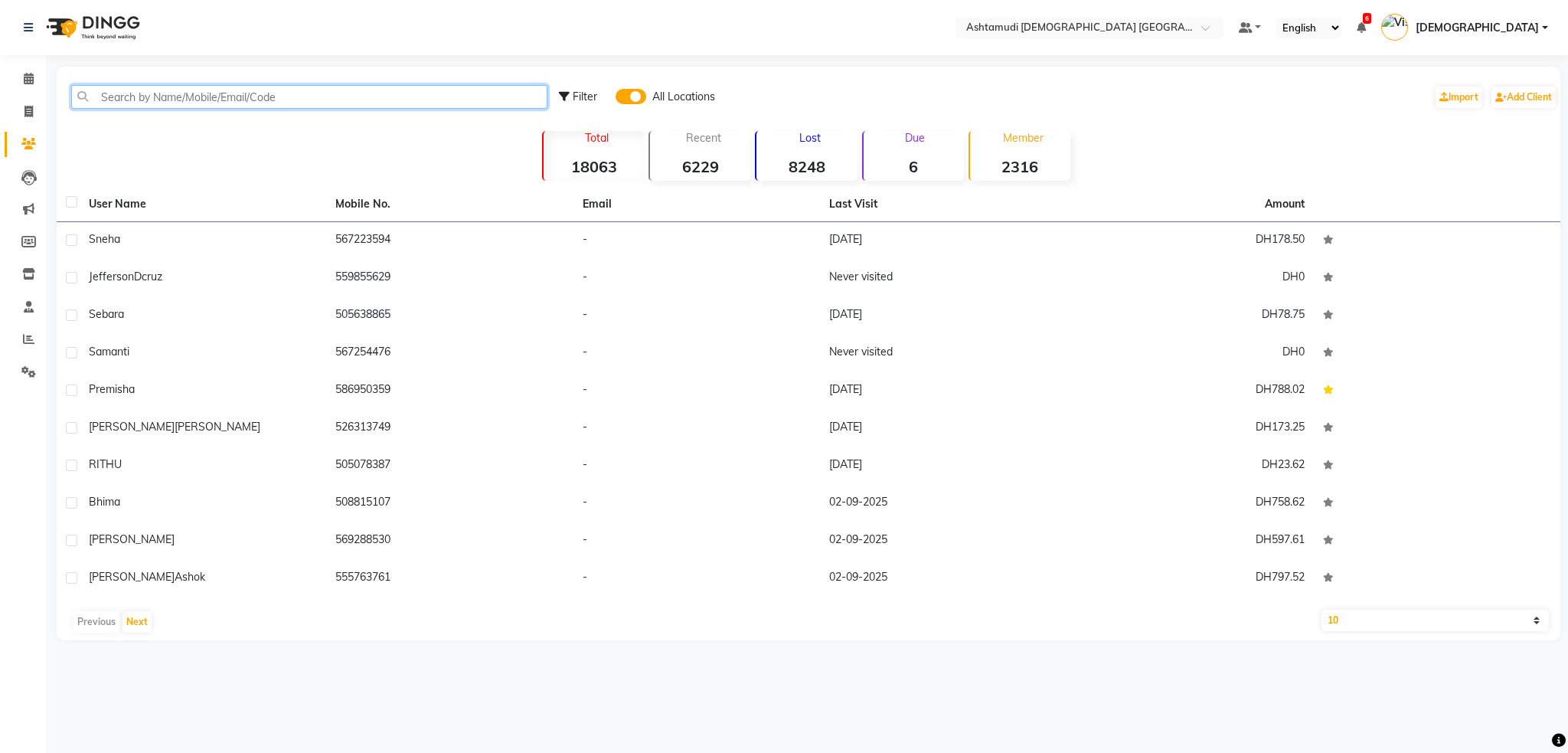
click at [393, 105] on input "text" at bounding box center [309, 96] width 476 height 24
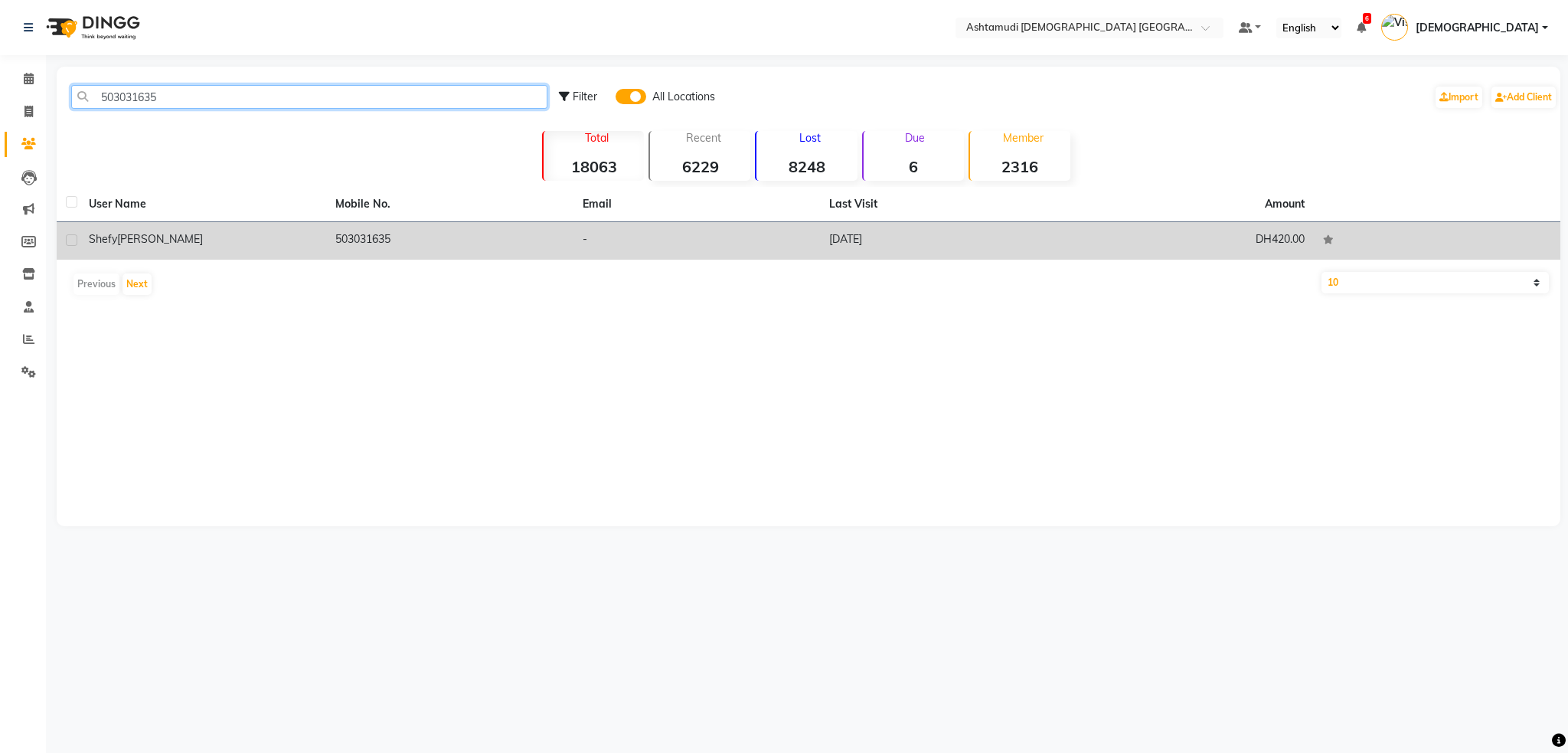
type input "503031635"
click at [397, 238] on td "503031635" at bounding box center [449, 240] width 247 height 37
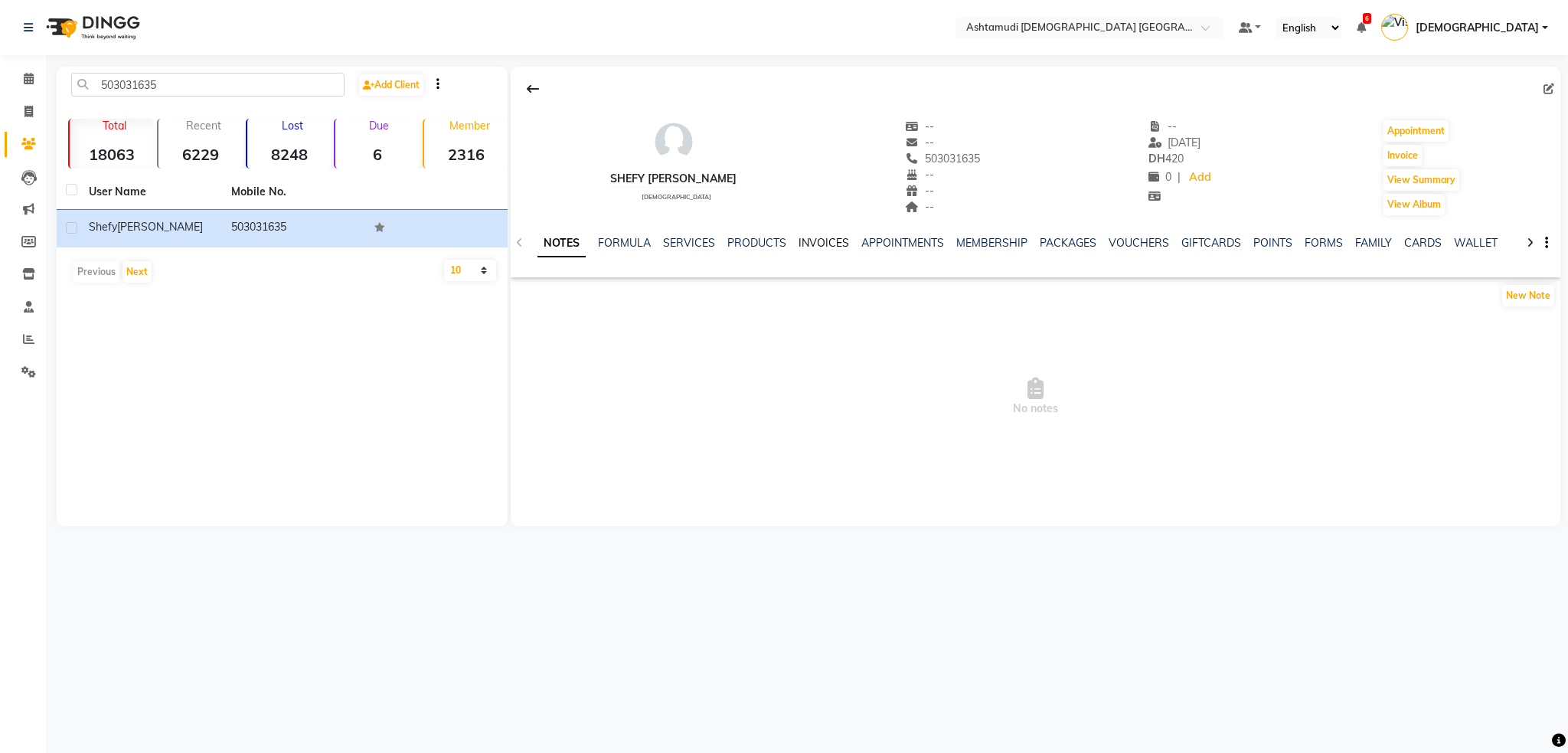
click at [810, 244] on link "INVOICES" at bounding box center [823, 243] width 51 height 13
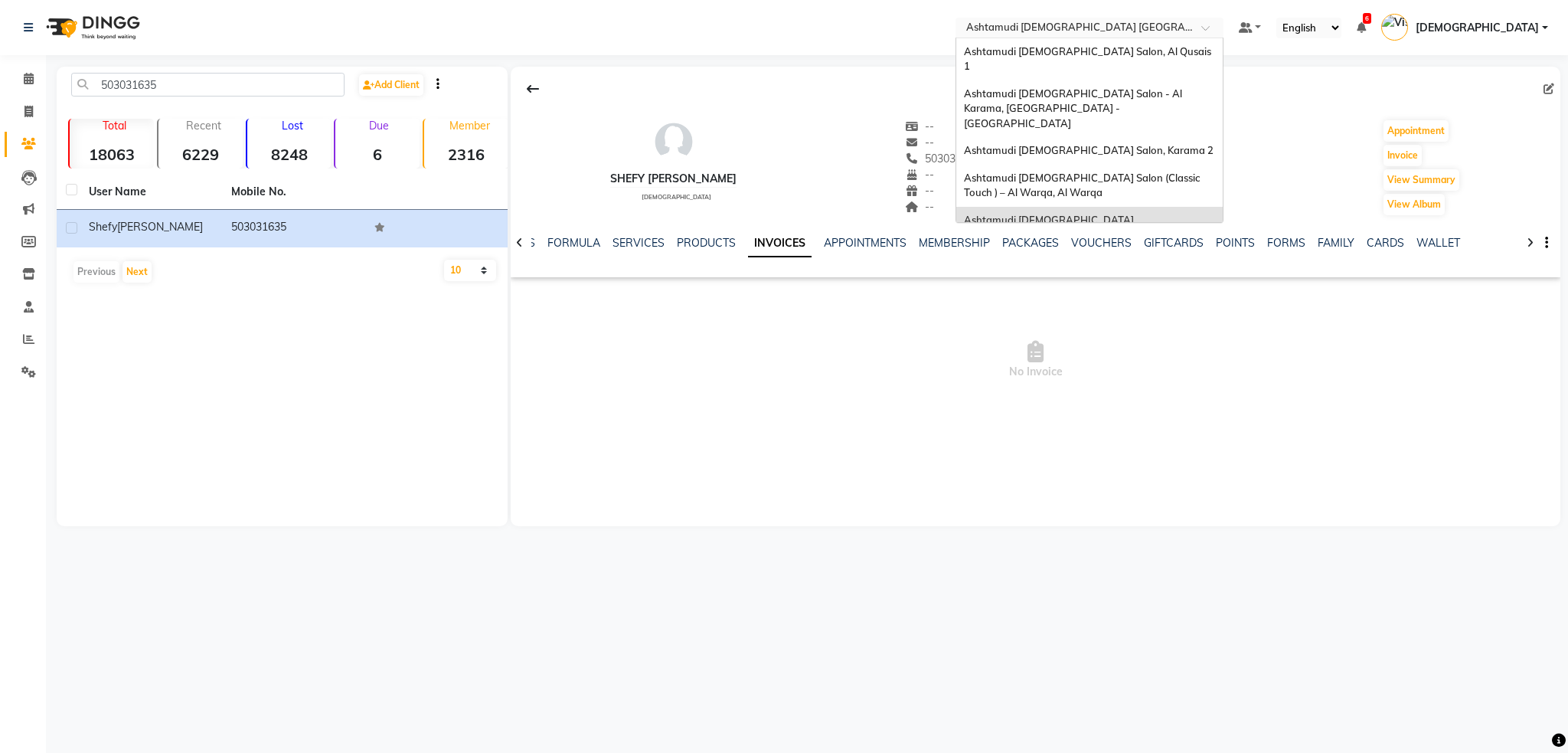
click at [1185, 25] on input "text" at bounding box center [1073, 29] width 222 height 15
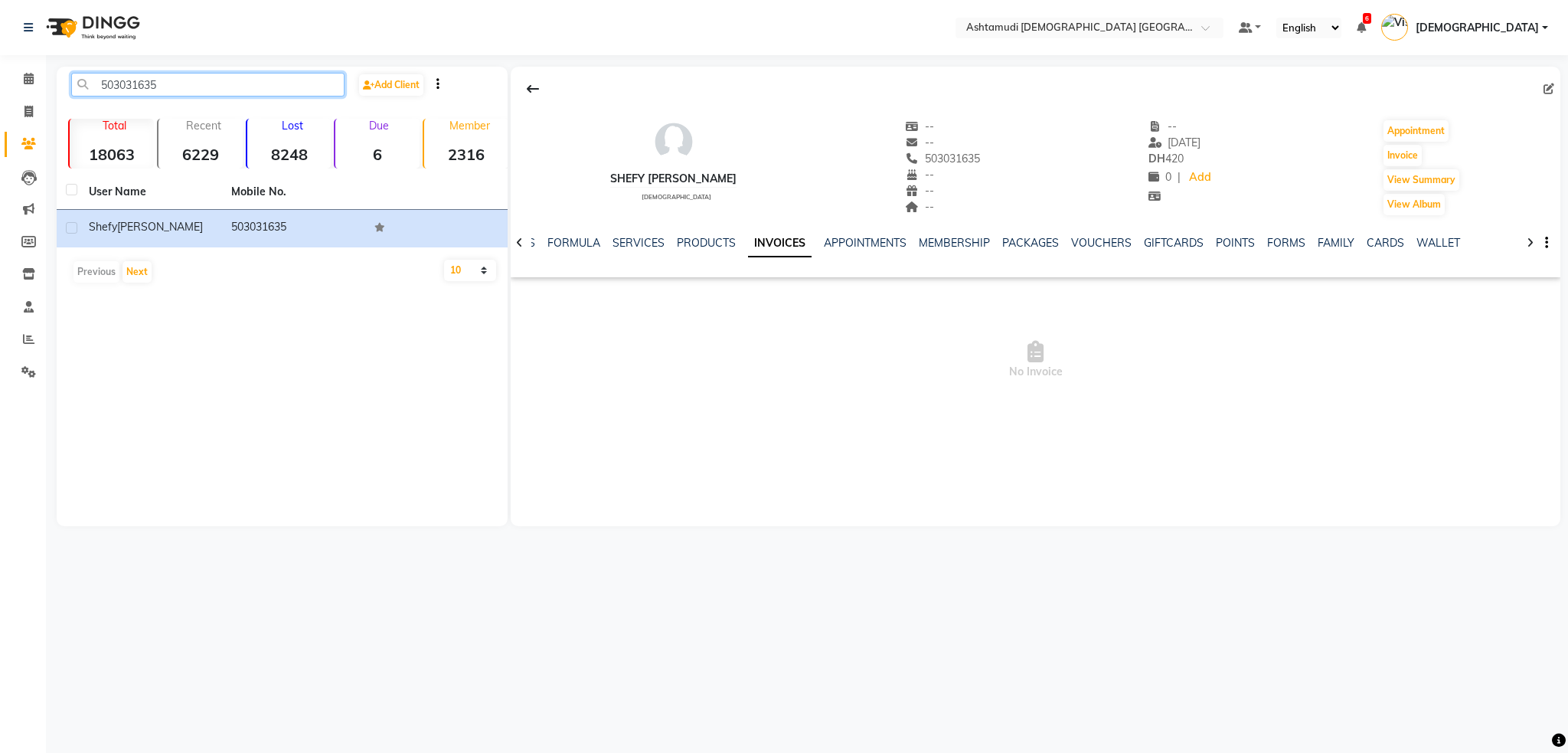
drag, startPoint x: 236, startPoint y: 87, endPoint x: 82, endPoint y: 104, distance: 154.9
click at [82, 104] on div "503031635 Add Client" at bounding box center [281, 90] width 445 height 36
click at [626, 244] on link "SERVICES" at bounding box center [639, 243] width 52 height 13
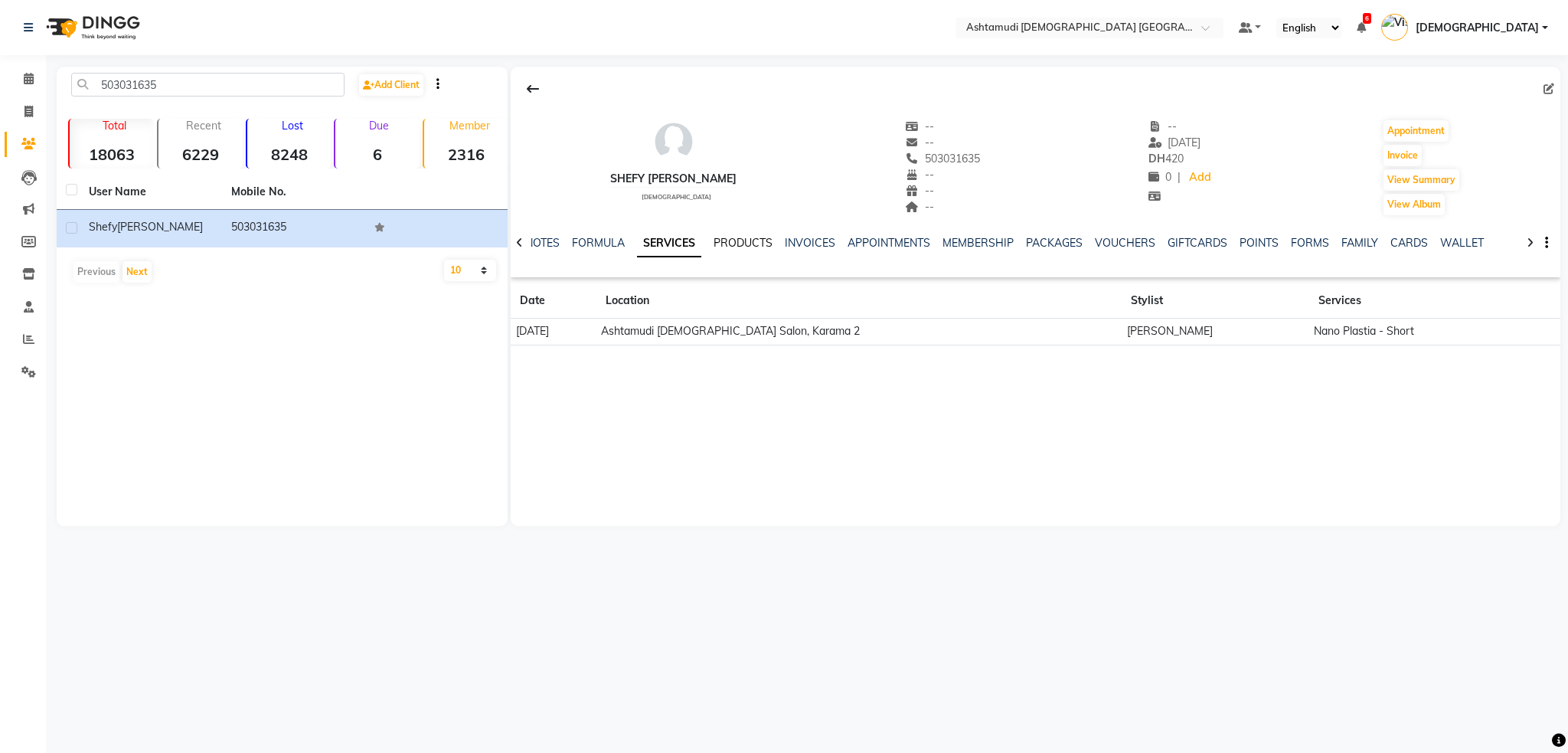
click at [735, 244] on link "PRODUCTS" at bounding box center [742, 243] width 59 height 13
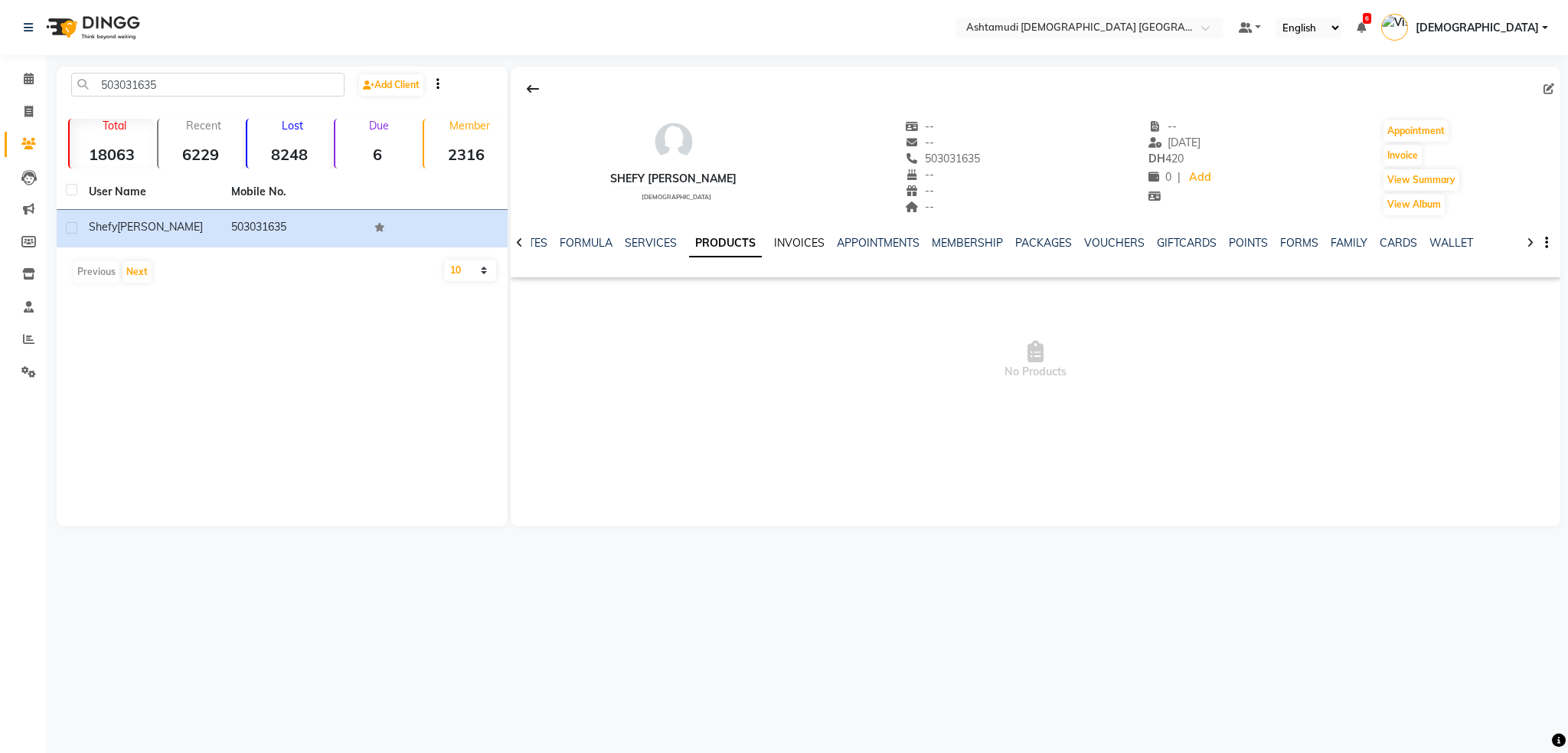
click at [794, 240] on link "INVOICES" at bounding box center [799, 243] width 51 height 13
click at [1185, 28] on input "text" at bounding box center [1073, 29] width 222 height 15
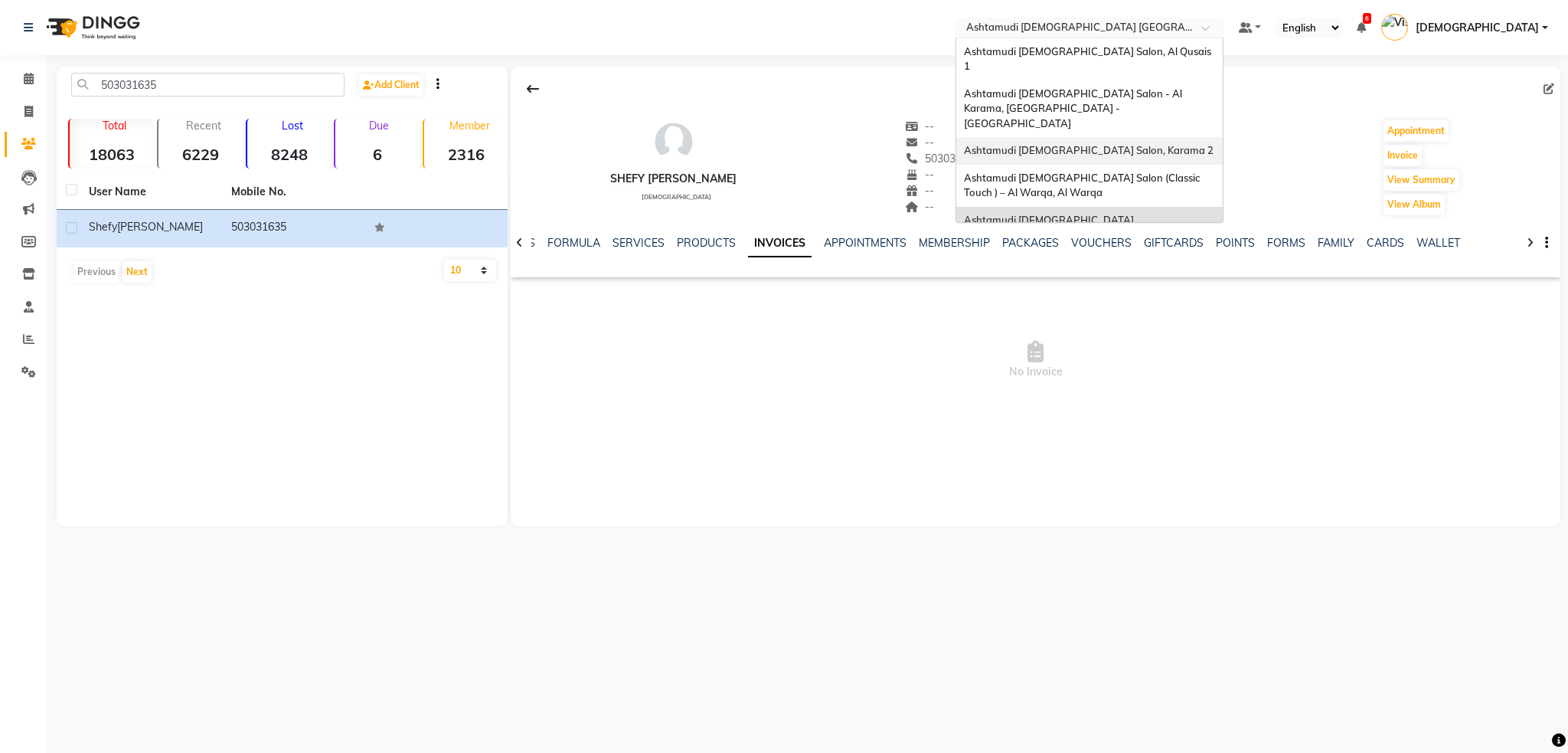
click at [1184, 144] on span "Ashtamudi [DEMOGRAPHIC_DATA] Salon, Karama 2" at bounding box center [1089, 150] width 250 height 12
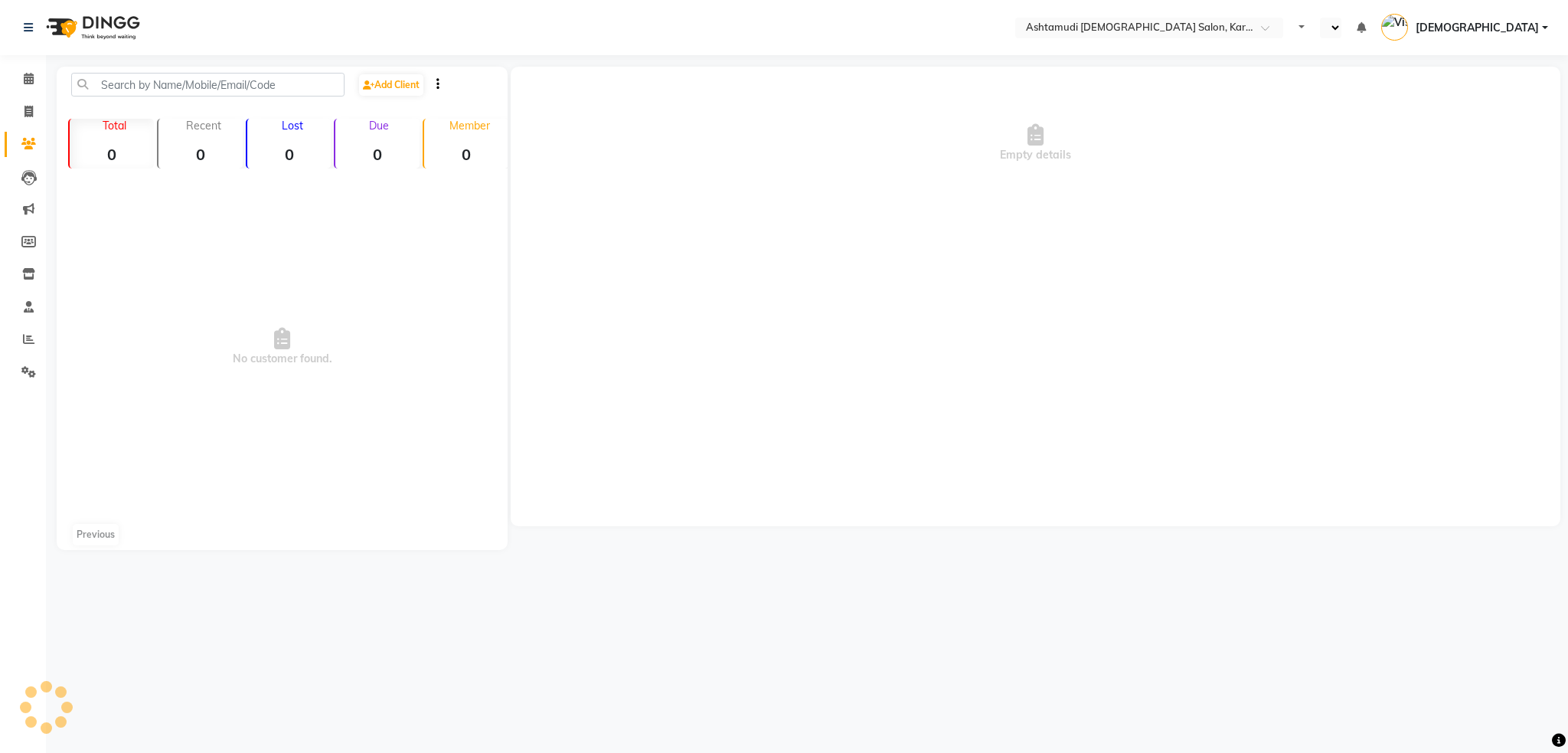
select select "en"
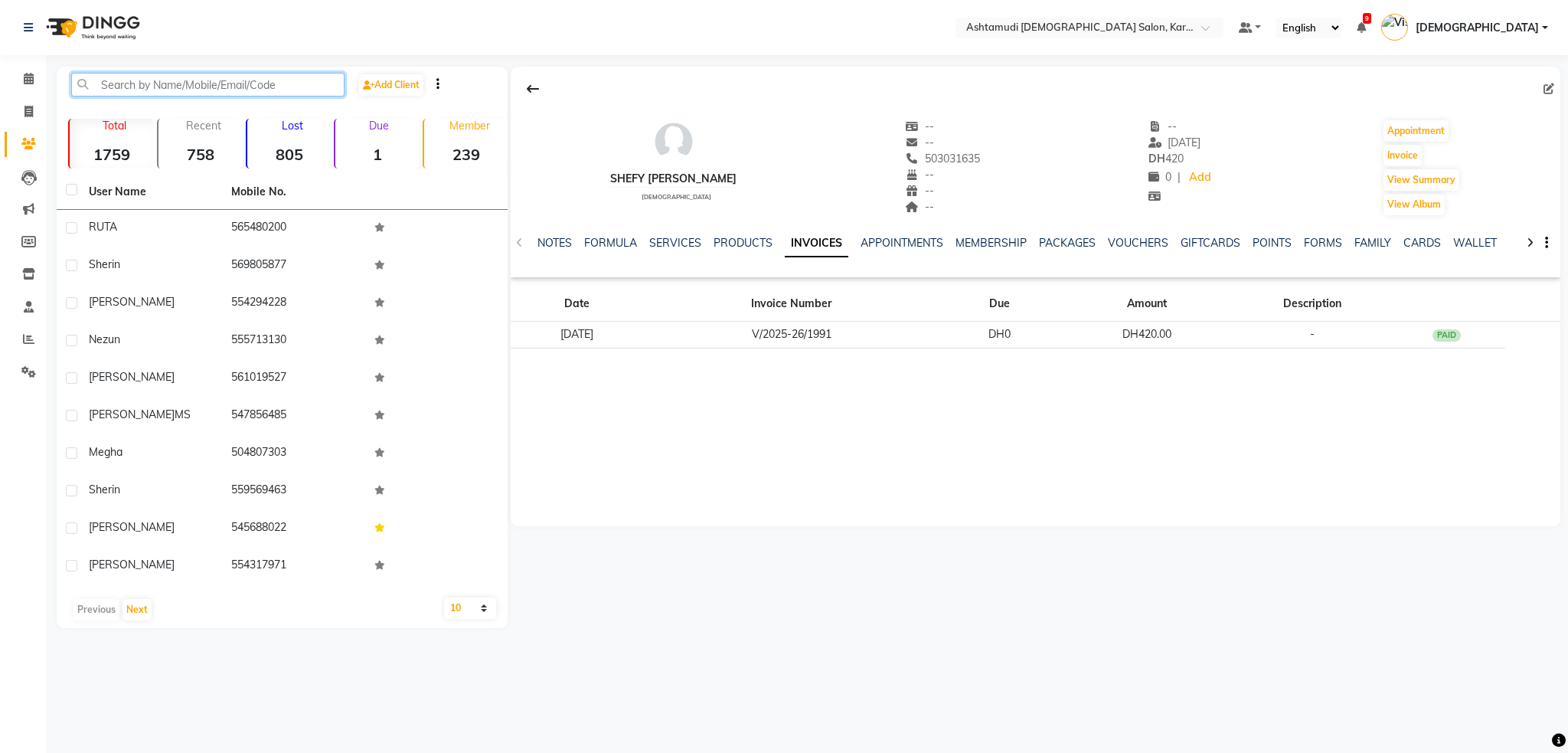
click at [166, 89] on input "text" at bounding box center [207, 85] width 274 height 24
click at [12, 338] on link "Reports" at bounding box center [23, 339] width 36 height 25
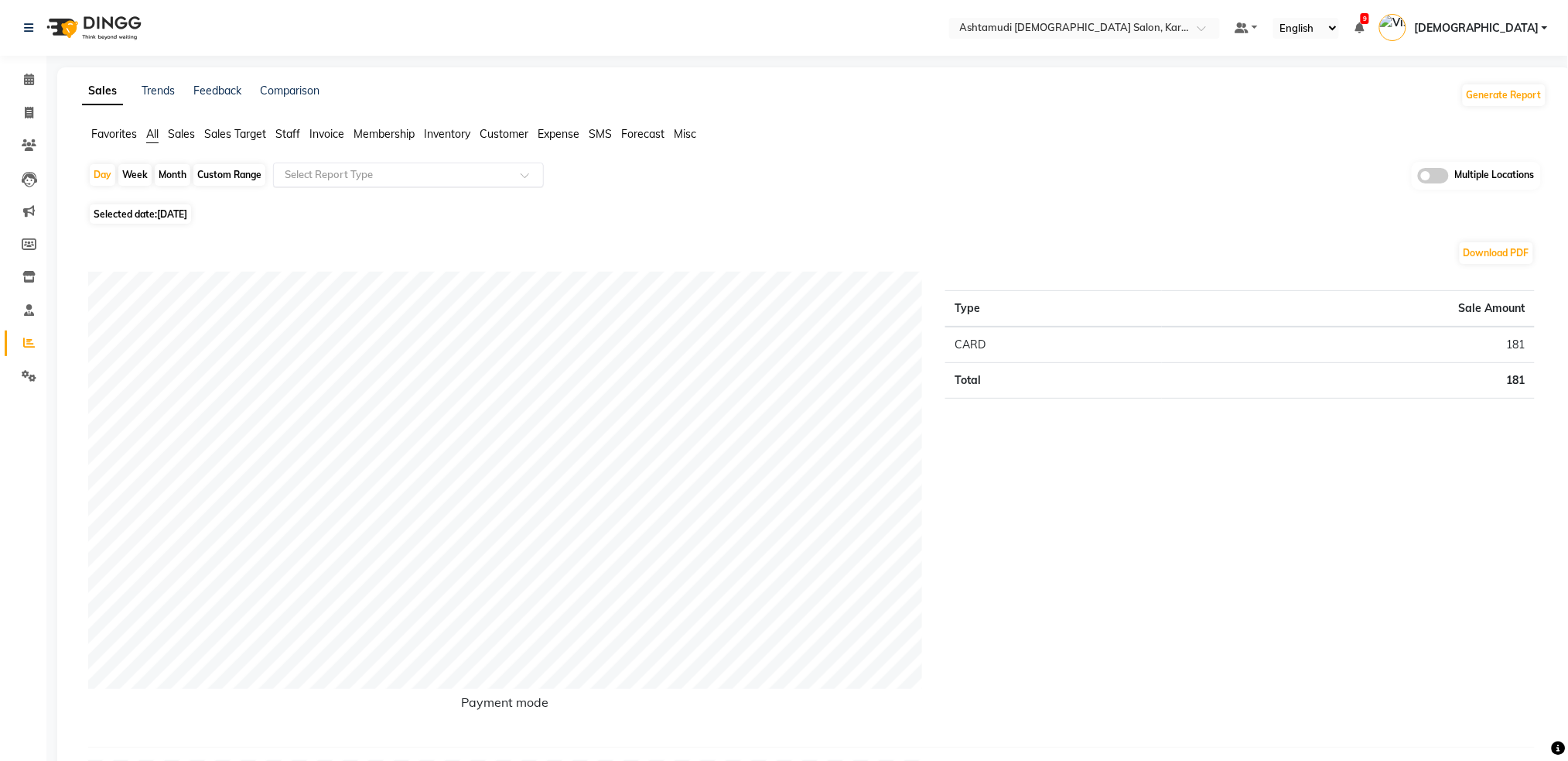
click at [320, 167] on input "text" at bounding box center [393, 175] width 223 height 16
click at [219, 174] on div "Custom Range" at bounding box center [229, 175] width 72 height 21
select select "9"
select select "2025"
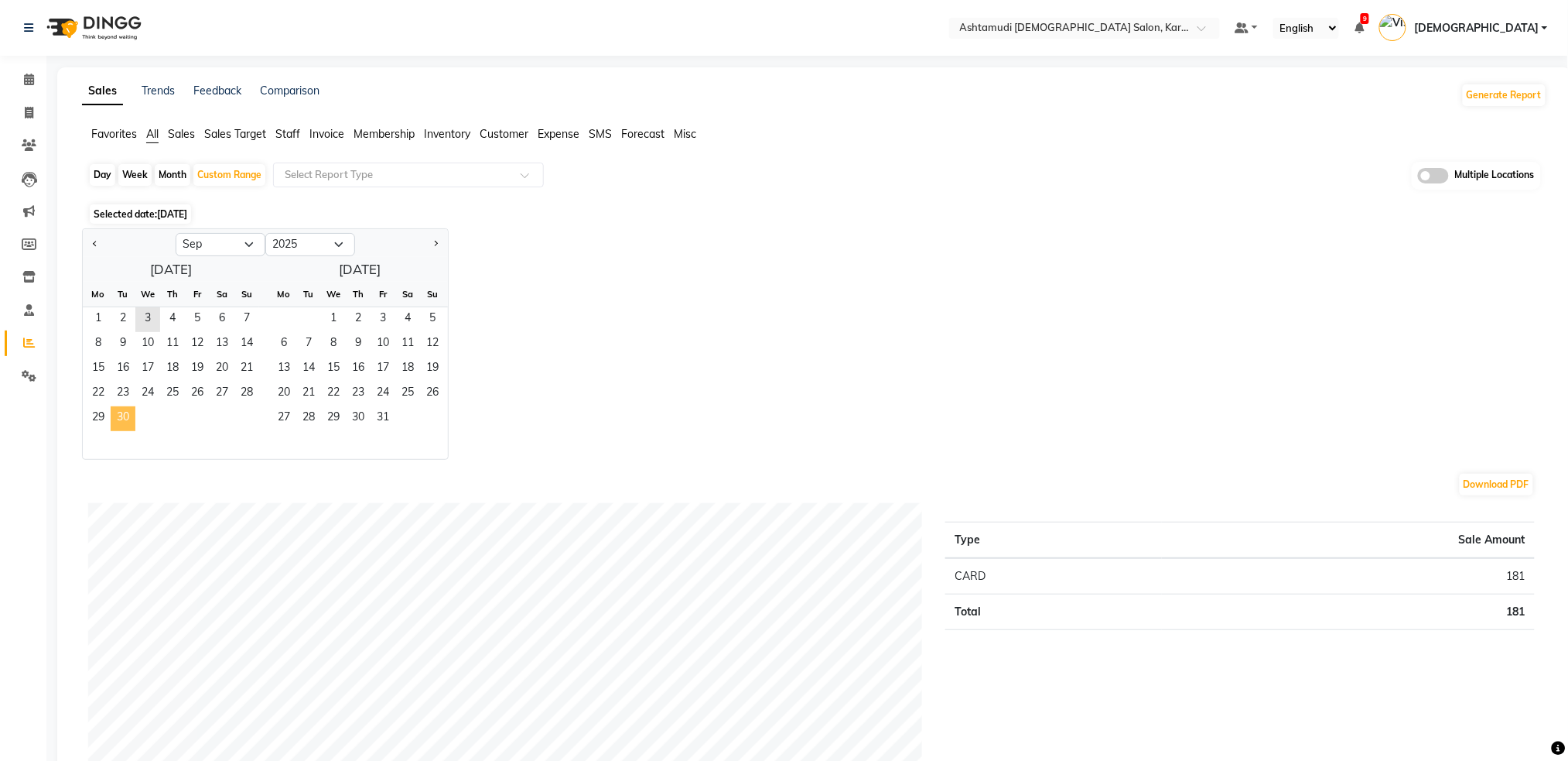
click at [121, 419] on span "30" at bounding box center [123, 419] width 25 height 25
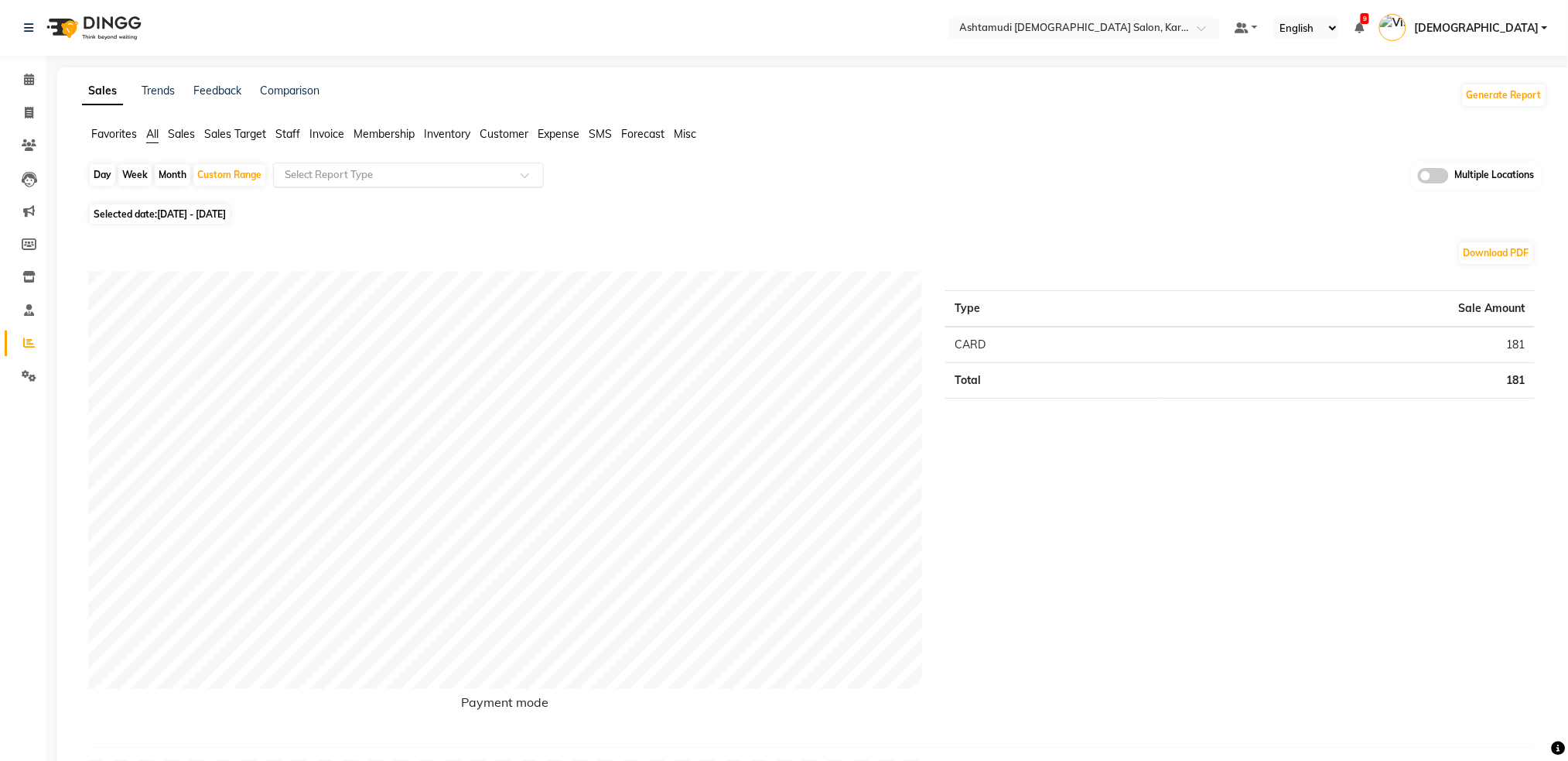
click at [403, 173] on input "text" at bounding box center [393, 175] width 223 height 16
drag, startPoint x: 495, startPoint y: 130, endPoint x: 462, endPoint y: 154, distance: 40.8
click at [493, 130] on span "Customer" at bounding box center [504, 134] width 49 height 14
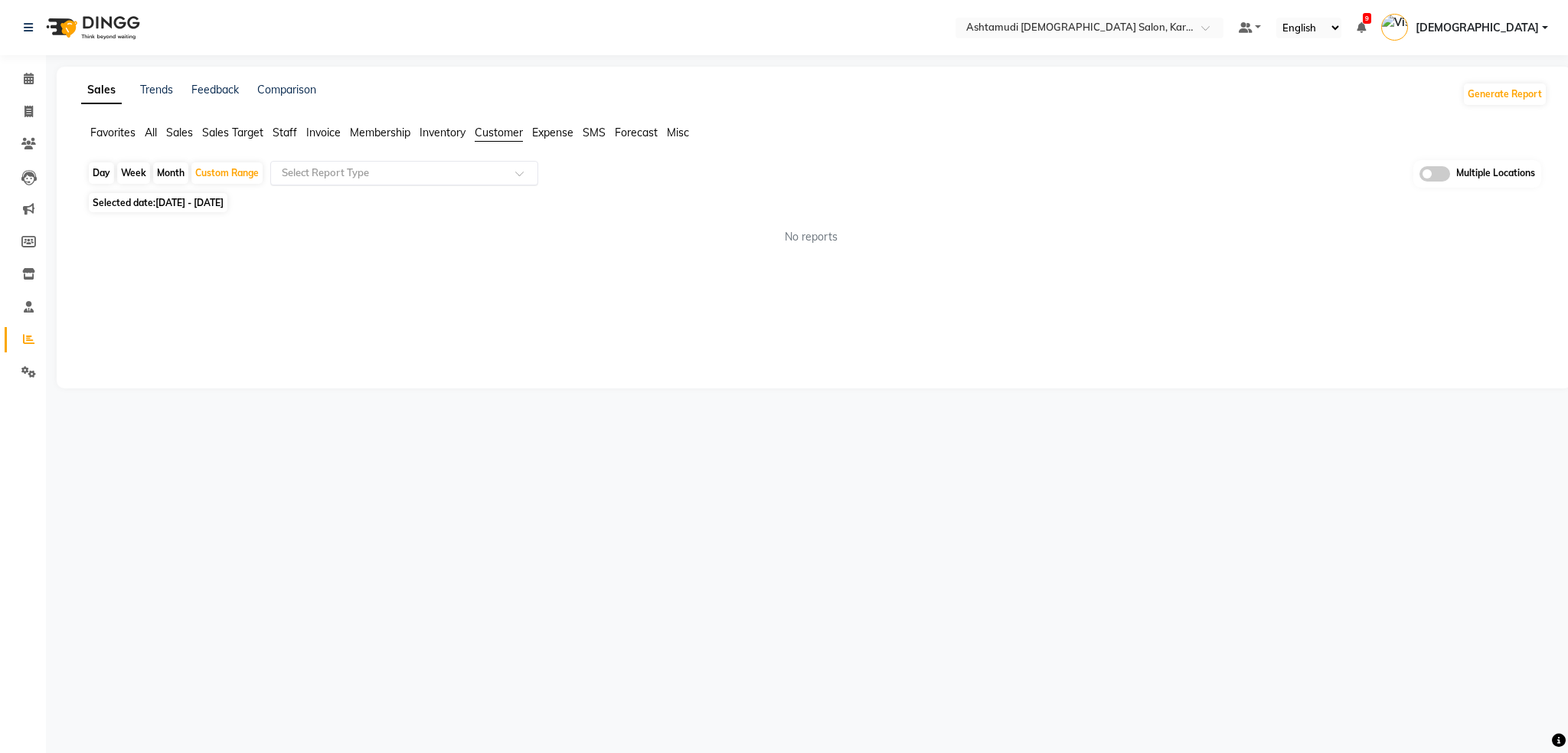
click at [381, 181] on div "Select Report Type" at bounding box center [403, 173] width 268 height 25
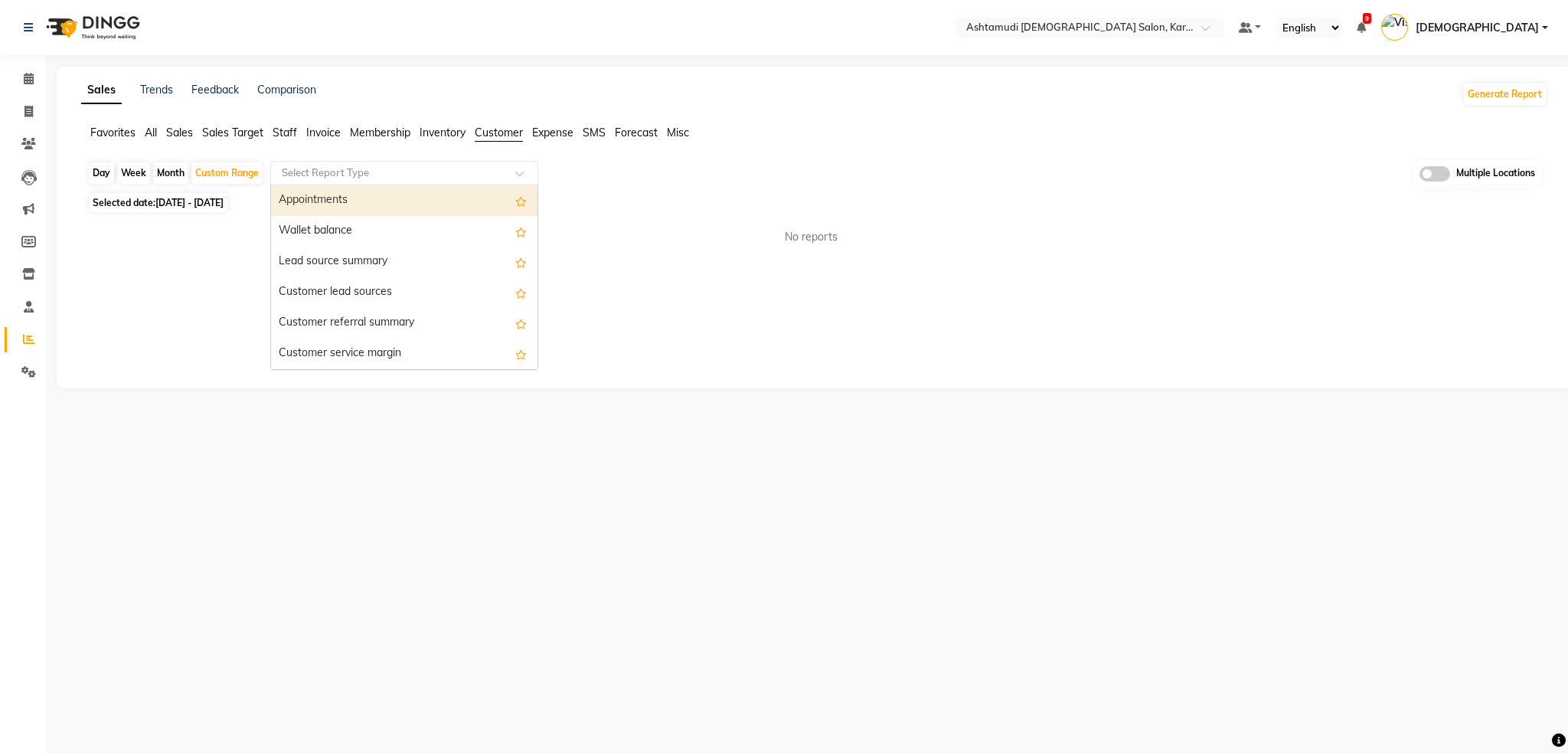
click at [363, 199] on div "Appointments" at bounding box center [403, 201] width 266 height 31
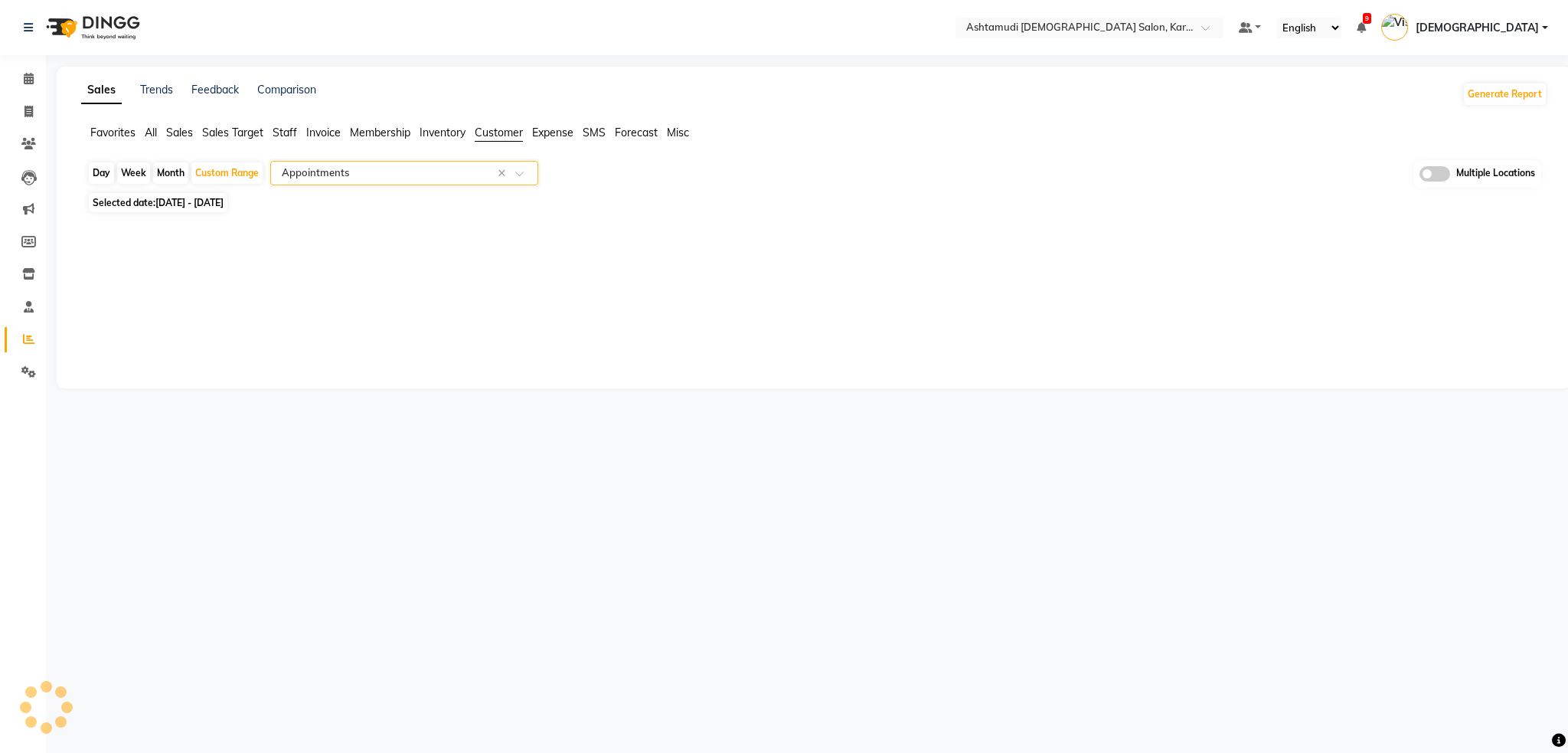
select select "full_report"
select select "csv"
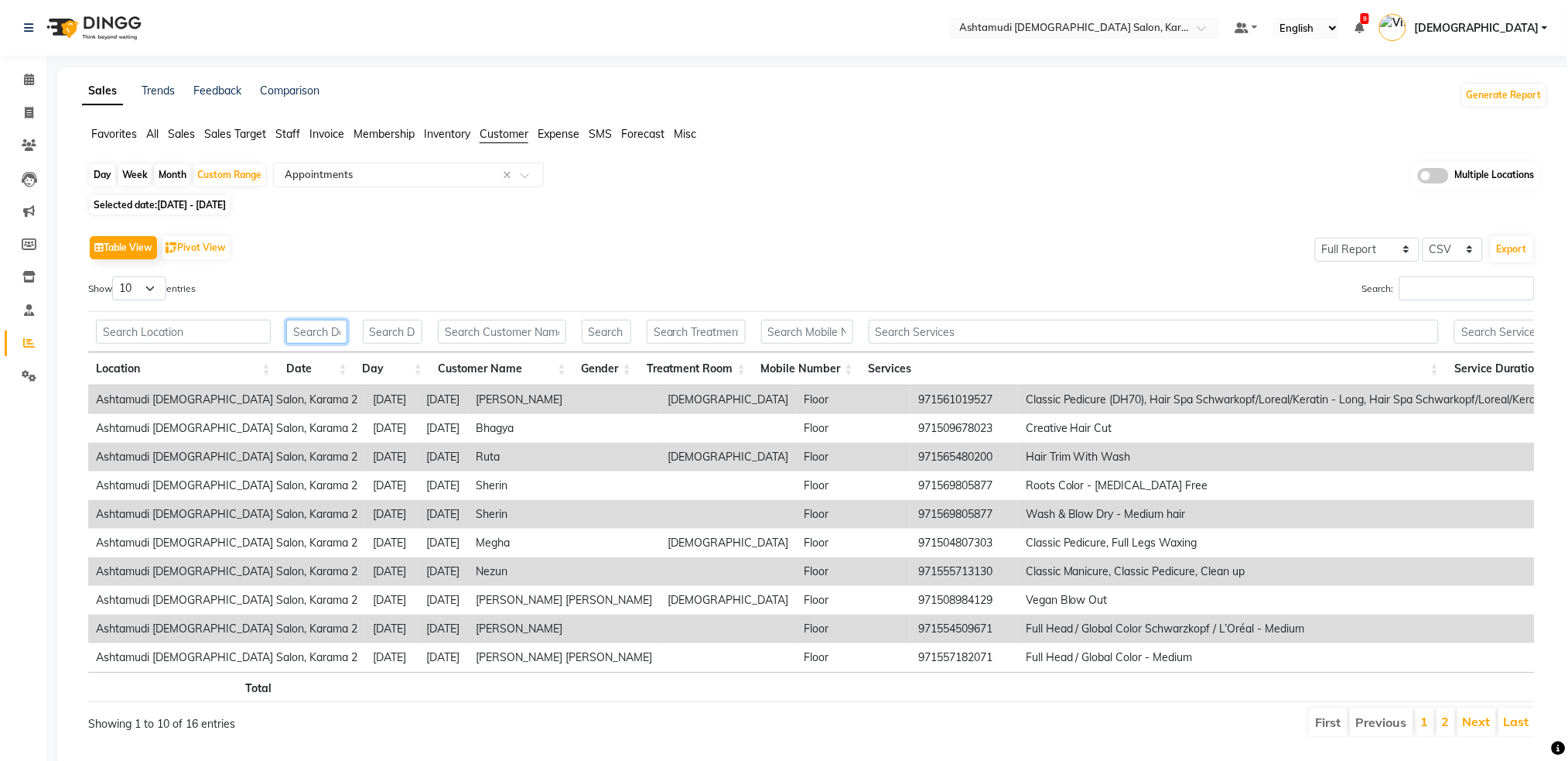
click at [318, 331] on input "text" at bounding box center [316, 331] width 61 height 24
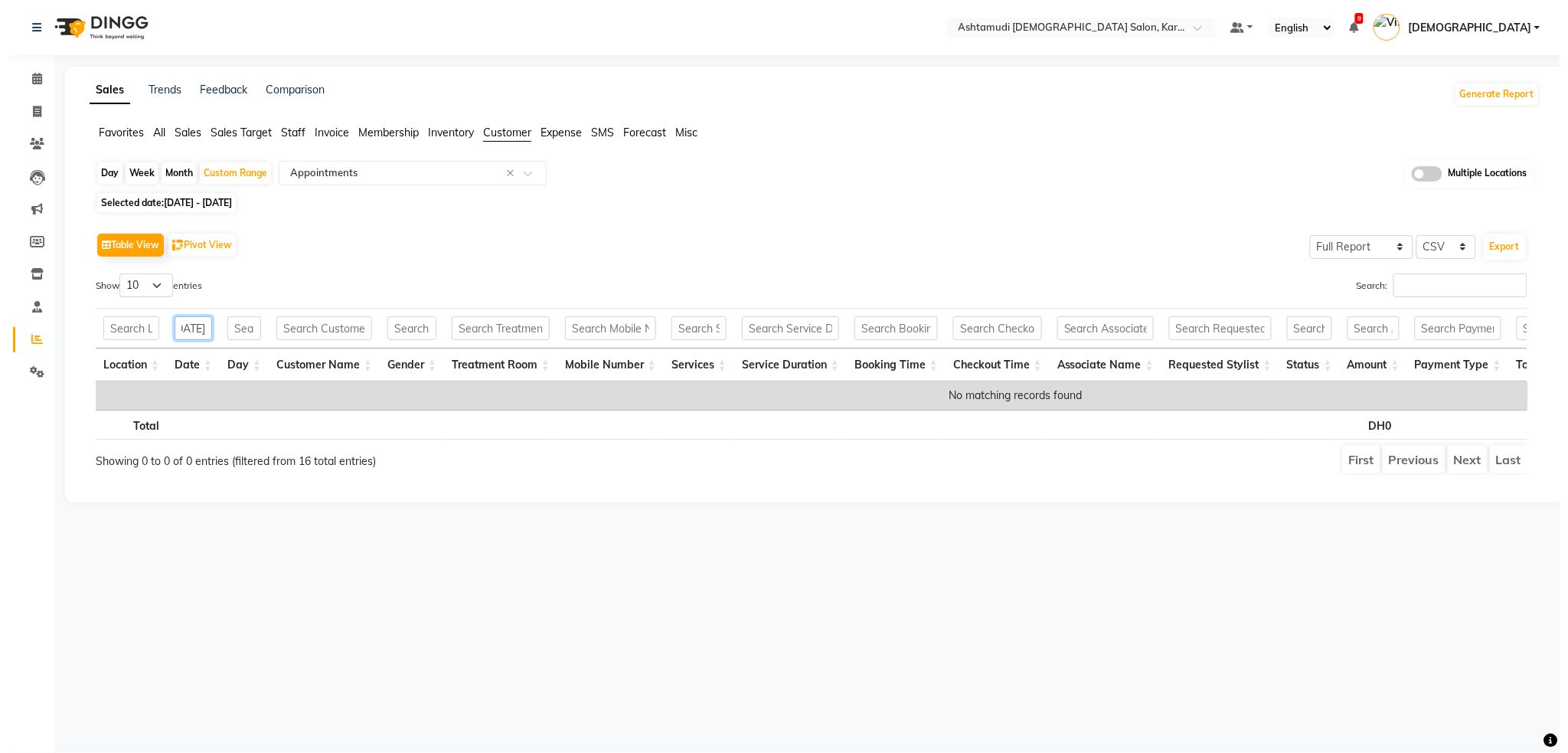
scroll to position [0, 9]
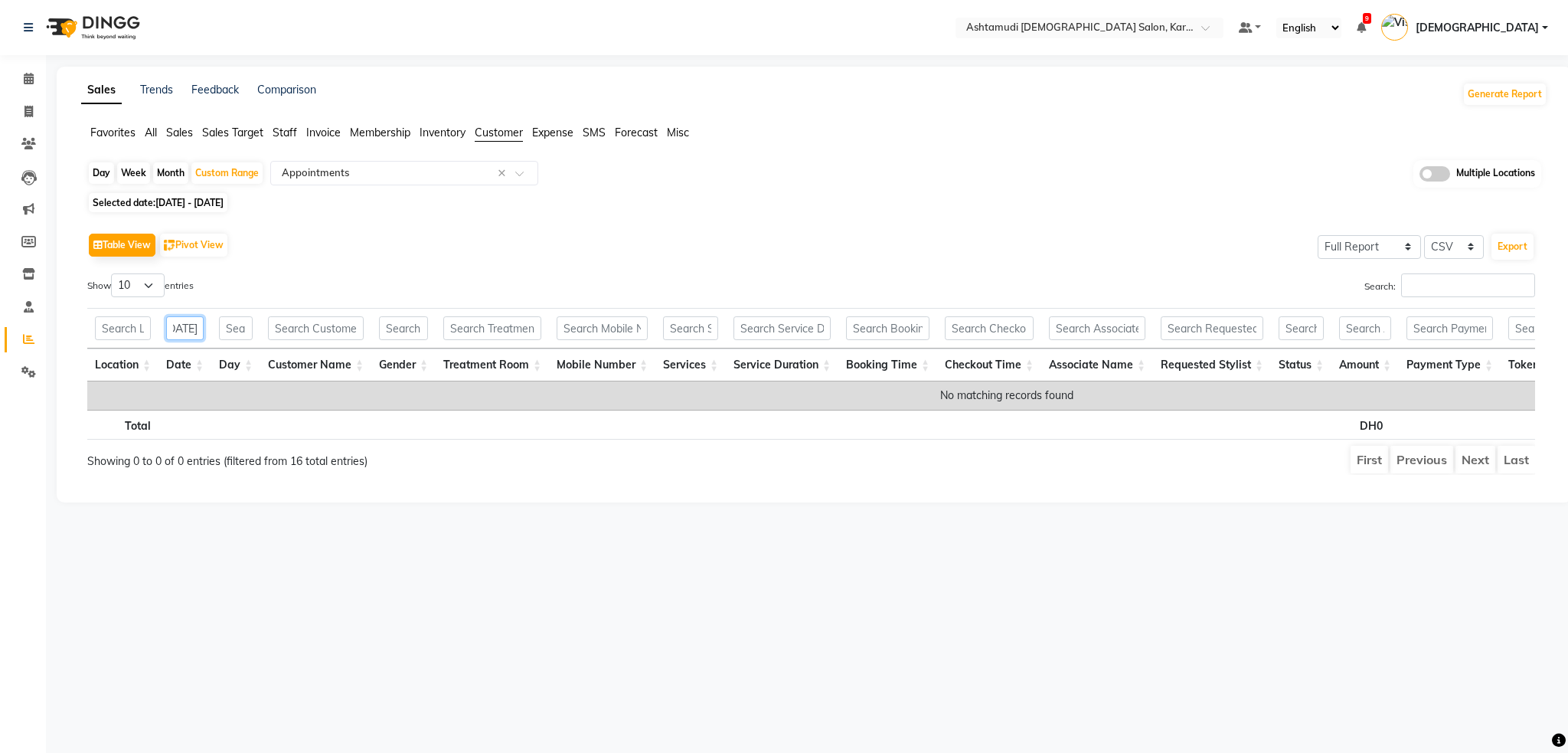
type input "2025-09-08"
click at [113, 38] on img at bounding box center [91, 27] width 105 height 43
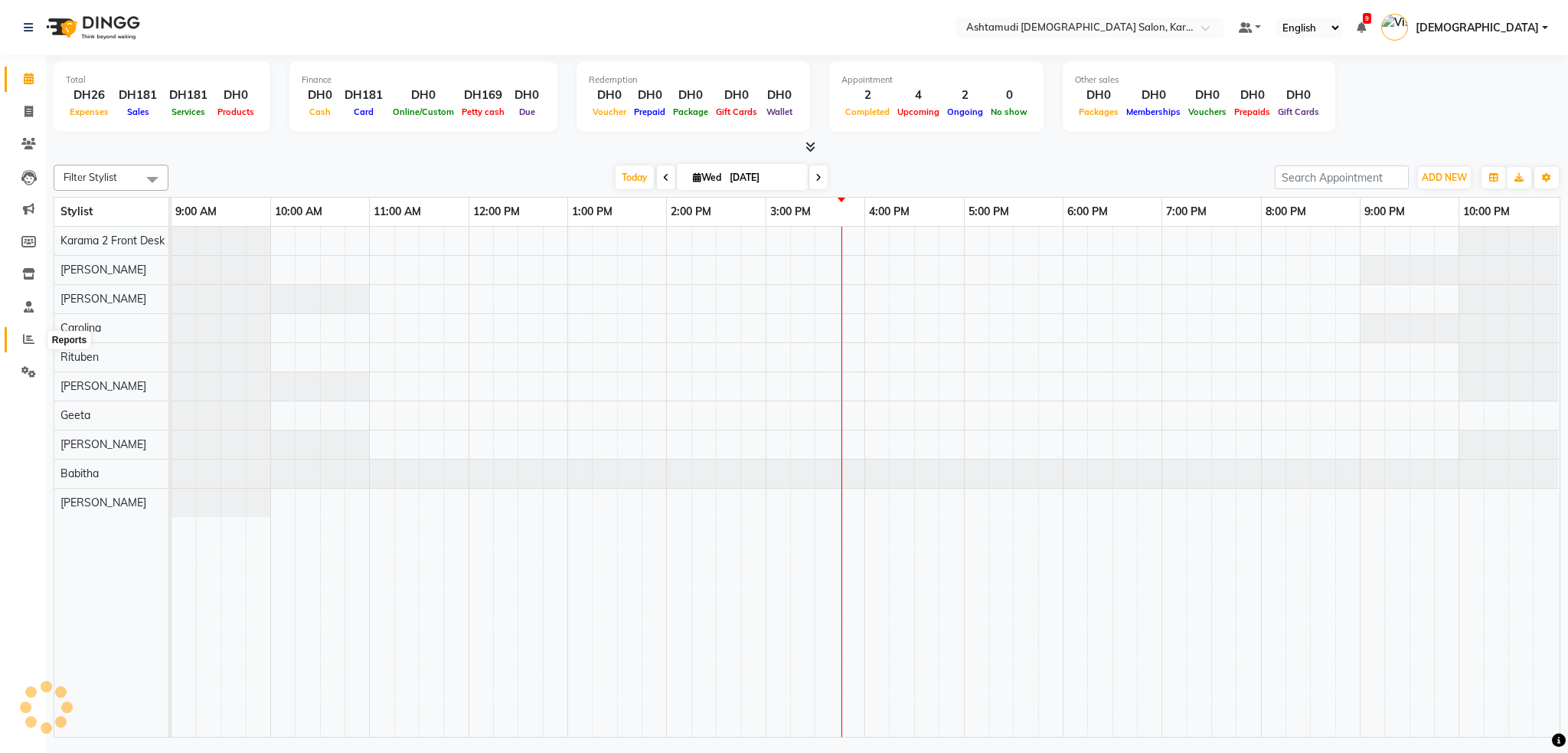
click at [25, 346] on span at bounding box center [29, 339] width 27 height 17
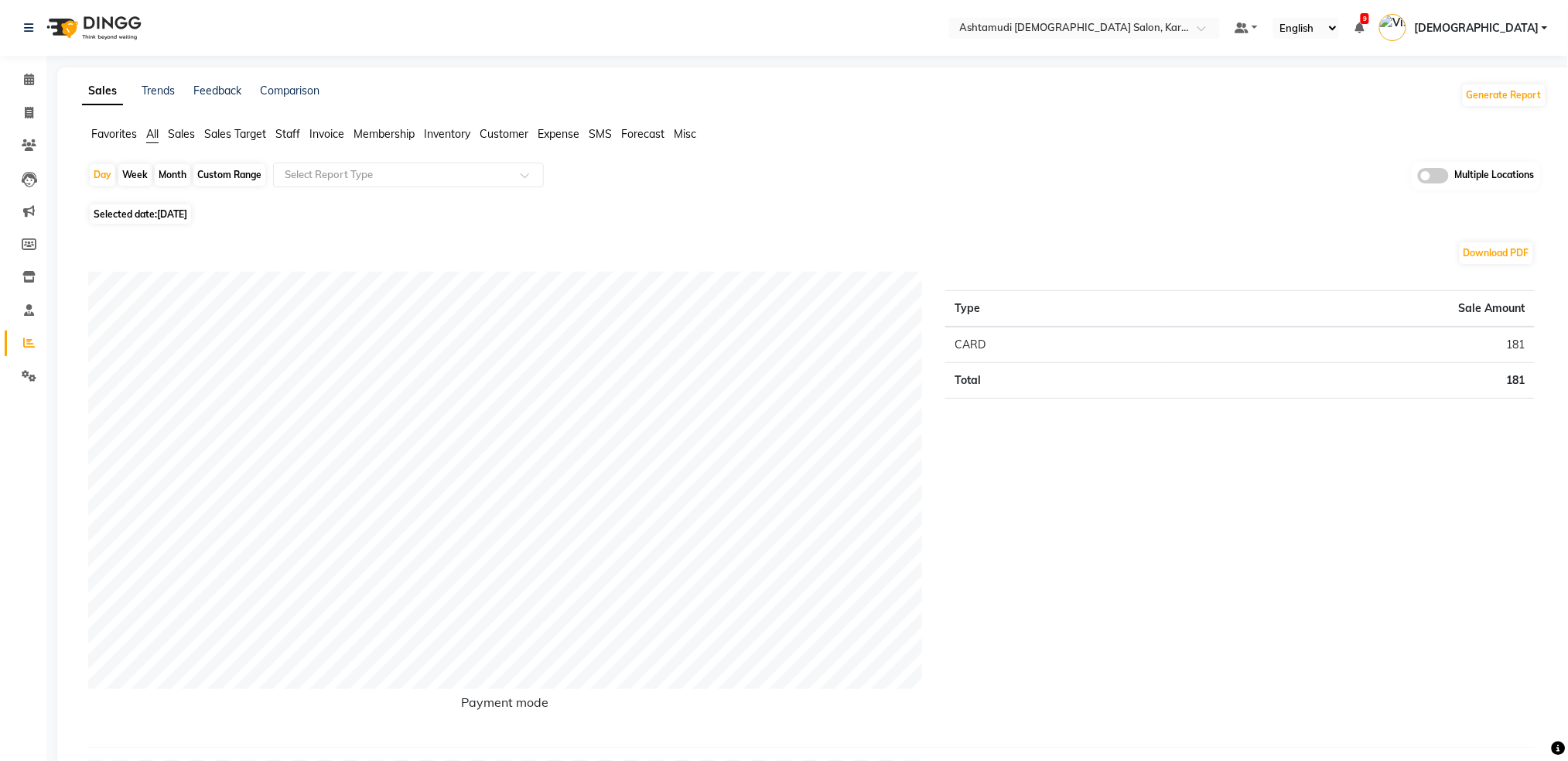
click at [1445, 174] on span at bounding box center [1433, 176] width 31 height 16
click at [1418, 178] on input "checkbox" at bounding box center [1418, 178] width 0 height 0
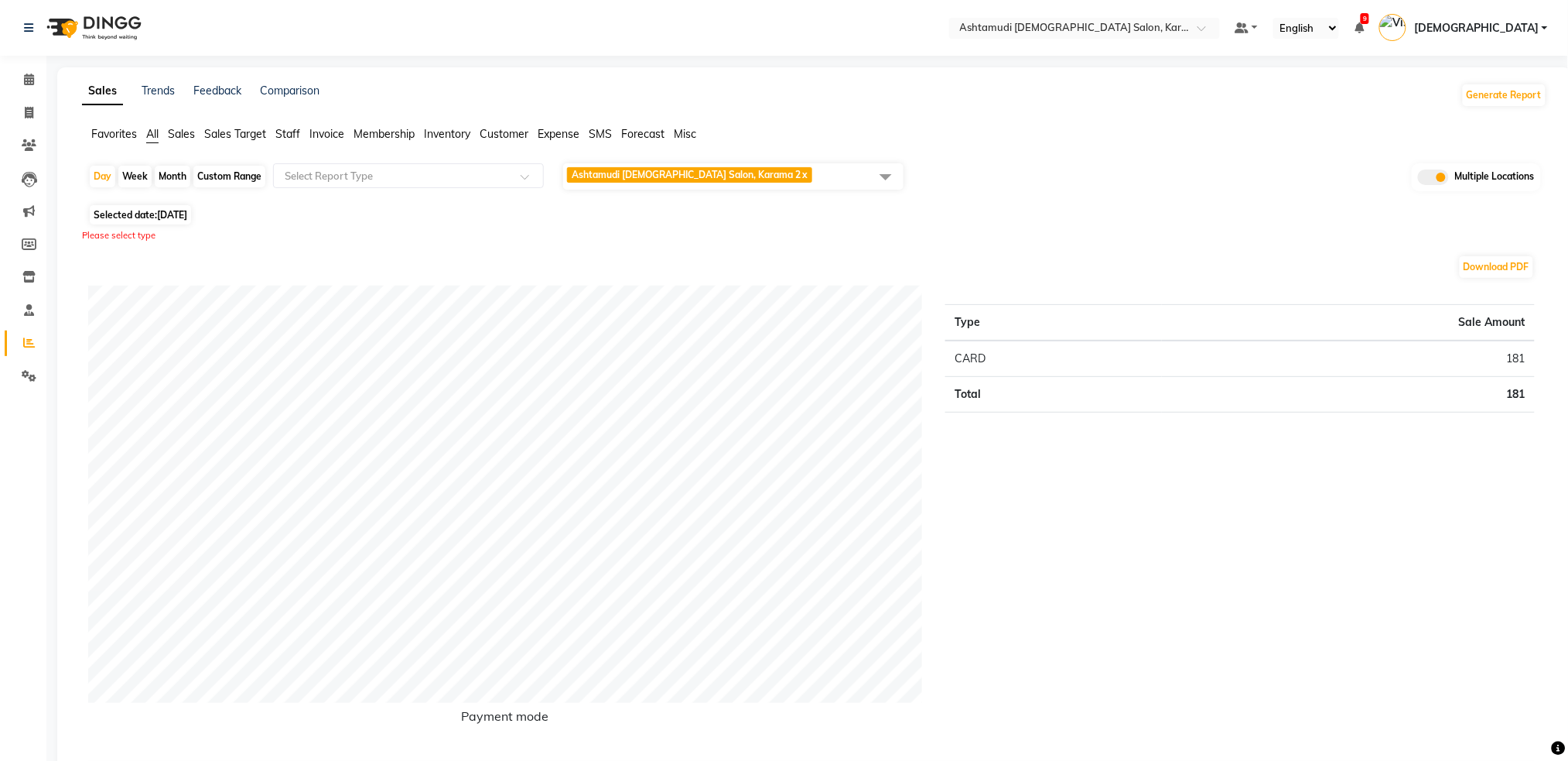
click at [893, 181] on span at bounding box center [886, 177] width 31 height 29
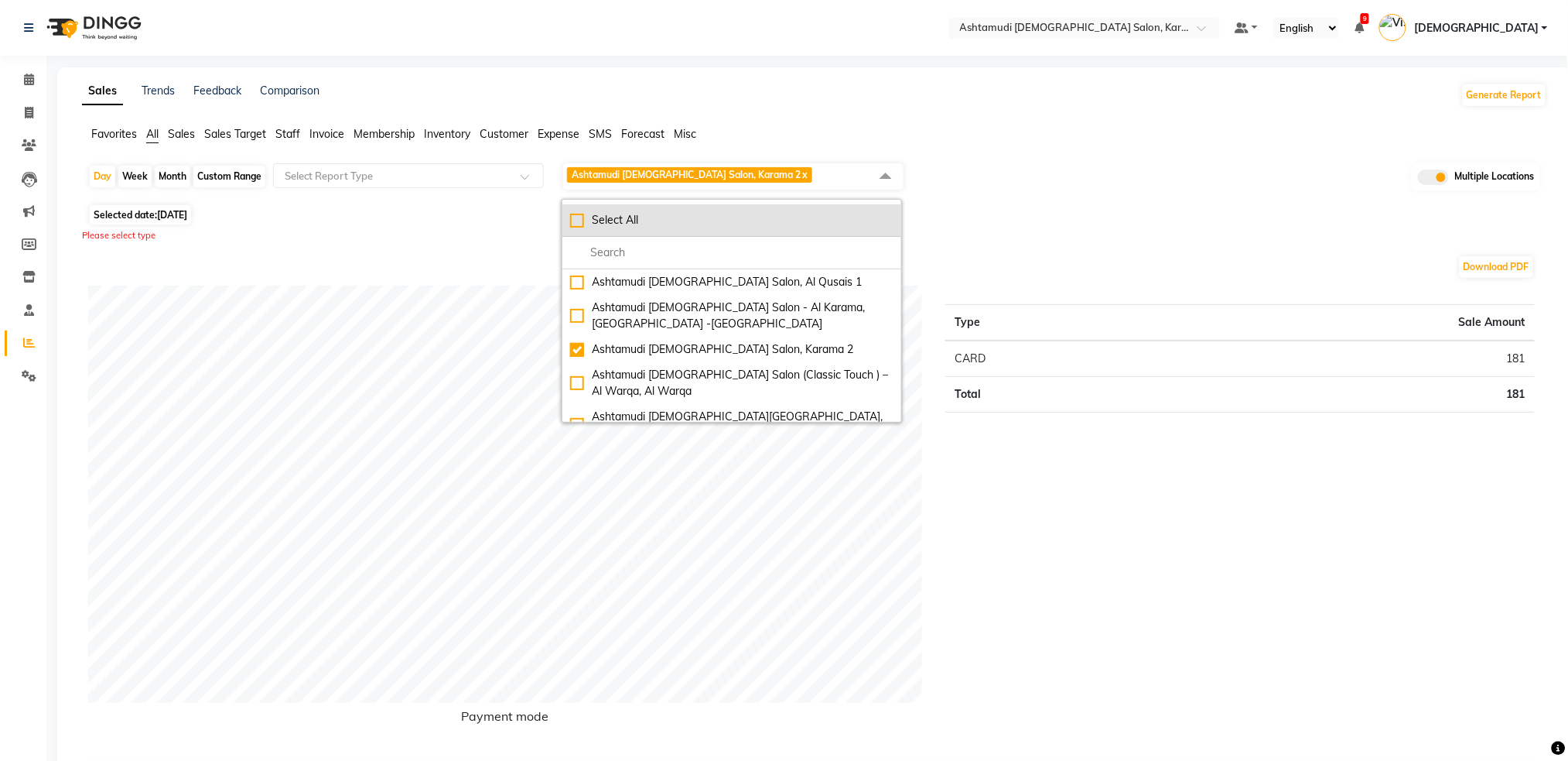
click at [571, 220] on div "Select All" at bounding box center [732, 219] width 323 height 17
checkbox input "true"
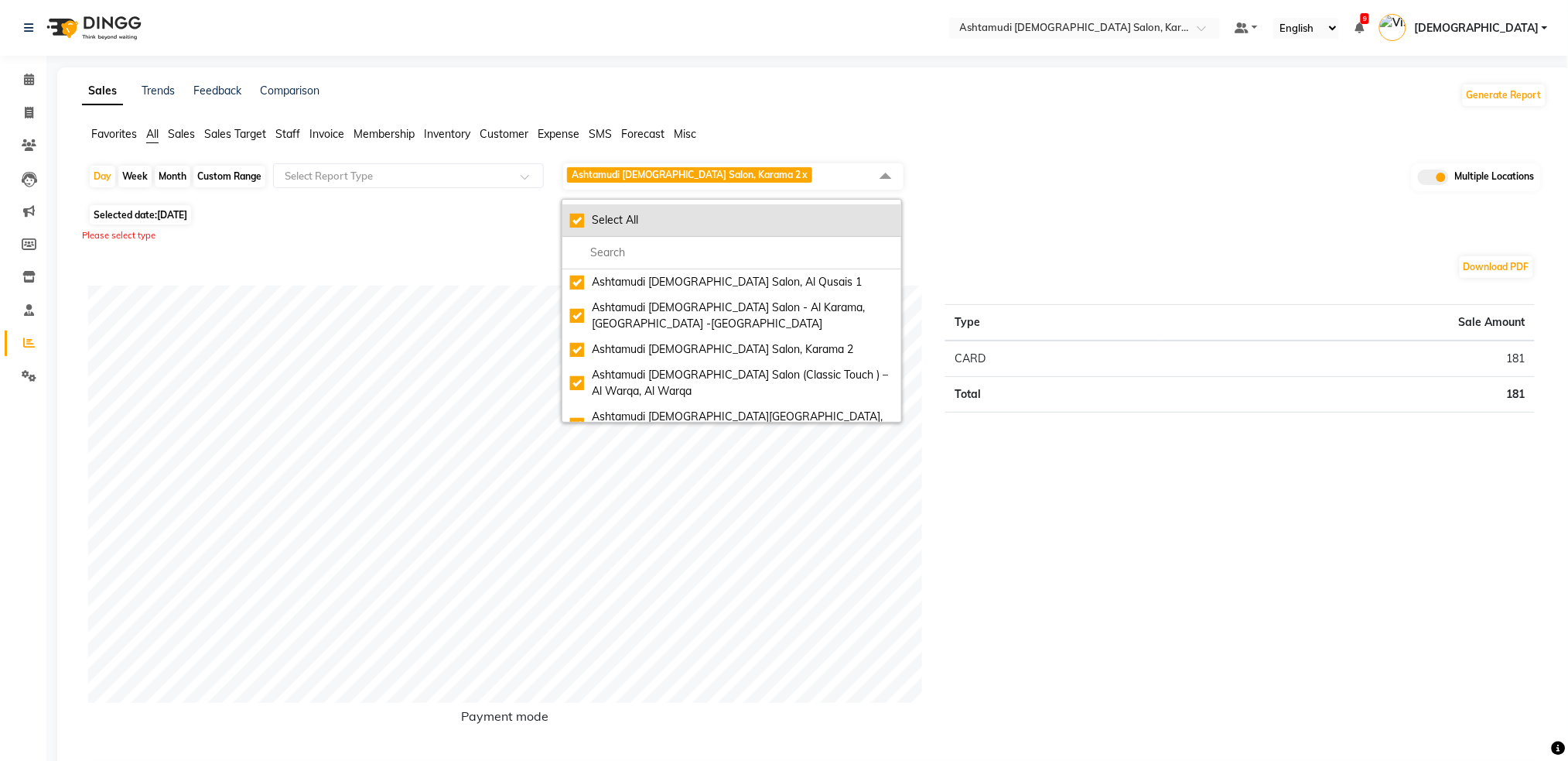
checkbox input "true"
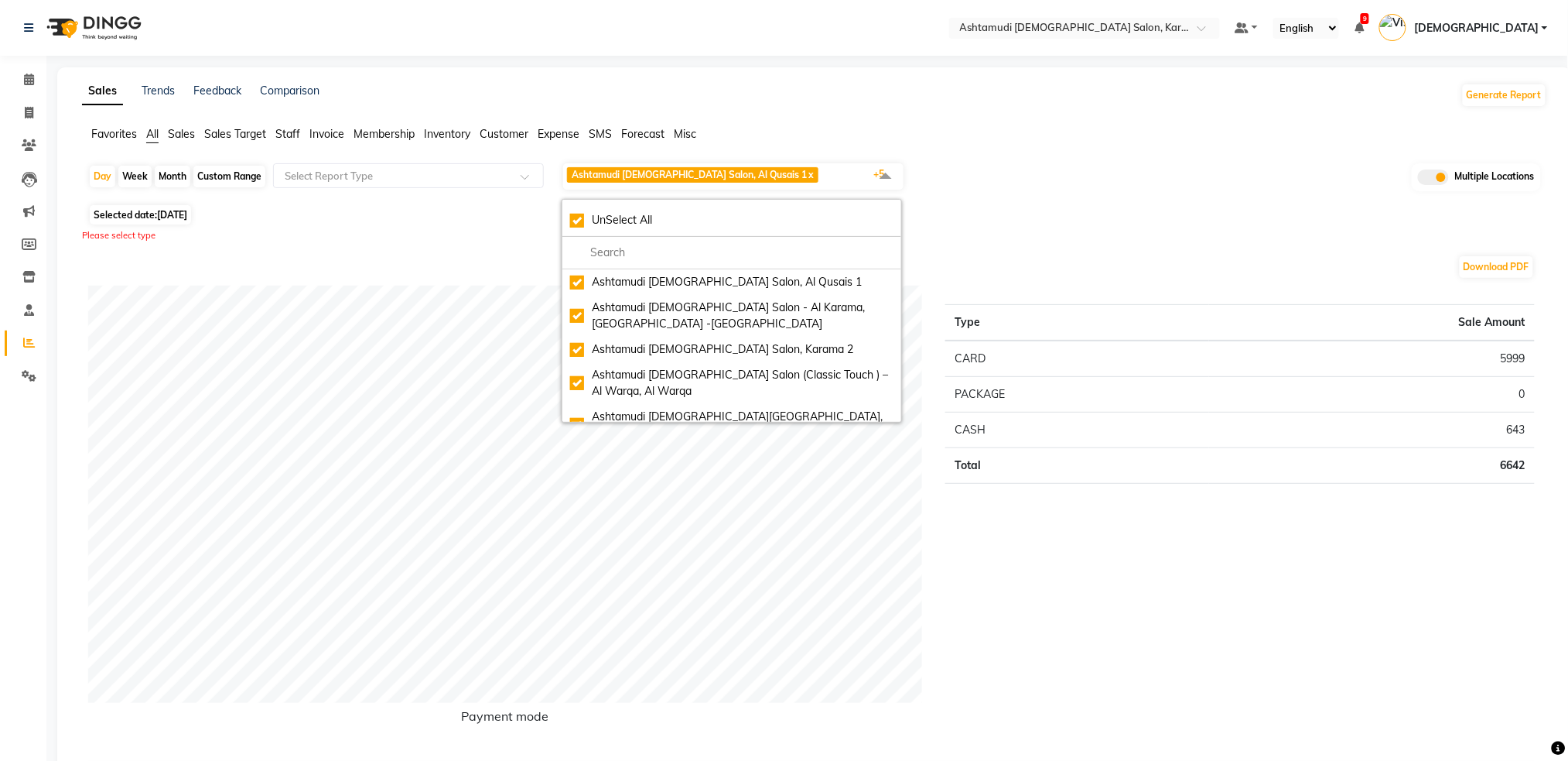
click at [508, 229] on div "Please select type" at bounding box center [815, 236] width 1465 height 14
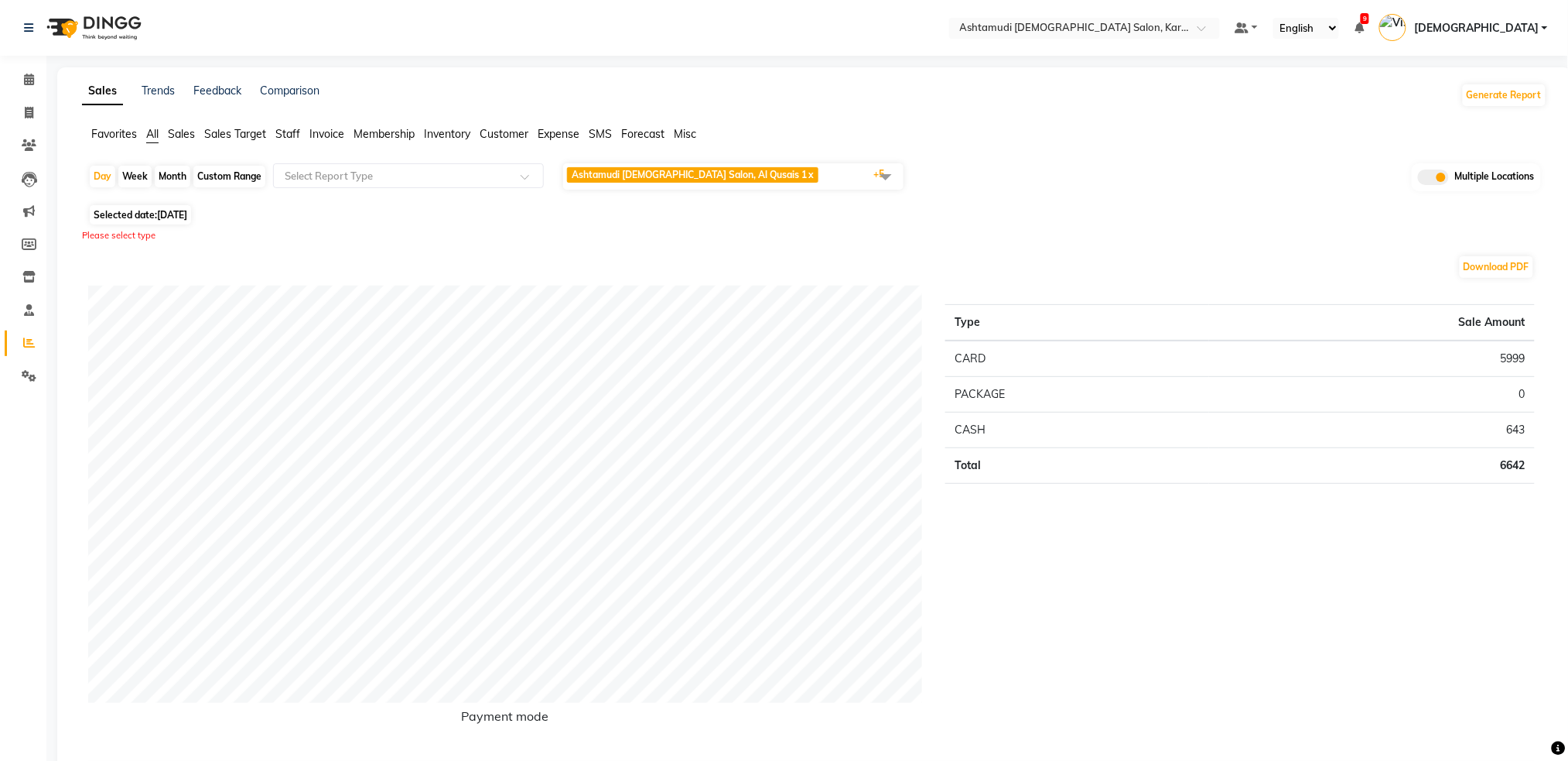
drag, startPoint x: 228, startPoint y: 179, endPoint x: 206, endPoint y: 213, distance: 40.5
click at [227, 178] on div "Custom Range" at bounding box center [229, 177] width 72 height 21
select select "9"
select select "2025"
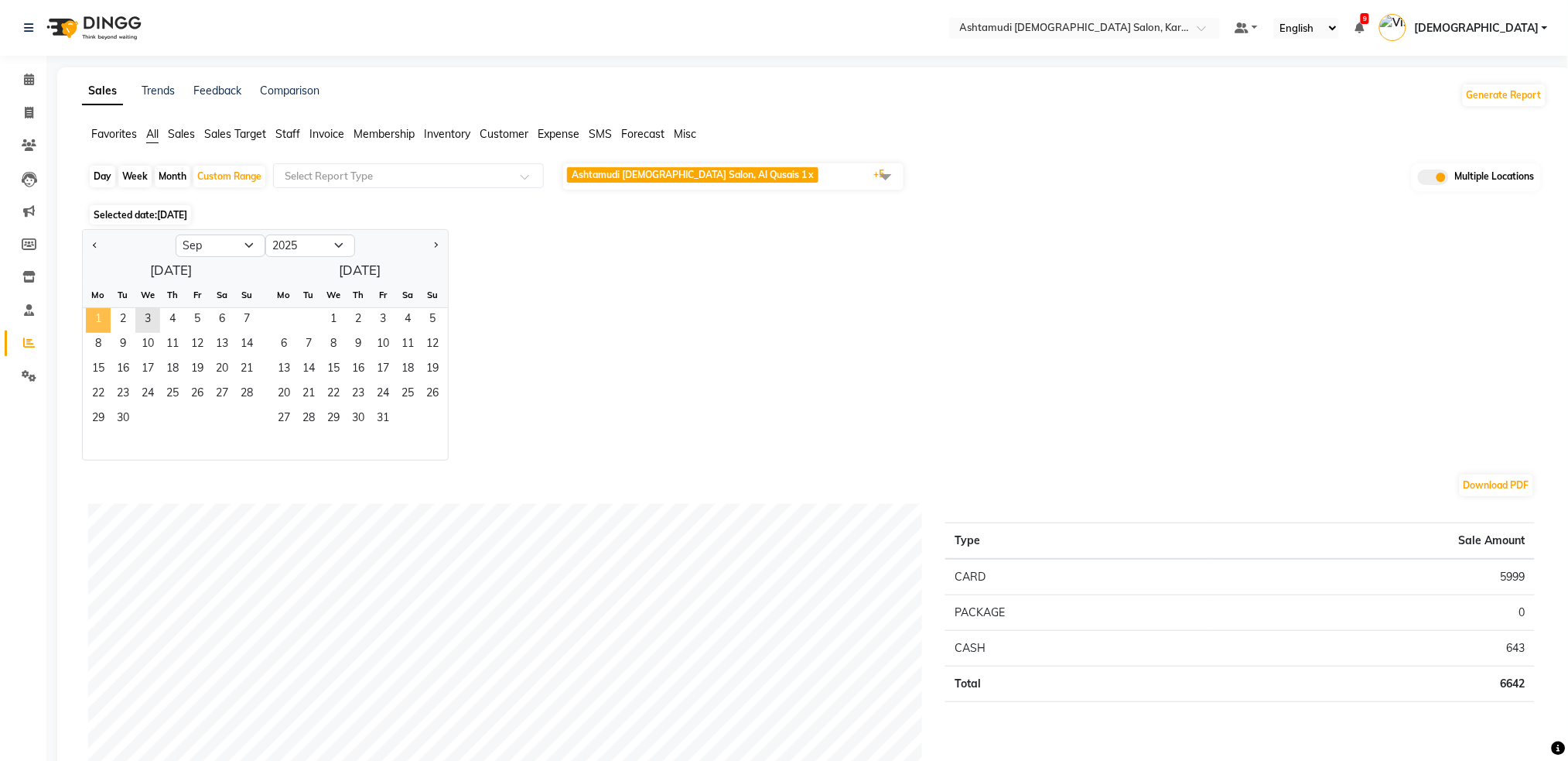
click at [108, 317] on span "1" at bounding box center [98, 320] width 25 height 25
click at [124, 421] on span "30" at bounding box center [123, 419] width 25 height 25
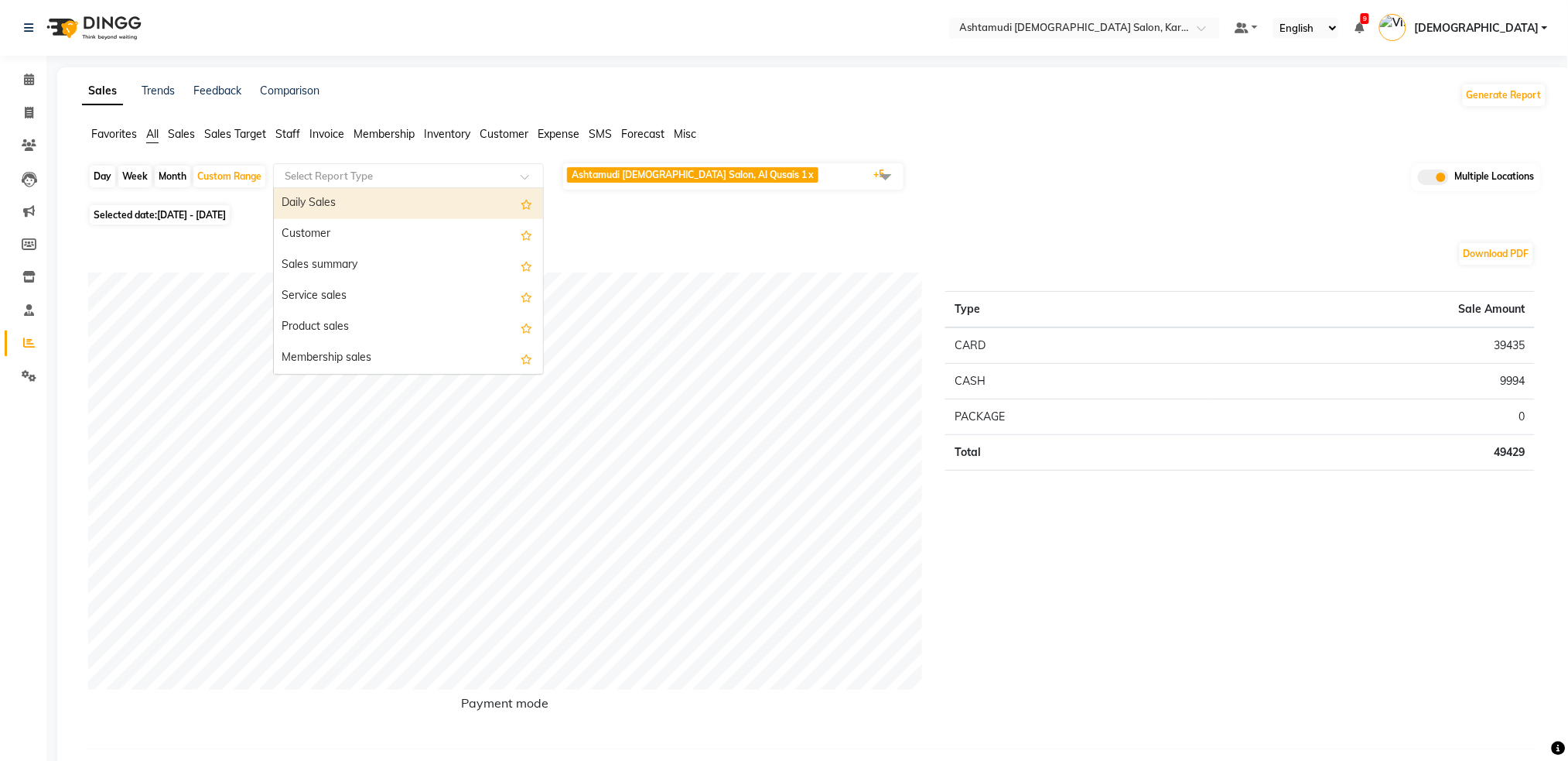
click at [410, 182] on input "text" at bounding box center [393, 176] width 223 height 16
click at [515, 138] on span "Customer" at bounding box center [504, 134] width 49 height 14
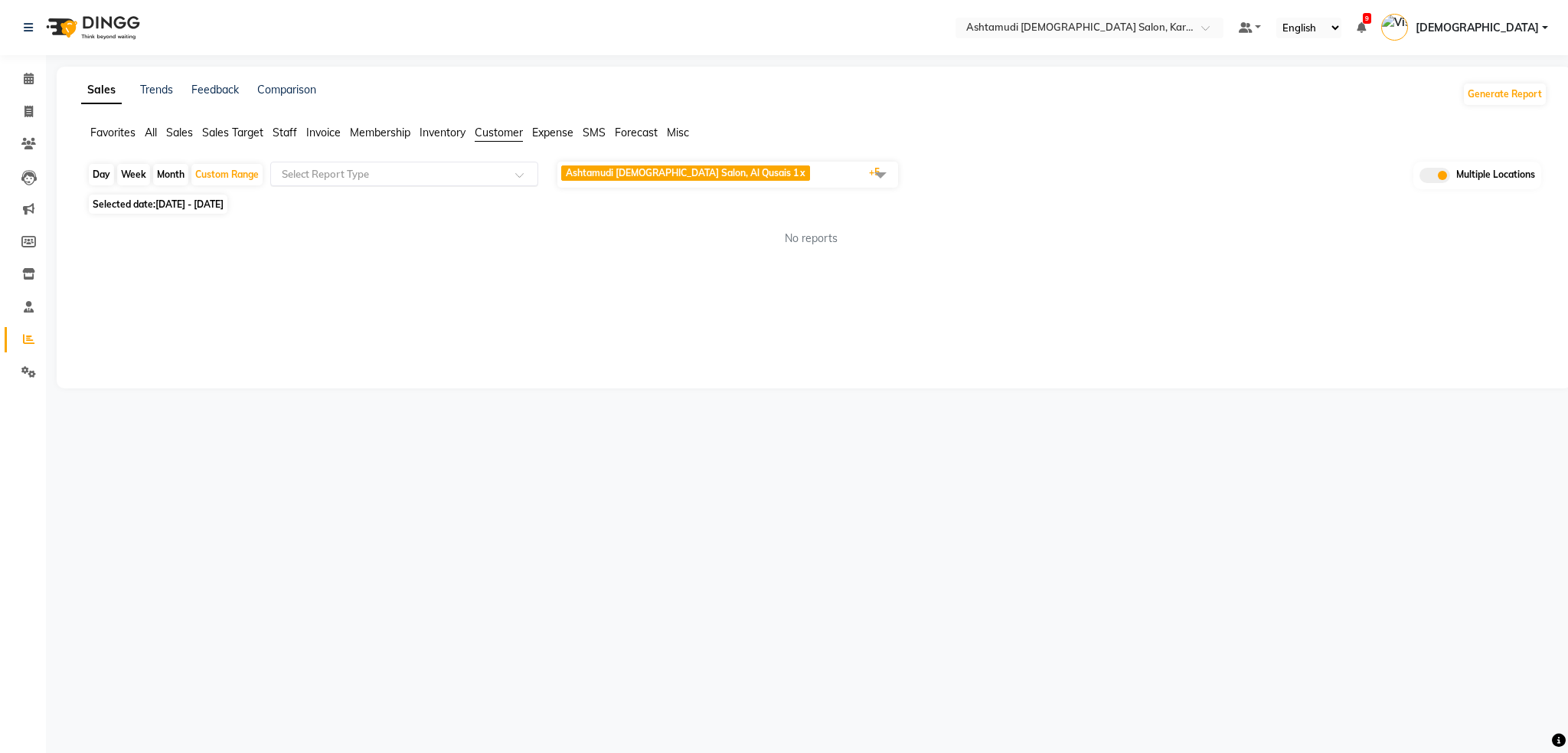
click at [437, 178] on input "text" at bounding box center [389, 174] width 221 height 15
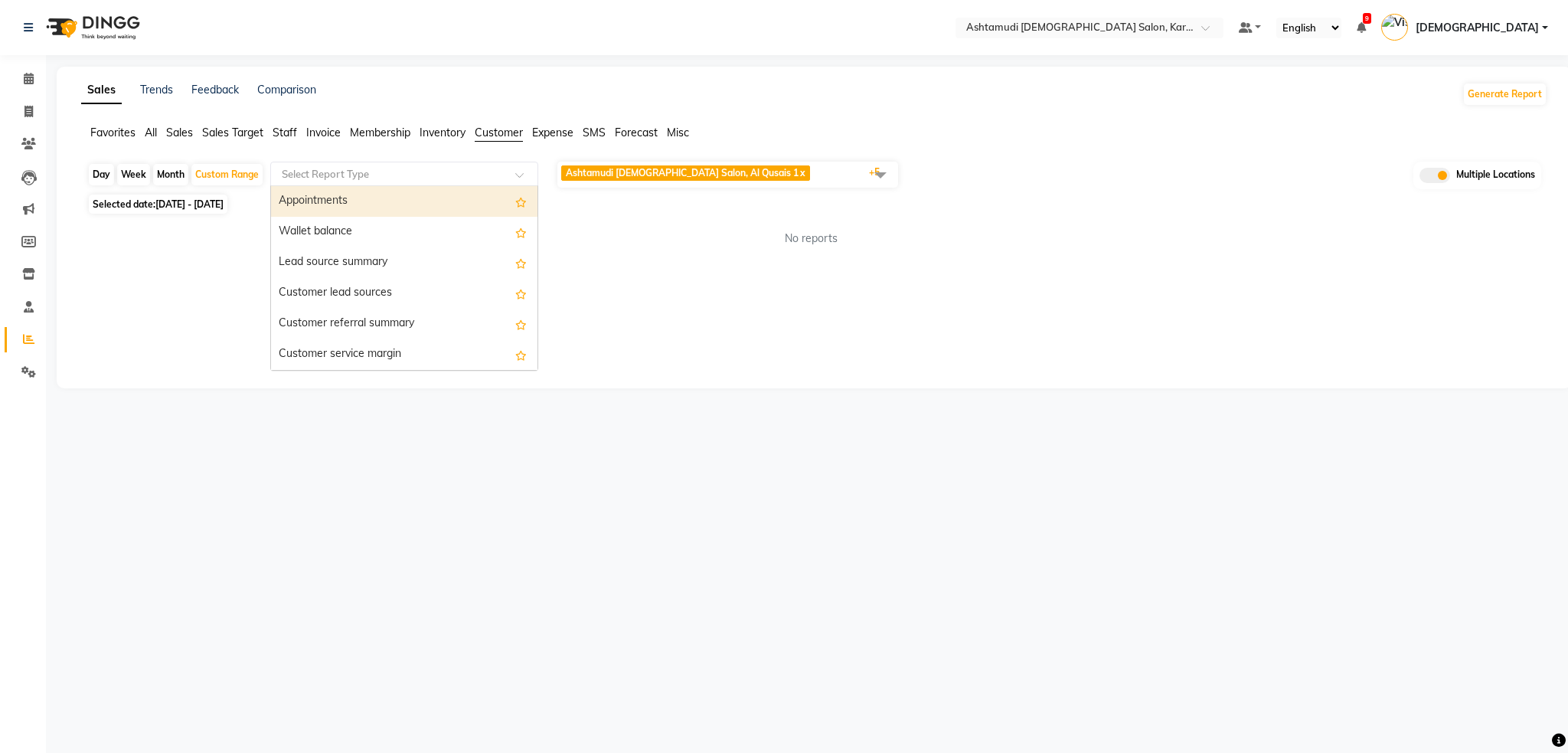
click at [375, 206] on div "Appointments" at bounding box center [403, 202] width 266 height 31
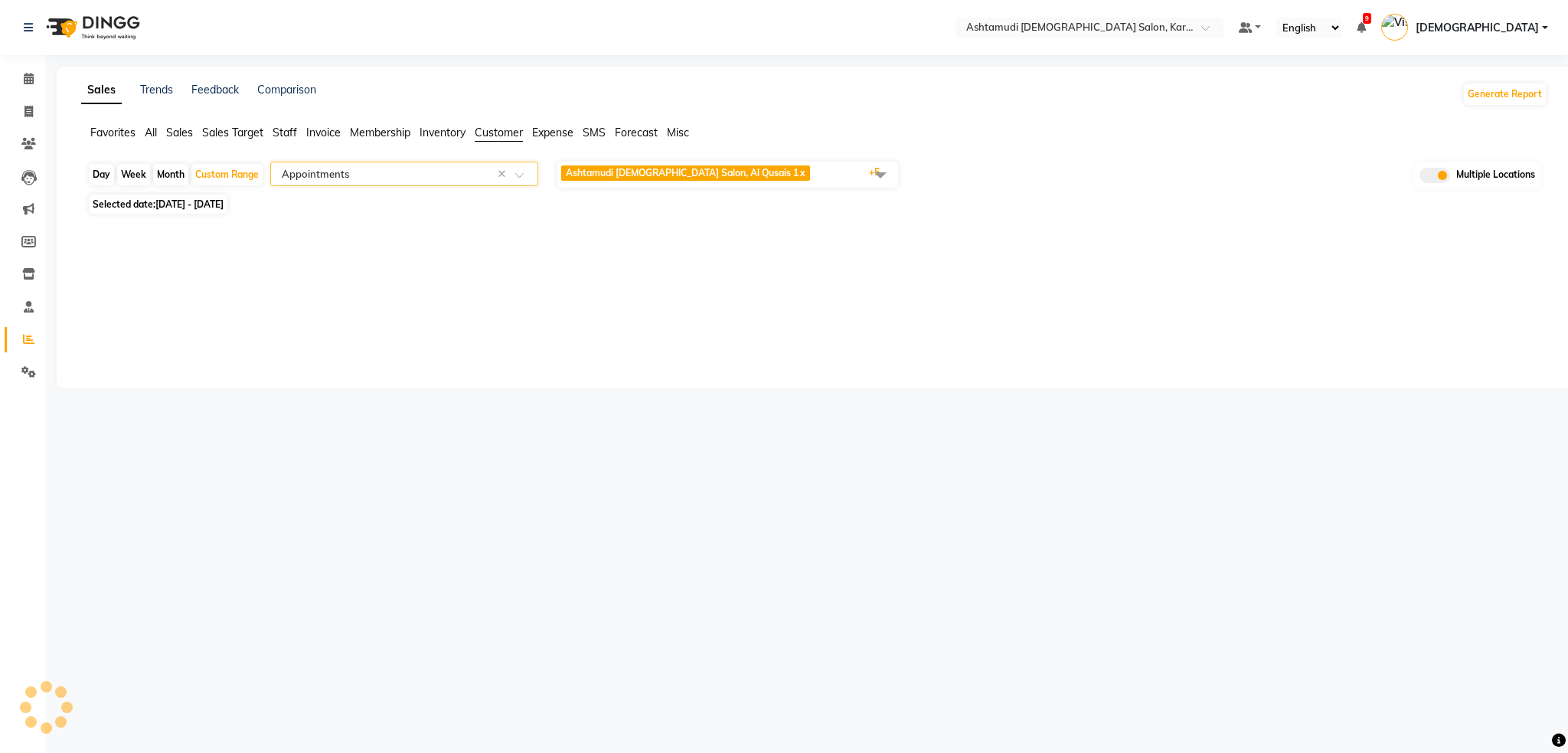
select select "full_report"
select select "csv"
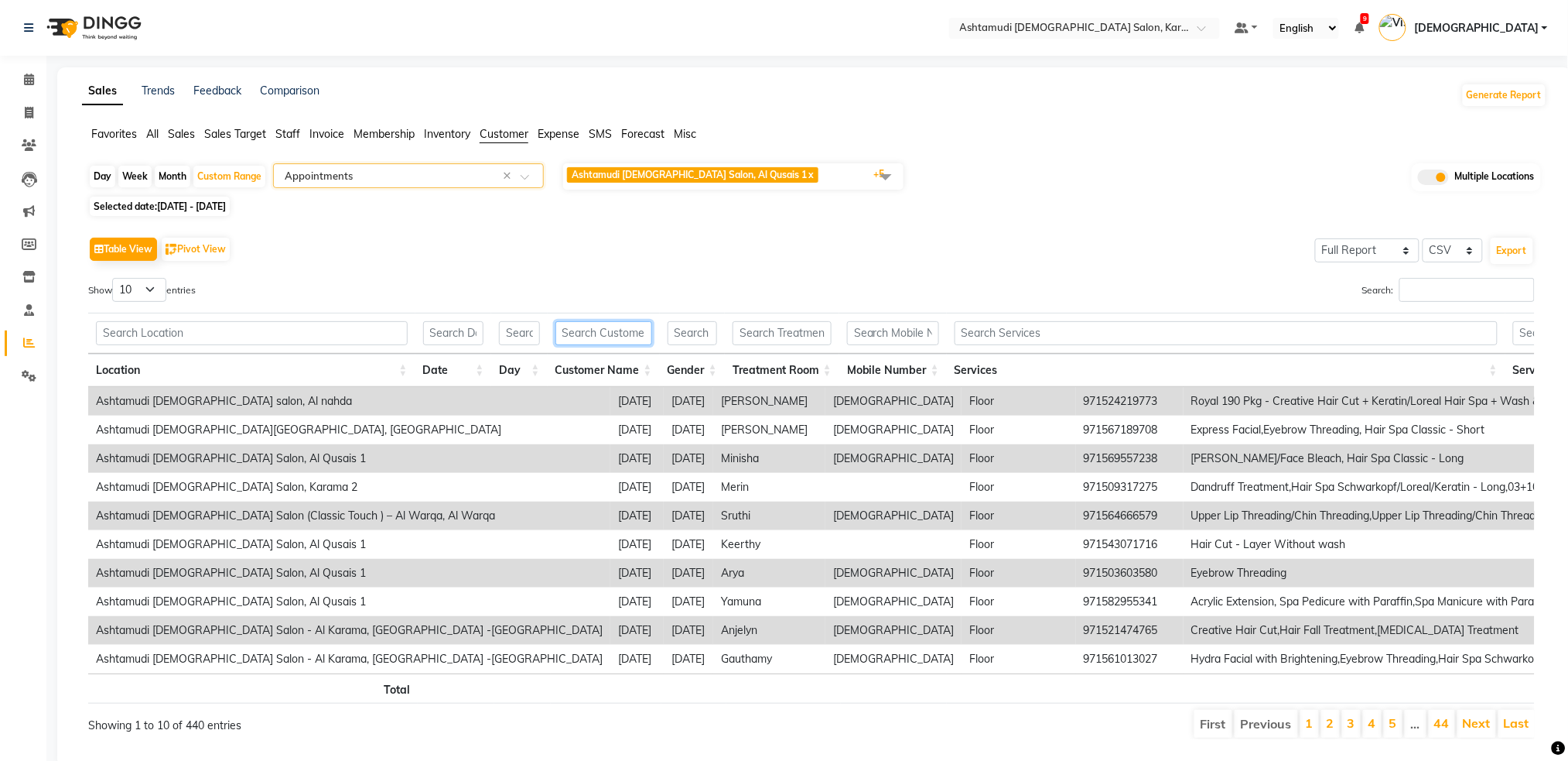
click at [592, 339] on input "text" at bounding box center [604, 333] width 97 height 24
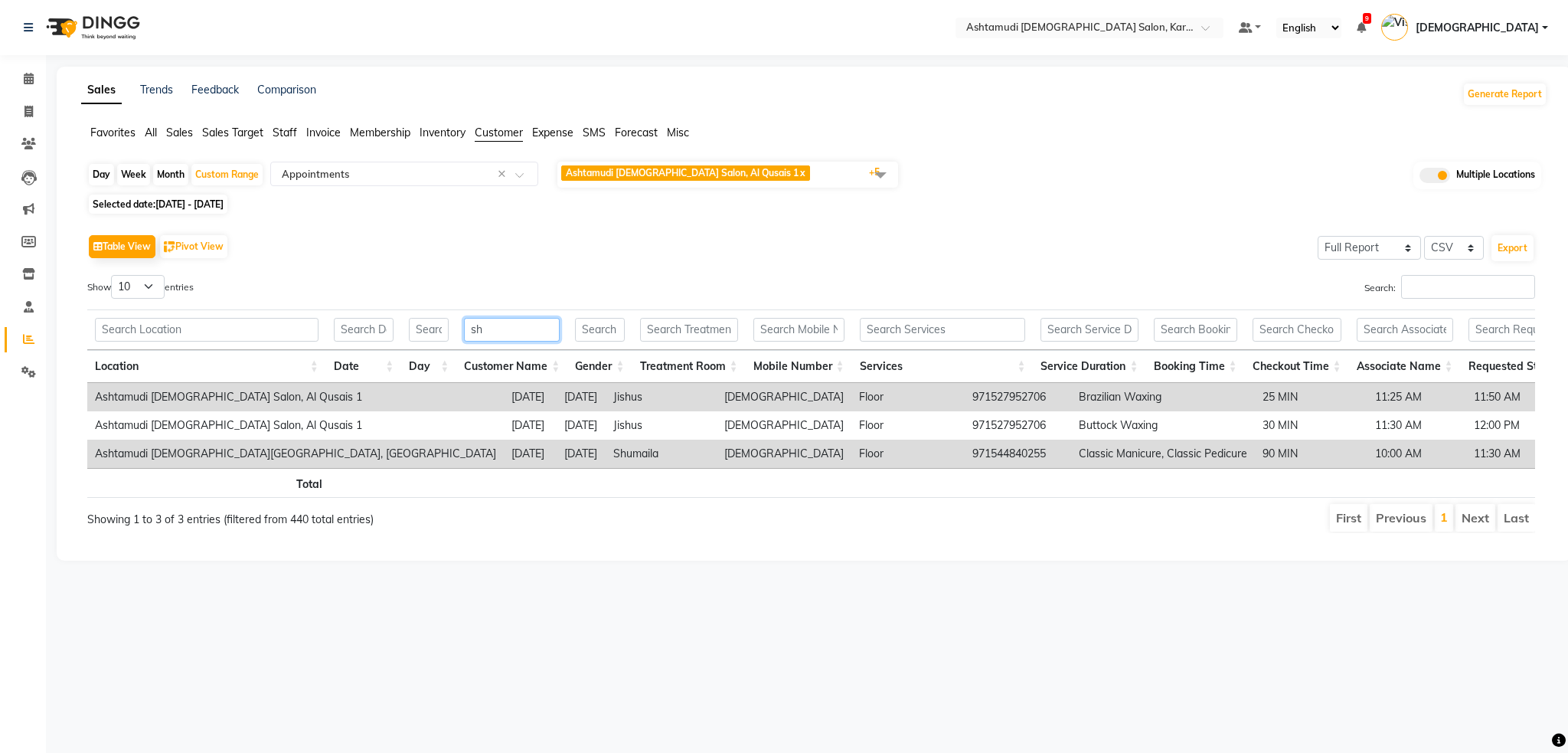
type input "s"
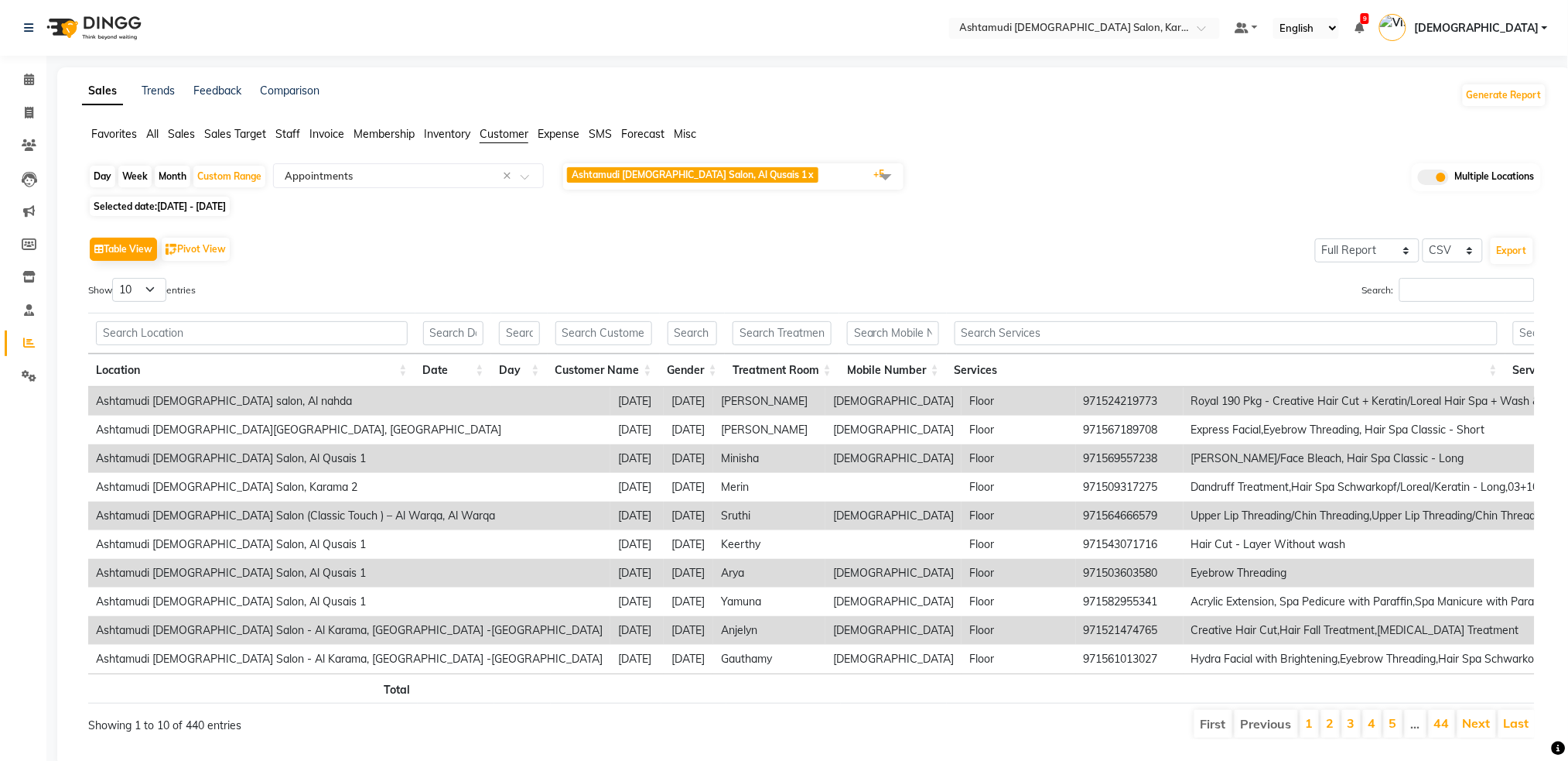
click at [99, 36] on img at bounding box center [92, 27] width 106 height 44
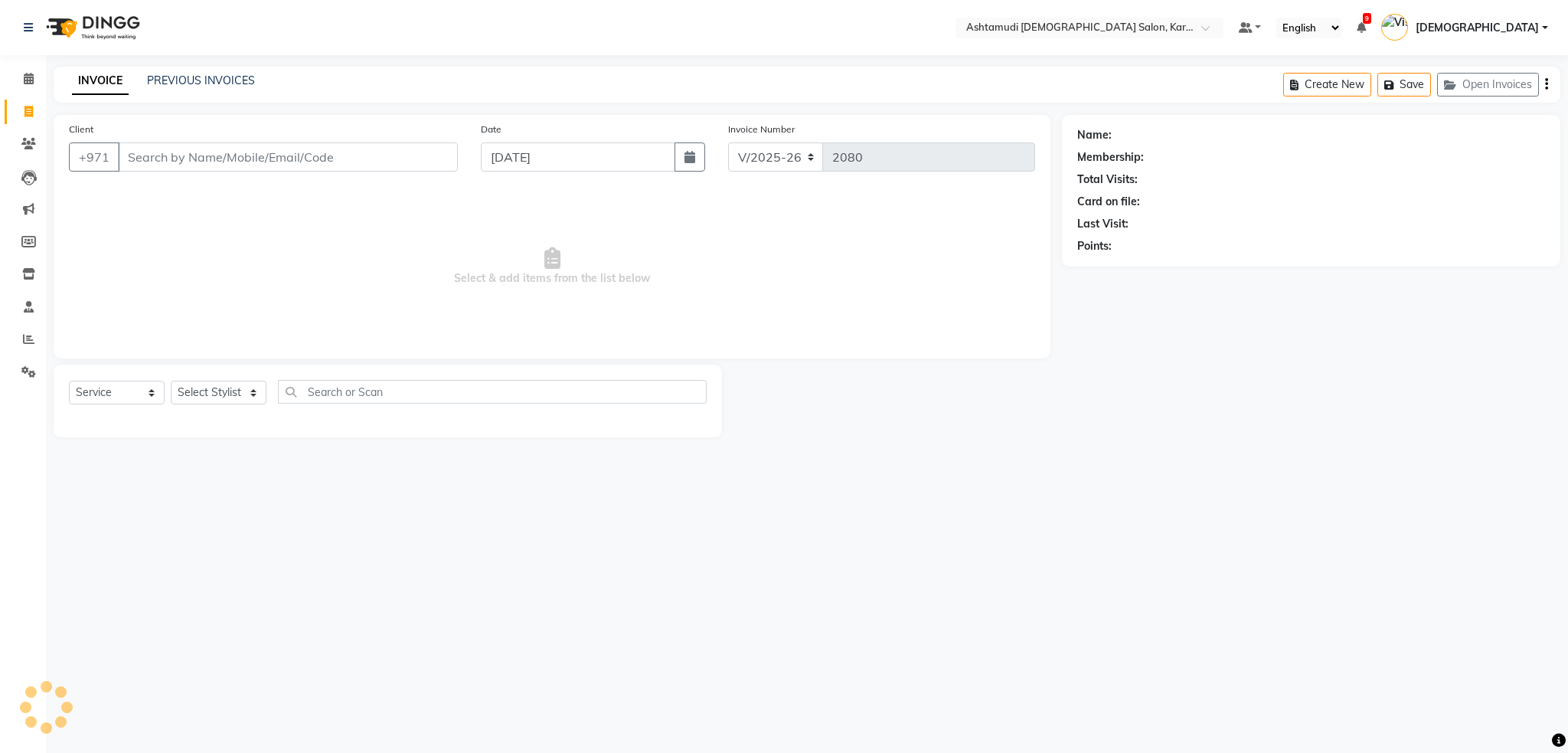
select select "7424"
select select "service"
click at [1185, 28] on input "text" at bounding box center [1073, 29] width 222 height 15
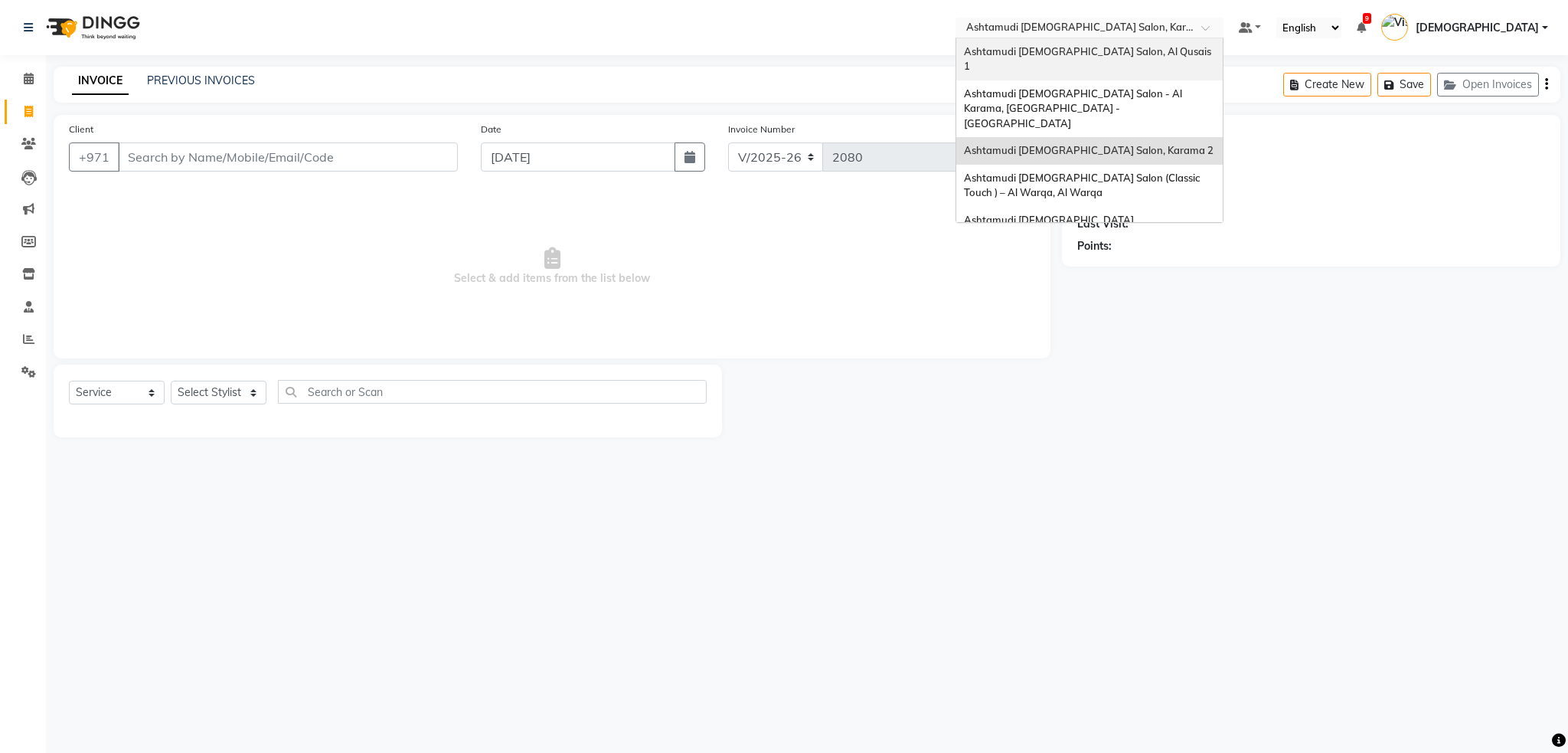
click at [1214, 51] on span "Ashtamudi [DEMOGRAPHIC_DATA] Salon, Al Qusais 1" at bounding box center [1089, 59] width 250 height 28
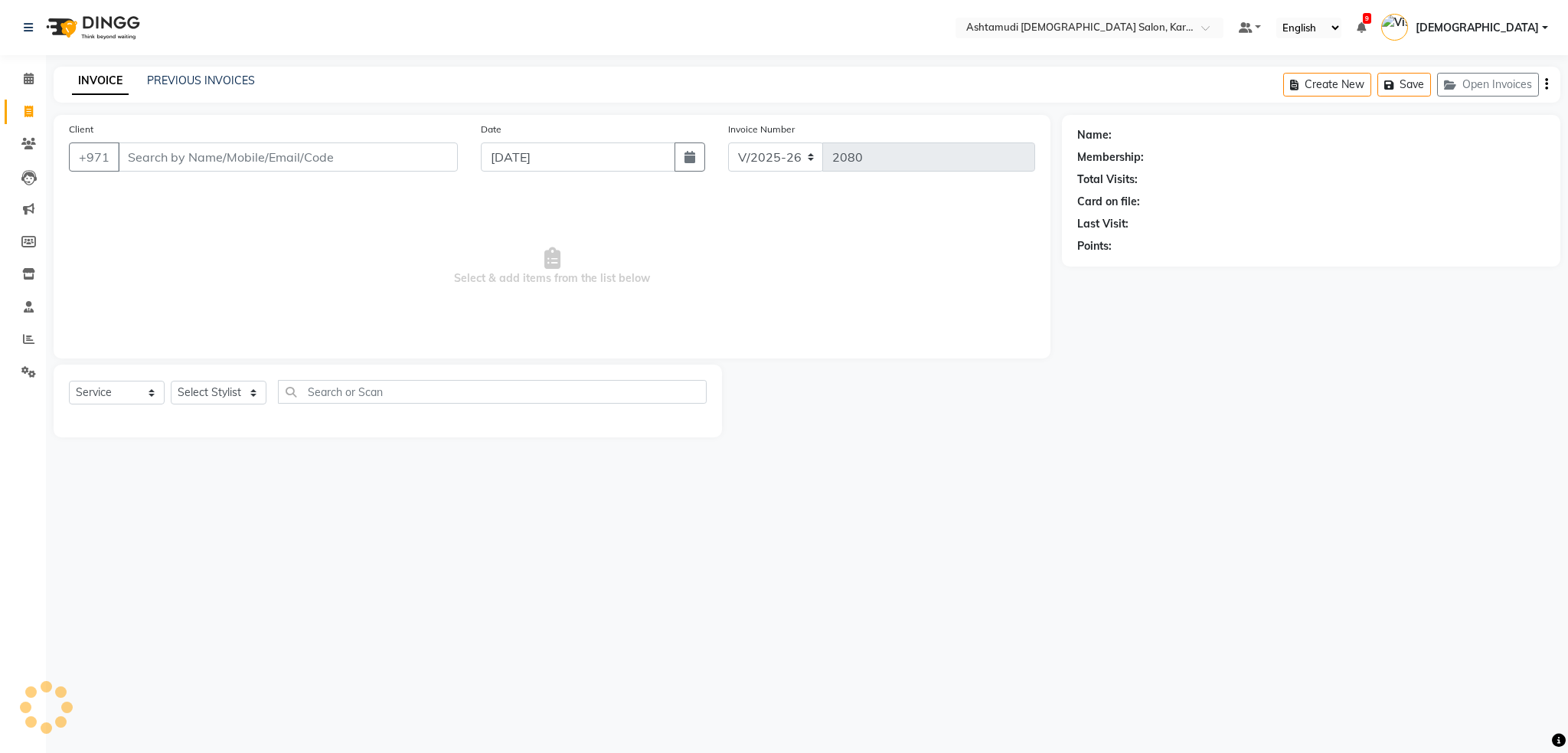
select select "7424"
select select "service"
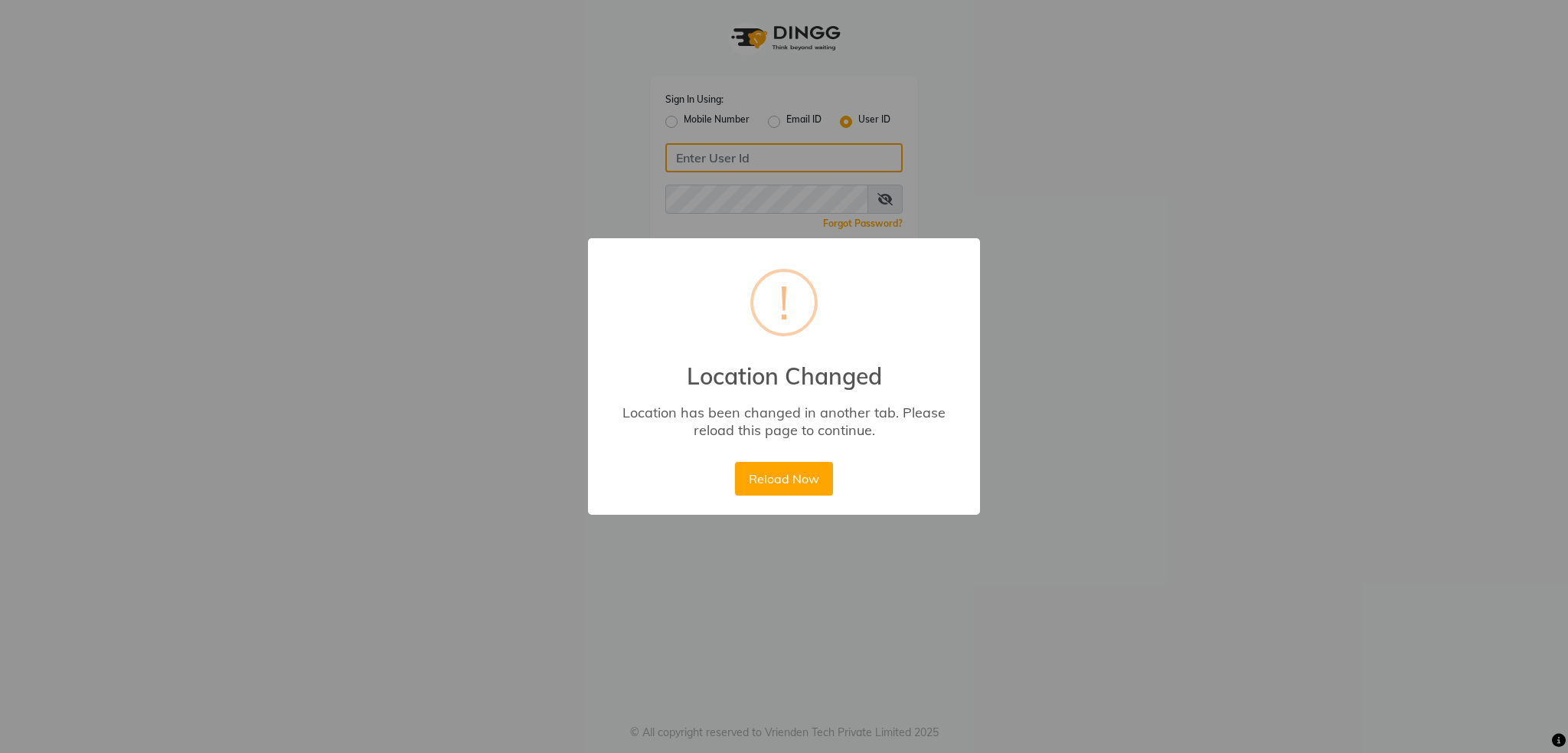
type input "502586105"
click at [770, 479] on button "Reload Now" at bounding box center [783, 478] width 97 height 34
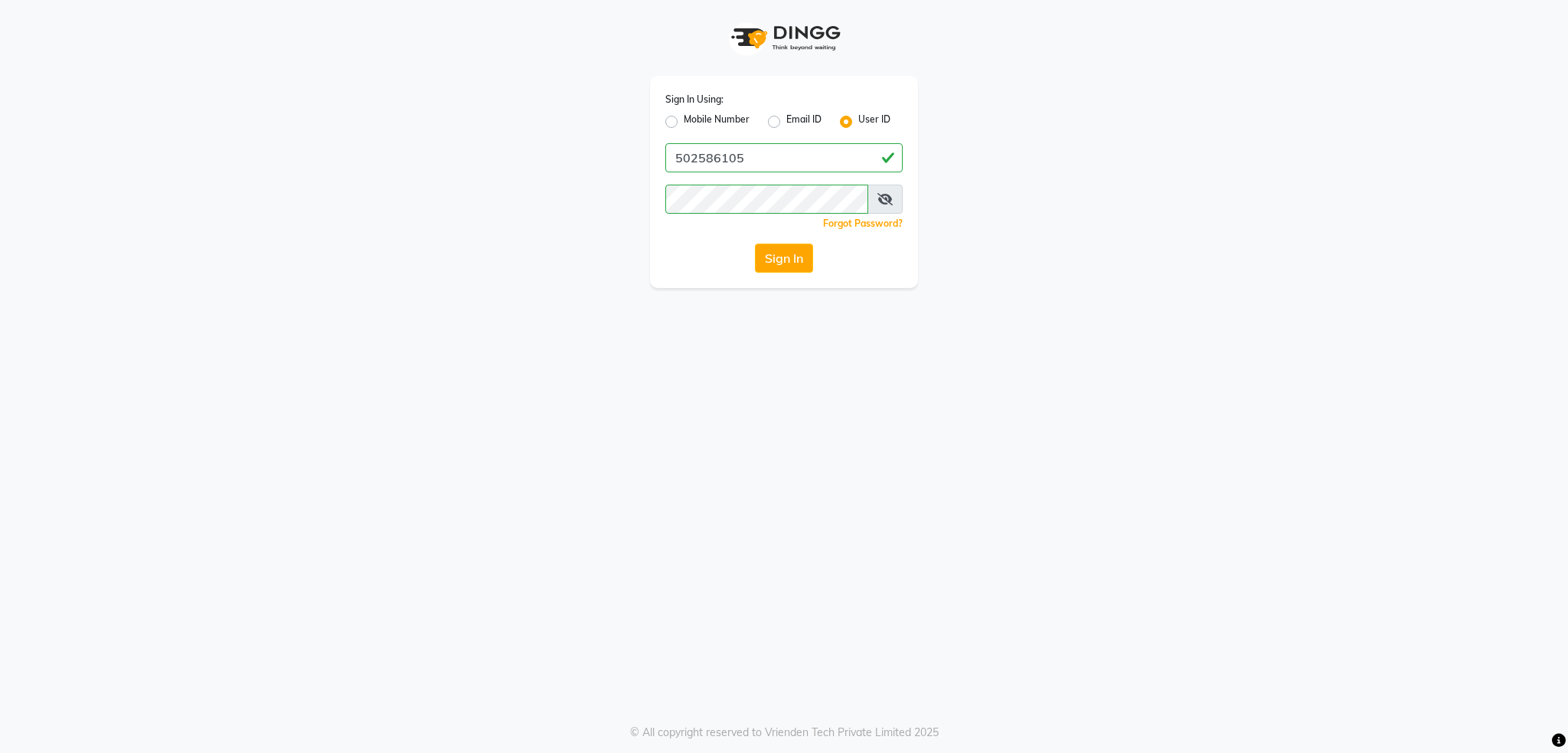
click at [684, 122] on label "Mobile Number" at bounding box center [716, 121] width 66 height 18
click at [684, 122] on input "Mobile Number" at bounding box center [688, 117] width 10 height 10
radio input "true"
radio input "false"
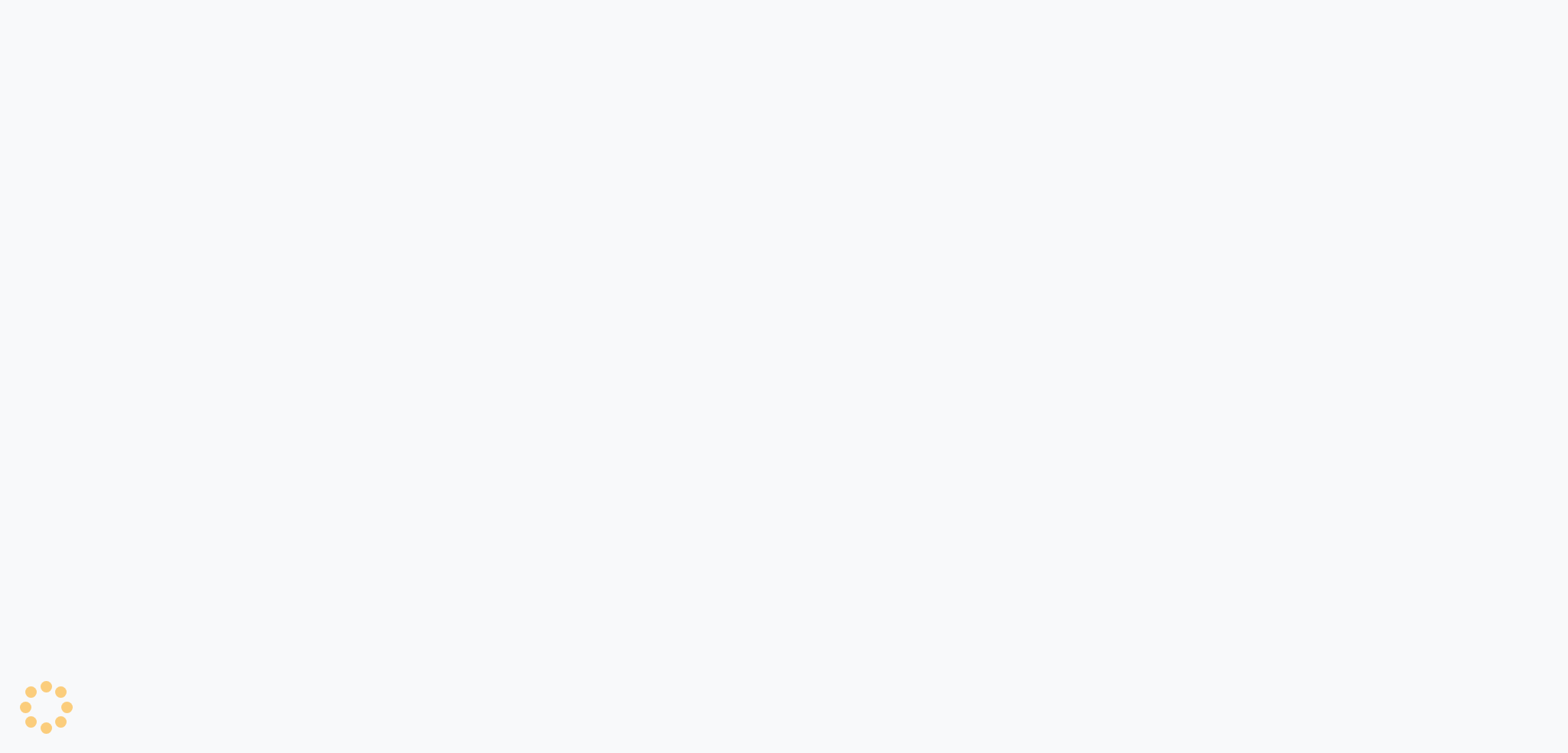
select select "service"
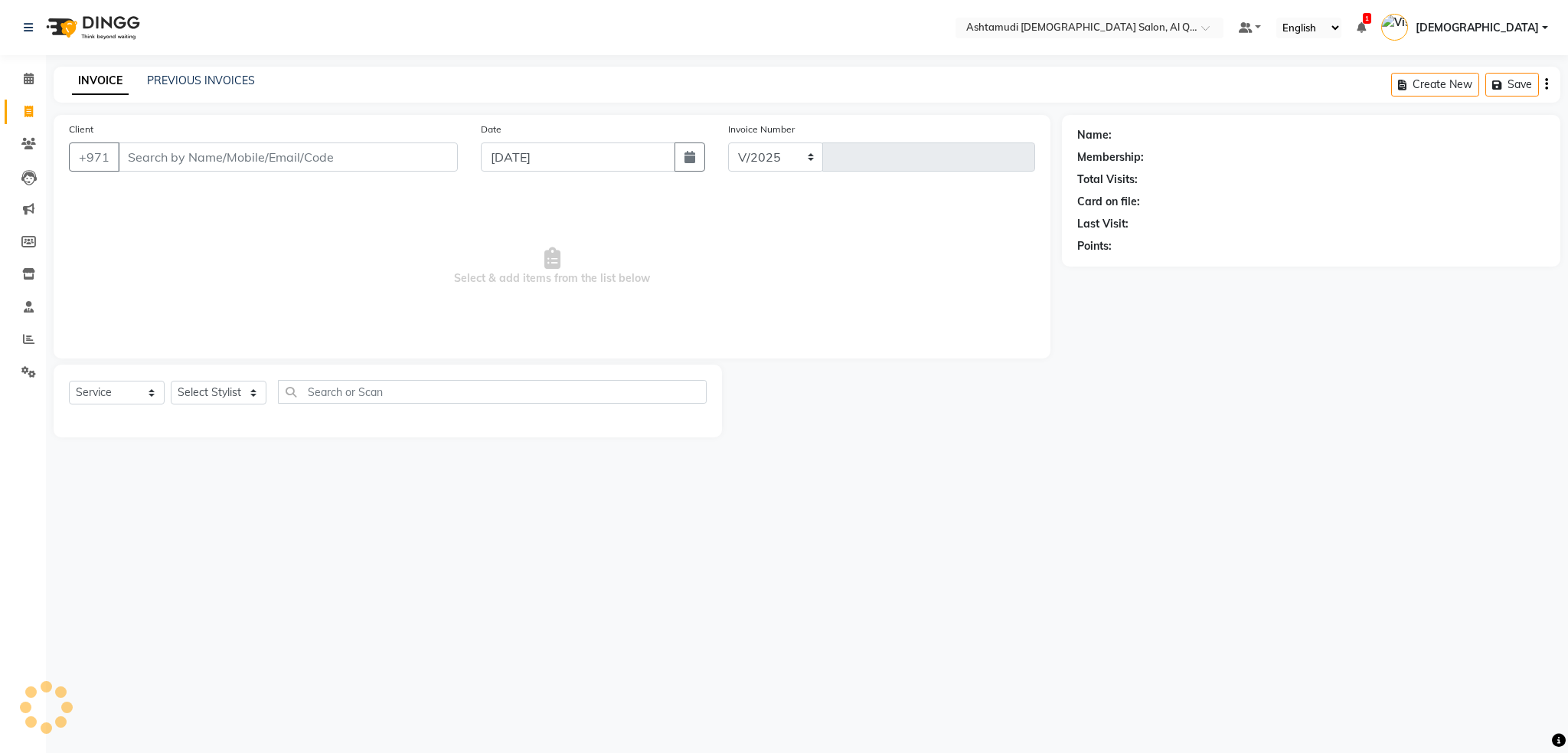
select select "6848"
type input "6483"
click at [91, 28] on img at bounding box center [91, 27] width 105 height 43
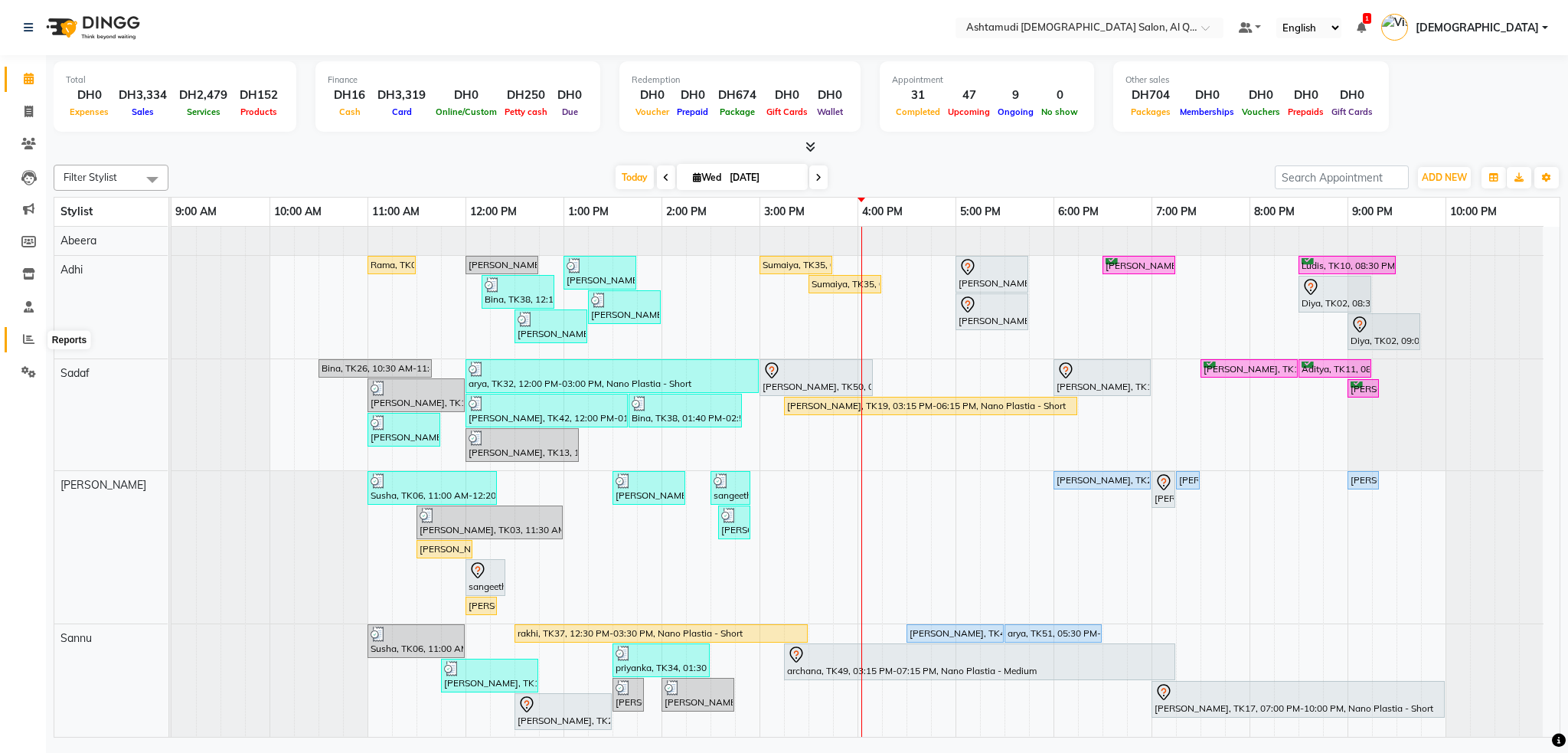
click at [37, 338] on span at bounding box center [29, 339] width 27 height 17
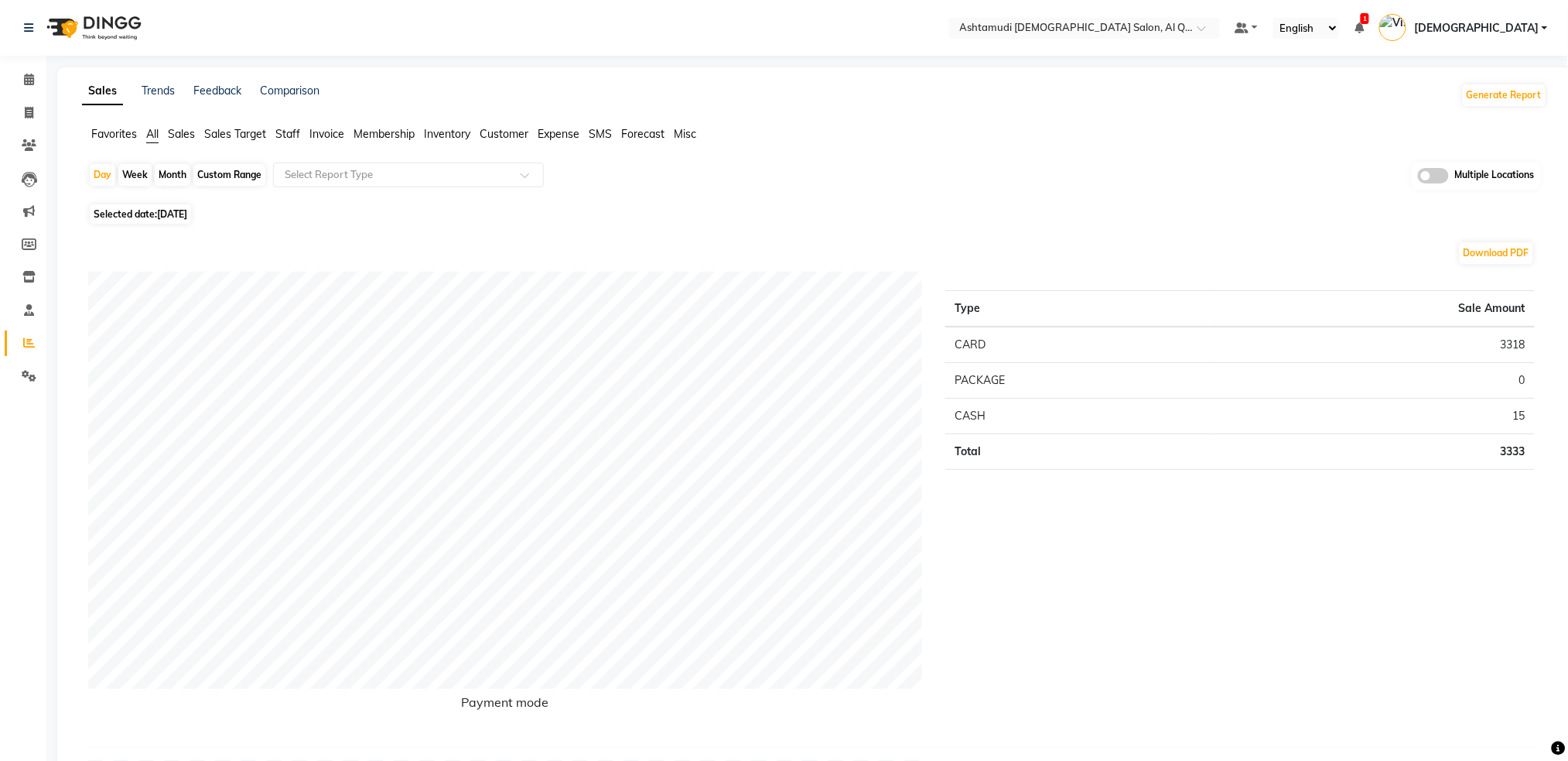
click at [249, 173] on div "Custom Range" at bounding box center [229, 175] width 72 height 21
select select "9"
select select "2025"
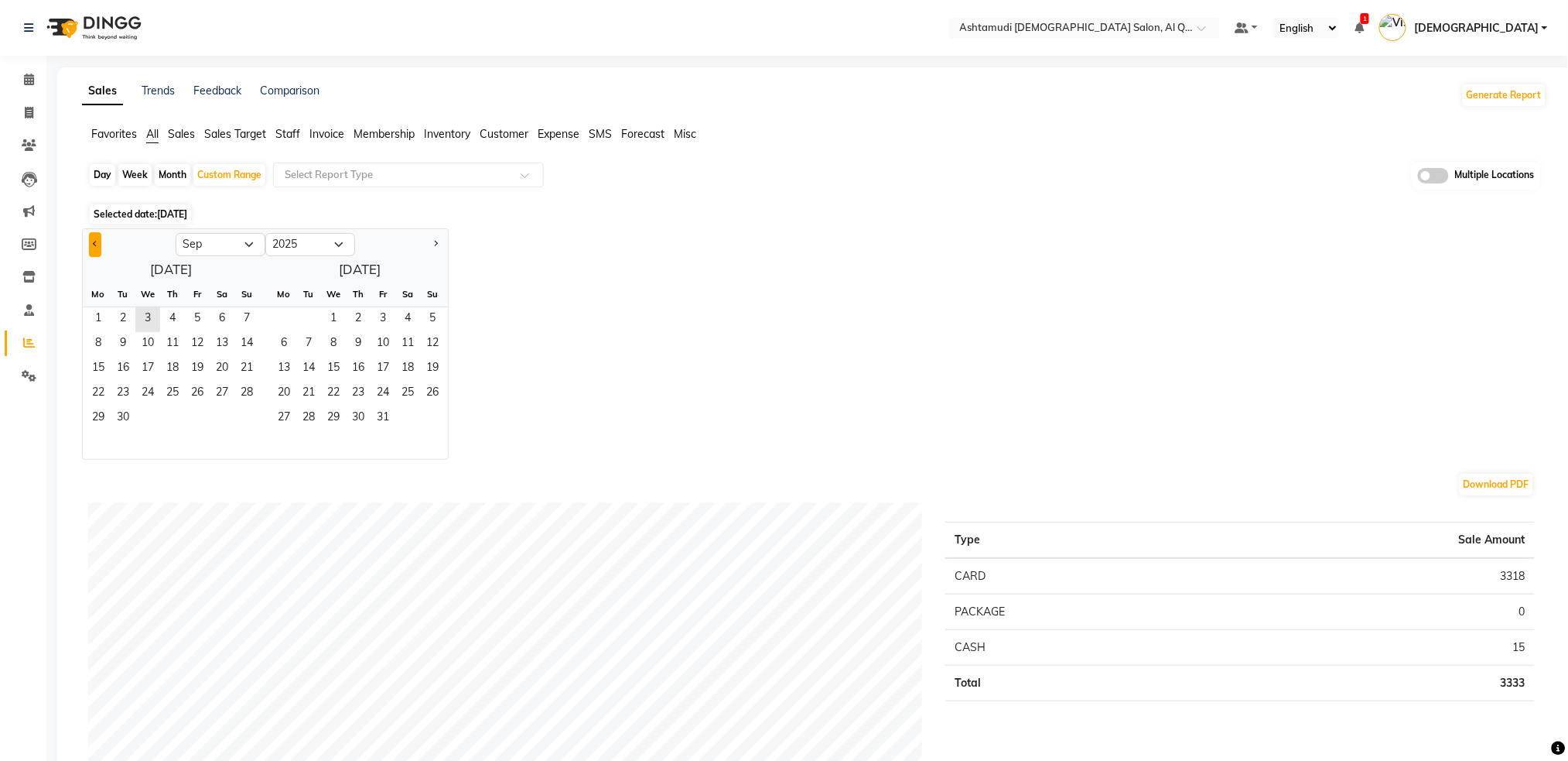
click at [91, 240] on button "Previous month" at bounding box center [95, 245] width 13 height 25
select select "8"
click at [196, 316] on span "1" at bounding box center [198, 319] width 25 height 25
click at [251, 419] on span "31" at bounding box center [247, 419] width 25 height 25
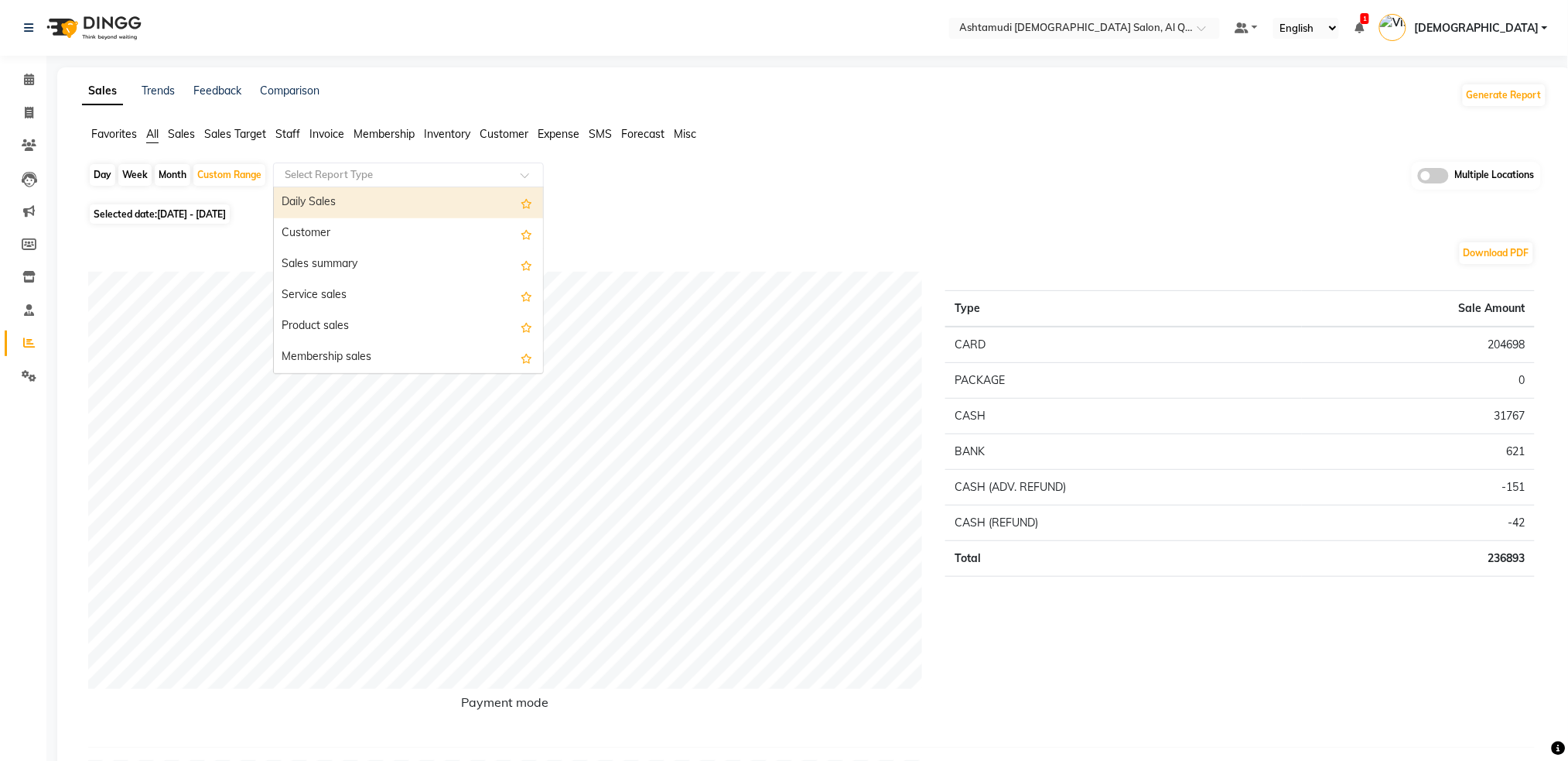
click at [397, 174] on input "text" at bounding box center [393, 175] width 223 height 16
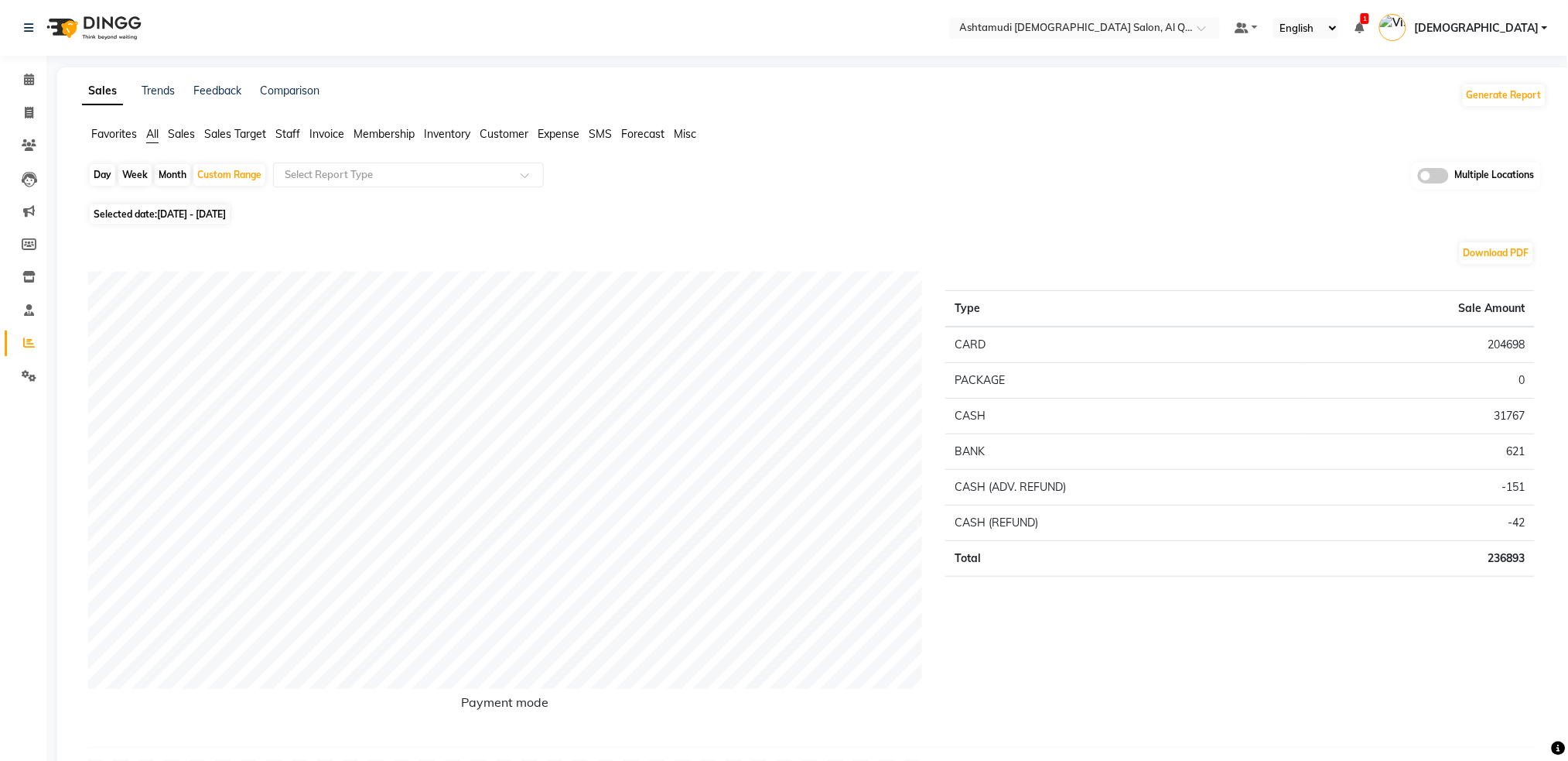
click at [302, 128] on ul "Favorites All Sales Sales Target Staff Invoice Membership Inventory Customer Ex…" at bounding box center [815, 135] width 1465 height 17
click at [349, 174] on input "text" at bounding box center [393, 175] width 223 height 16
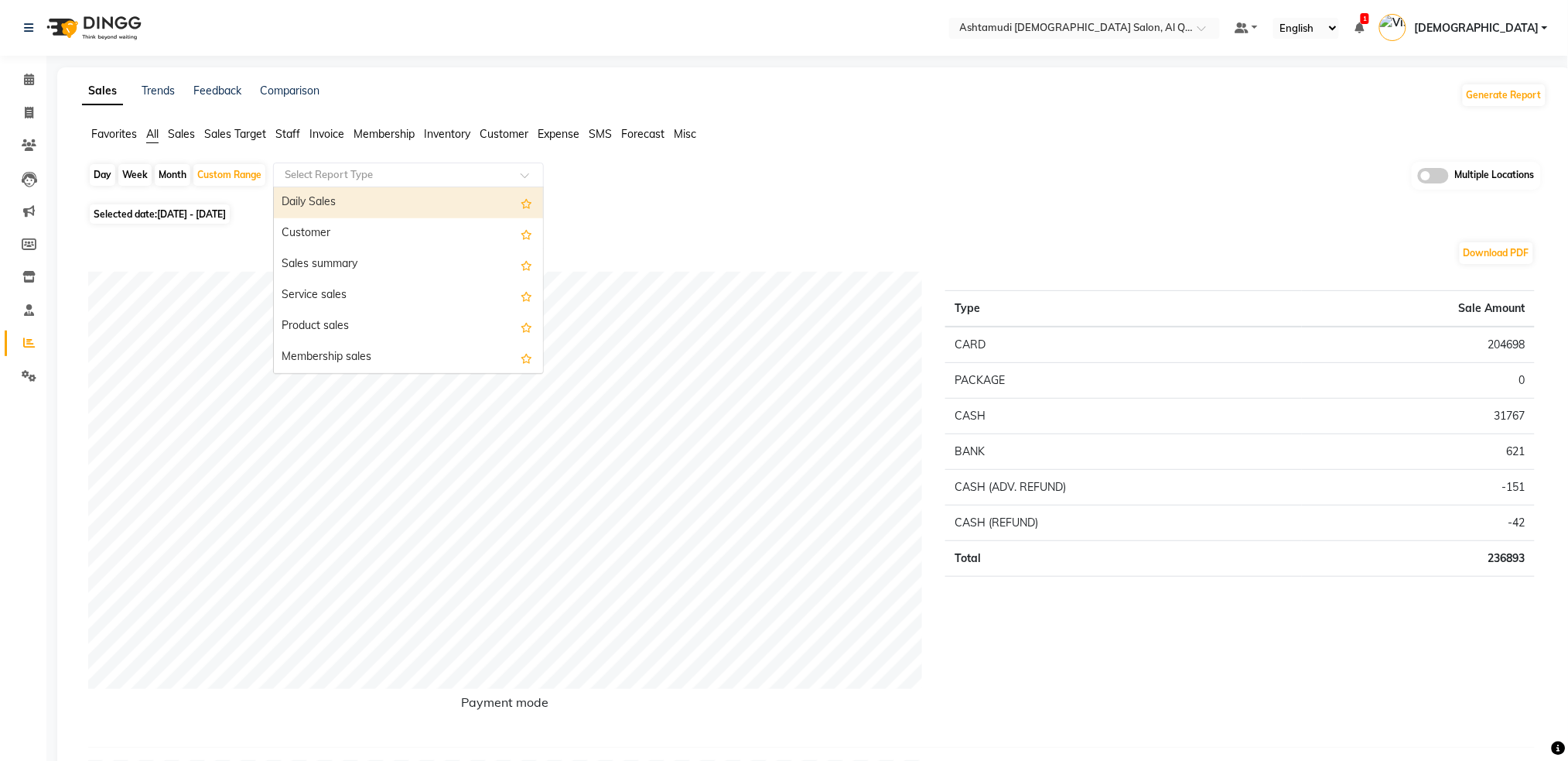
click at [288, 136] on span "Staff" at bounding box center [288, 134] width 25 height 14
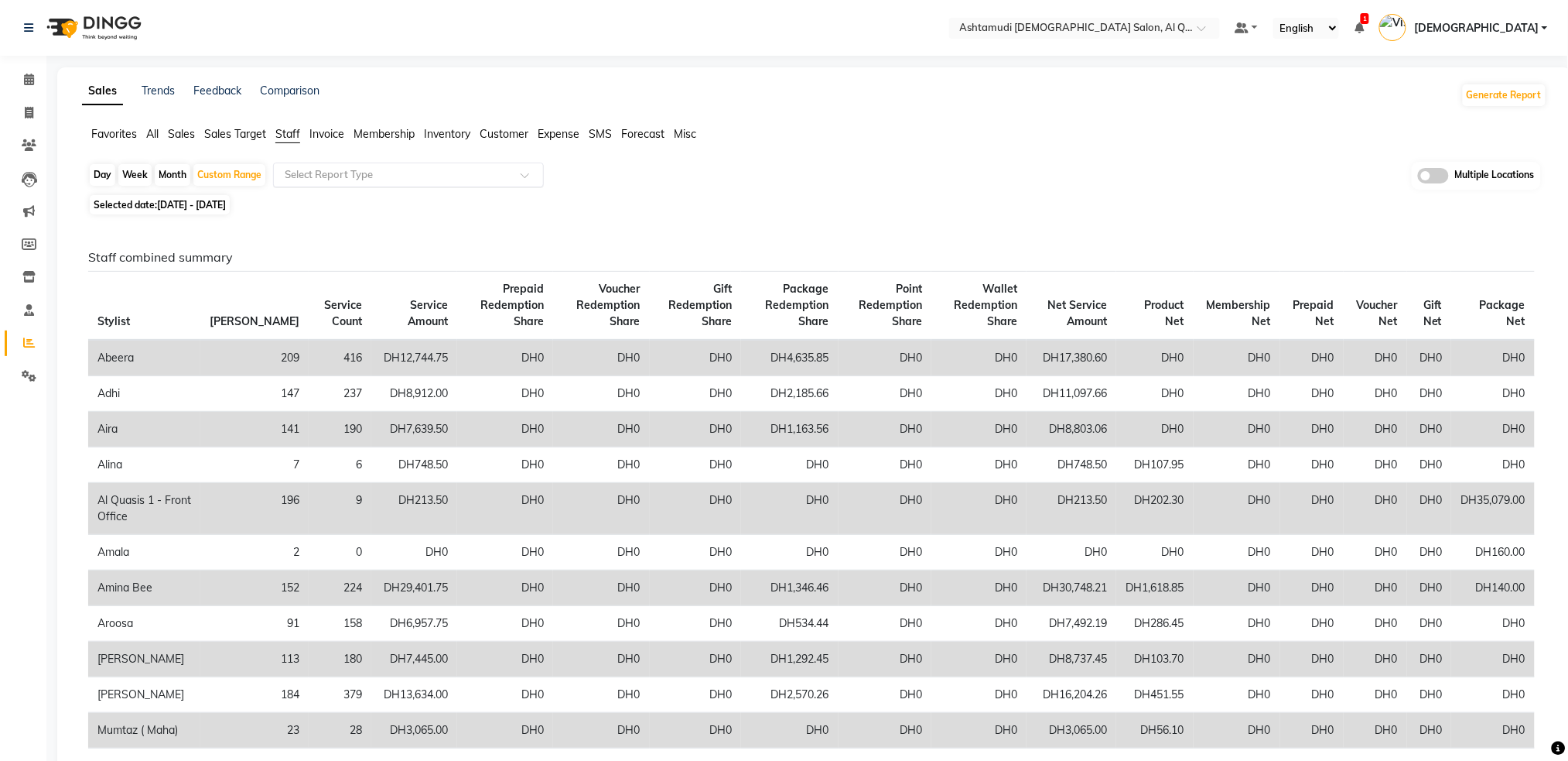
click at [366, 178] on input "text" at bounding box center [393, 175] width 223 height 16
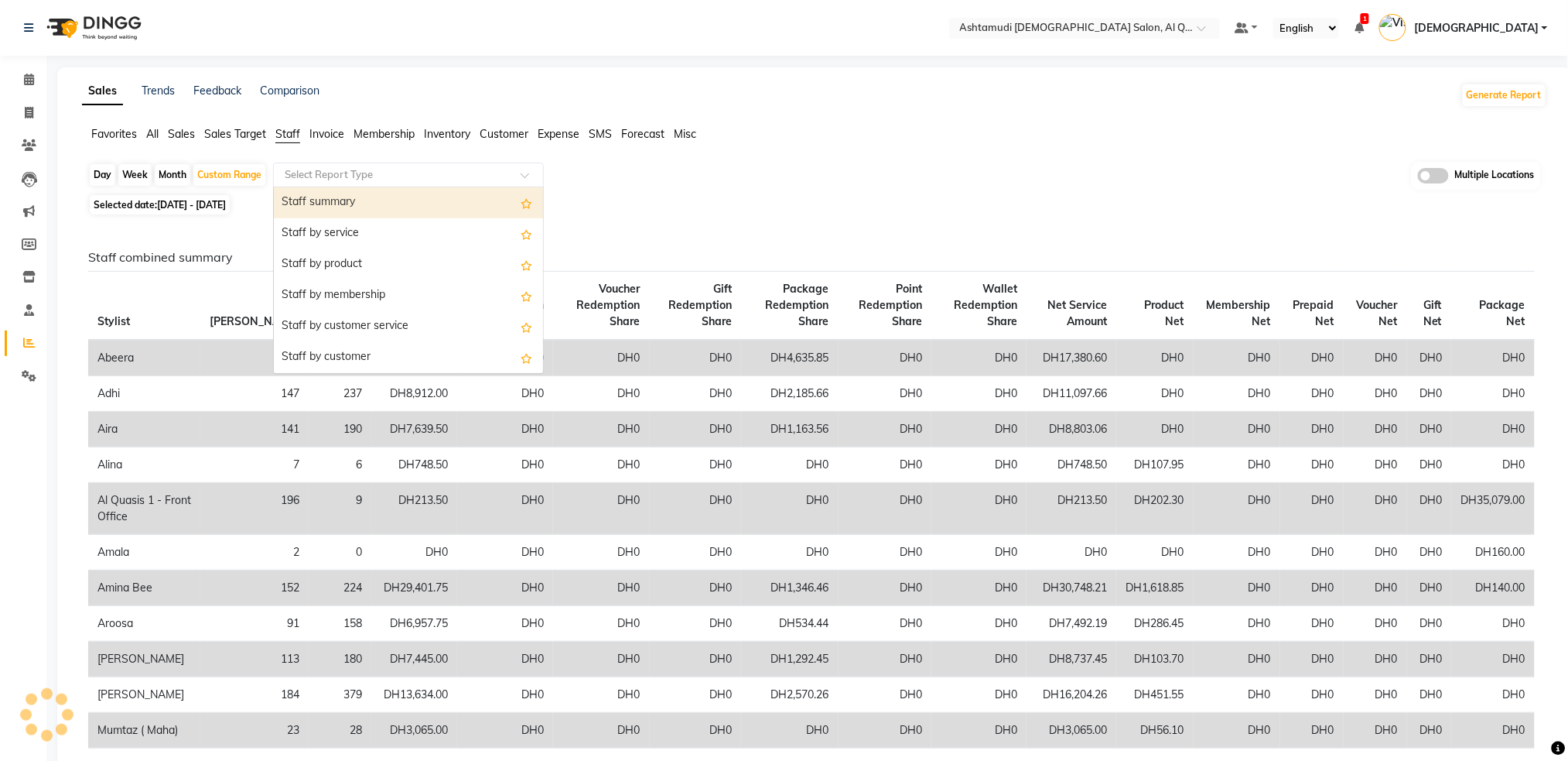
click at [389, 206] on div "Staff summary" at bounding box center [408, 203] width 269 height 31
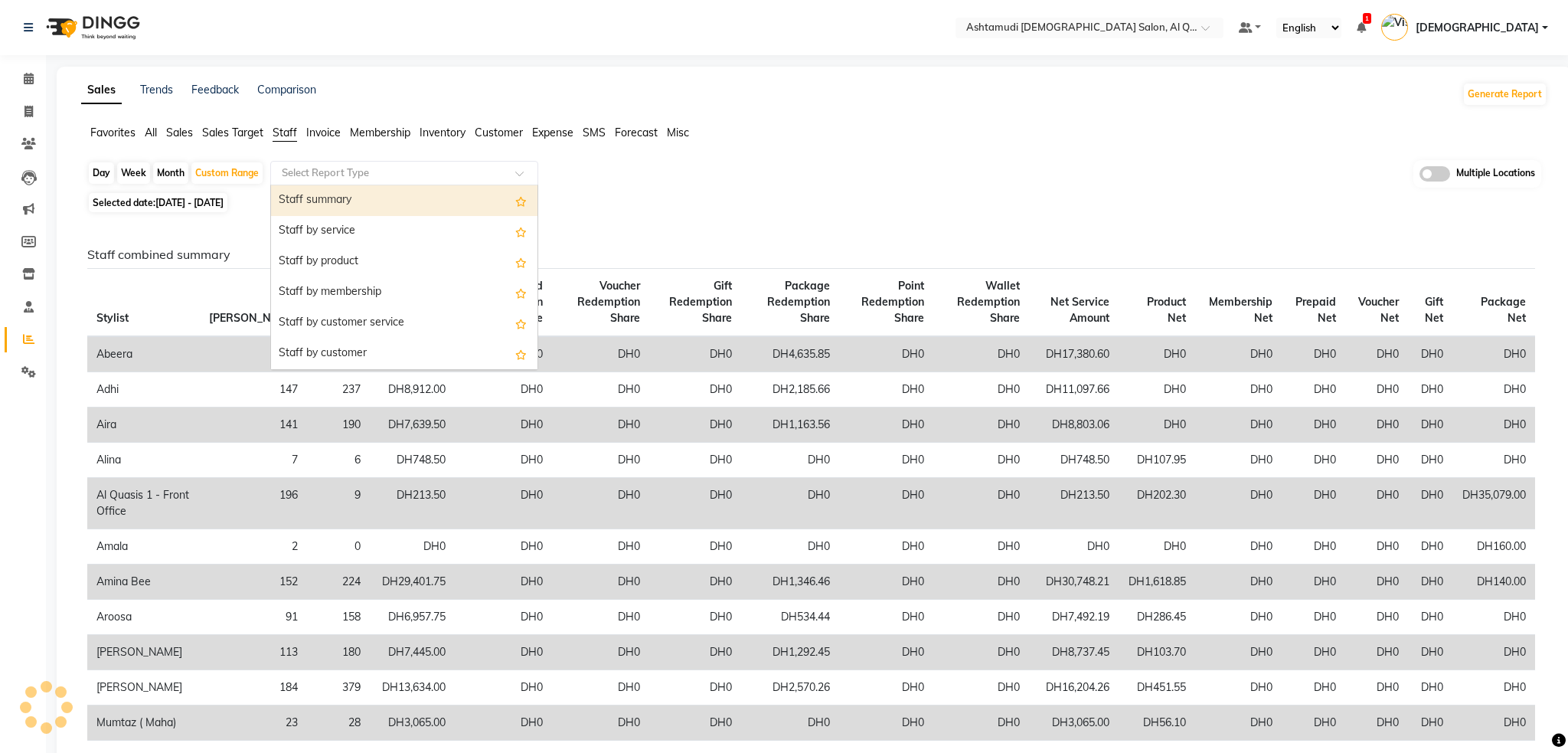
select select "full_report"
select select "csv"
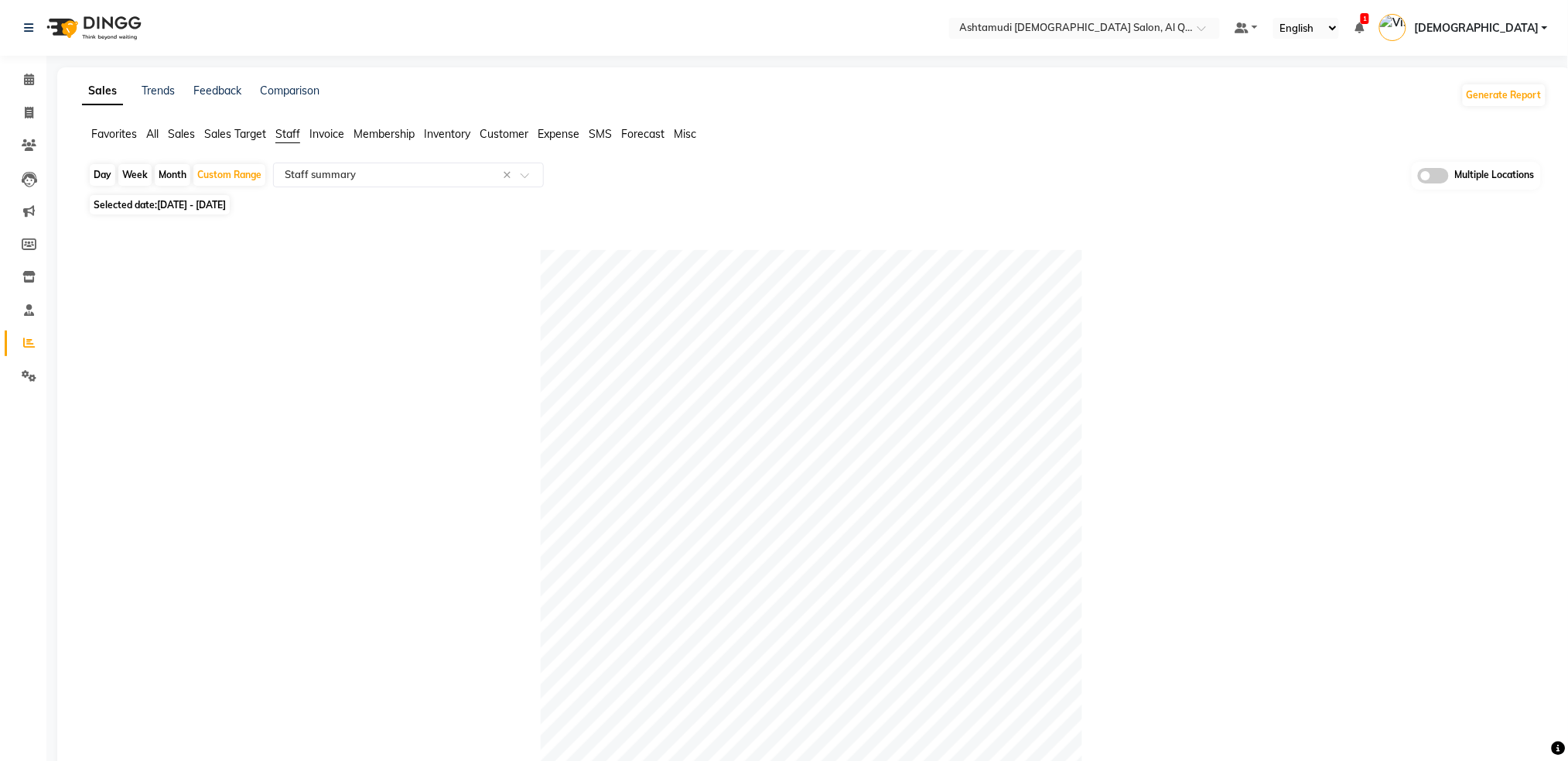
click at [1542, 21] on link "[DEMOGRAPHIC_DATA]" at bounding box center [1463, 28] width 169 height 25
click at [1489, 115] on link "Sign out" at bounding box center [1469, 111] width 142 height 24
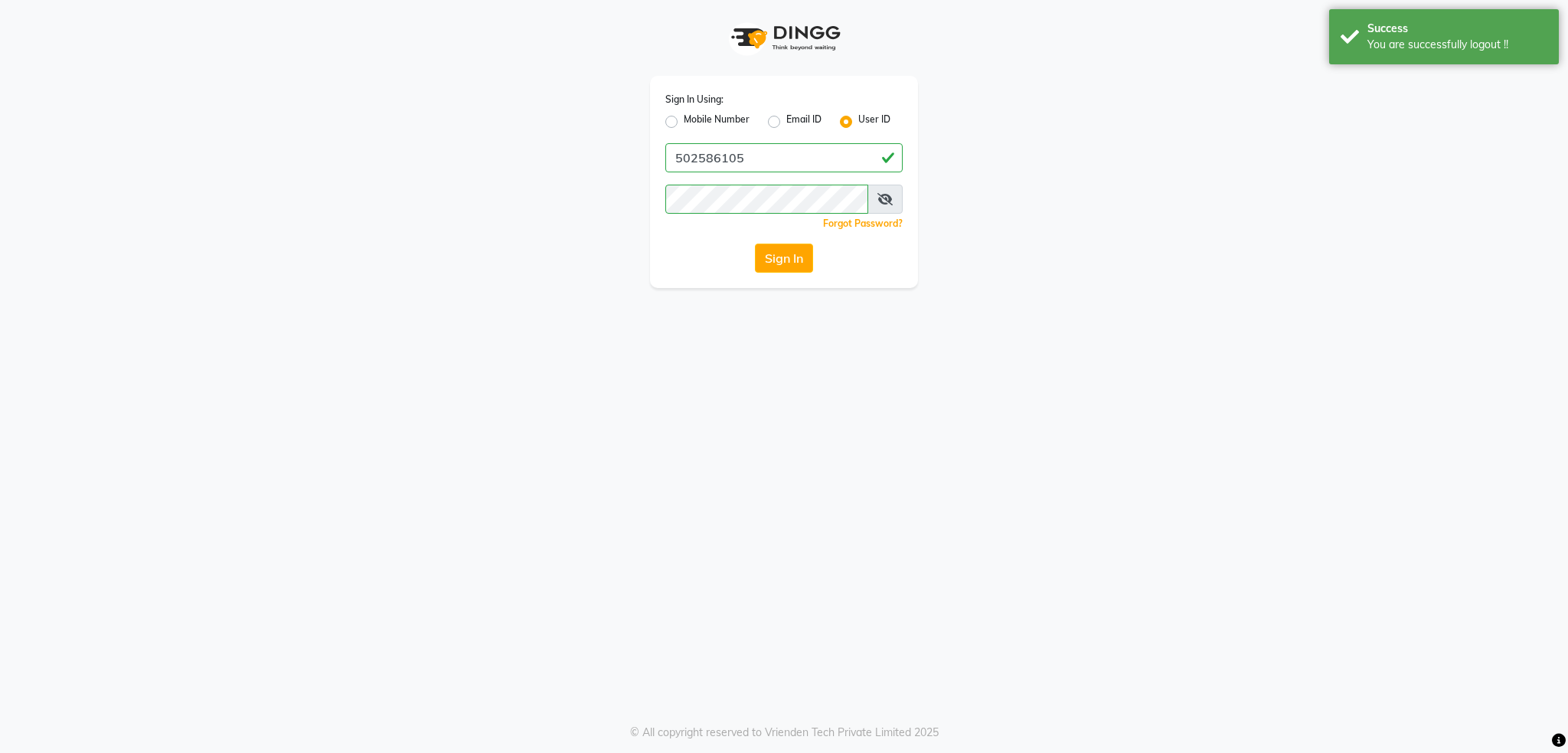
click at [684, 124] on label "Mobile Number" at bounding box center [716, 121] width 66 height 18
click at [684, 123] on input "Mobile Number" at bounding box center [688, 117] width 10 height 10
radio input "true"
radio input "false"
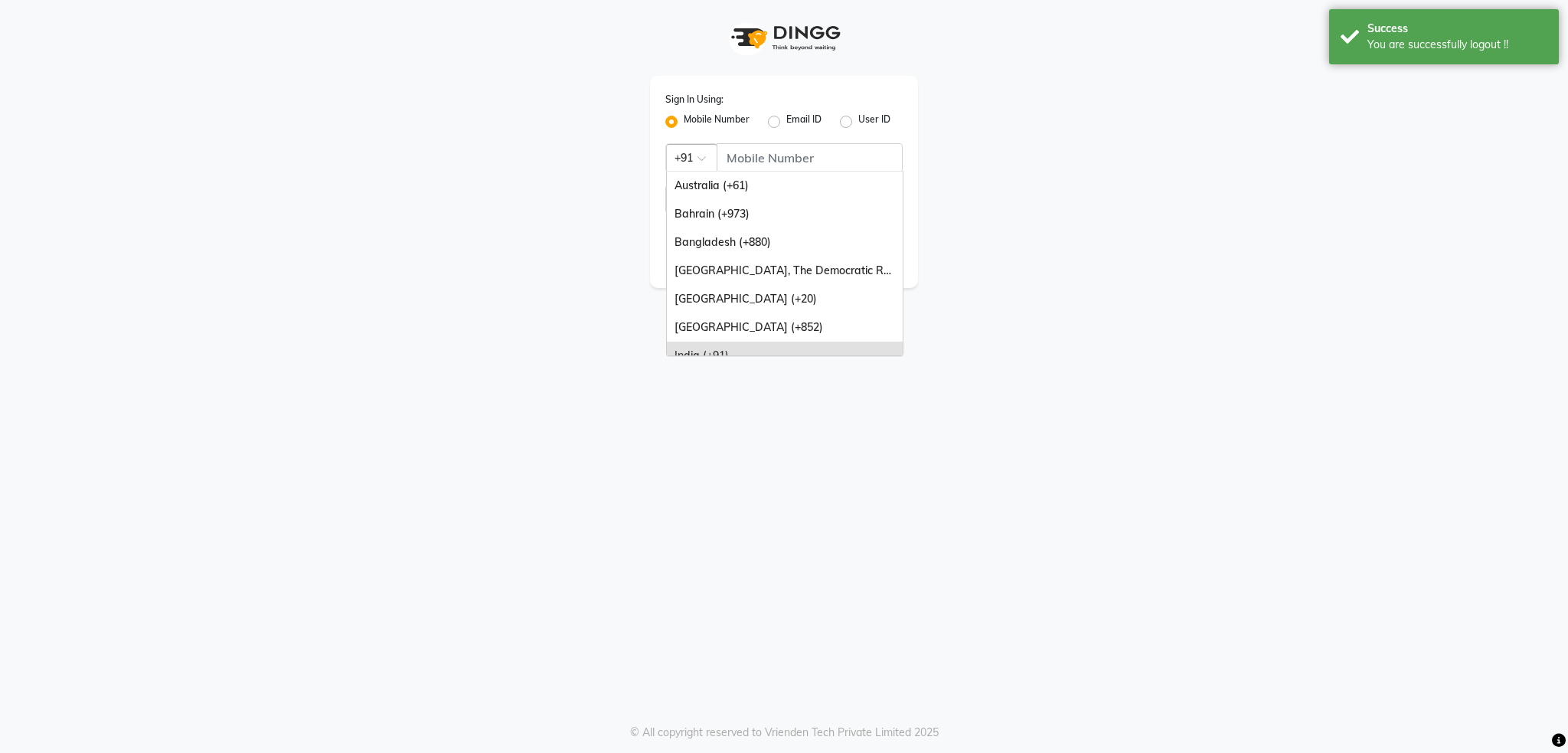
click at [698, 157] on span at bounding box center [707, 162] width 19 height 16
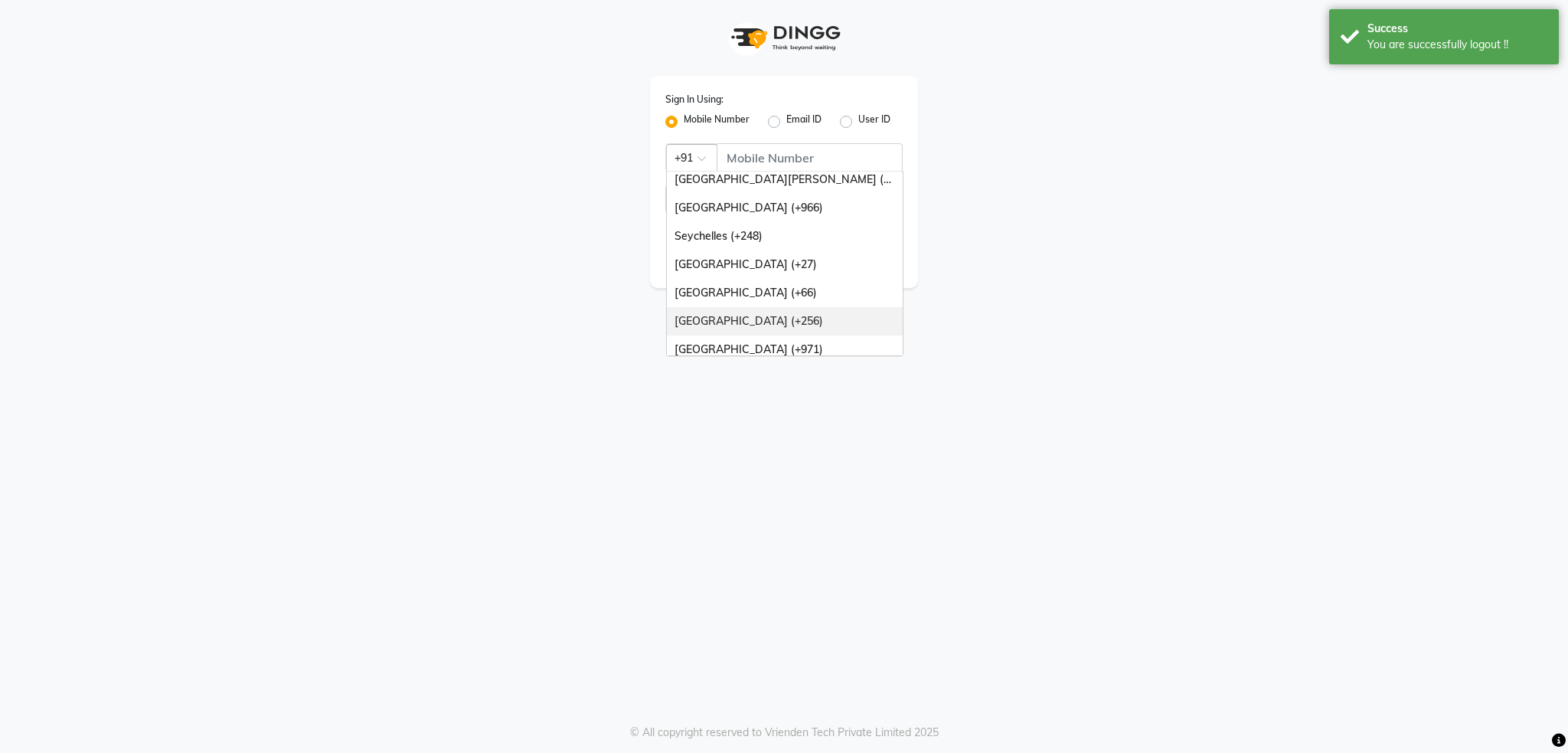
scroll to position [383, 0]
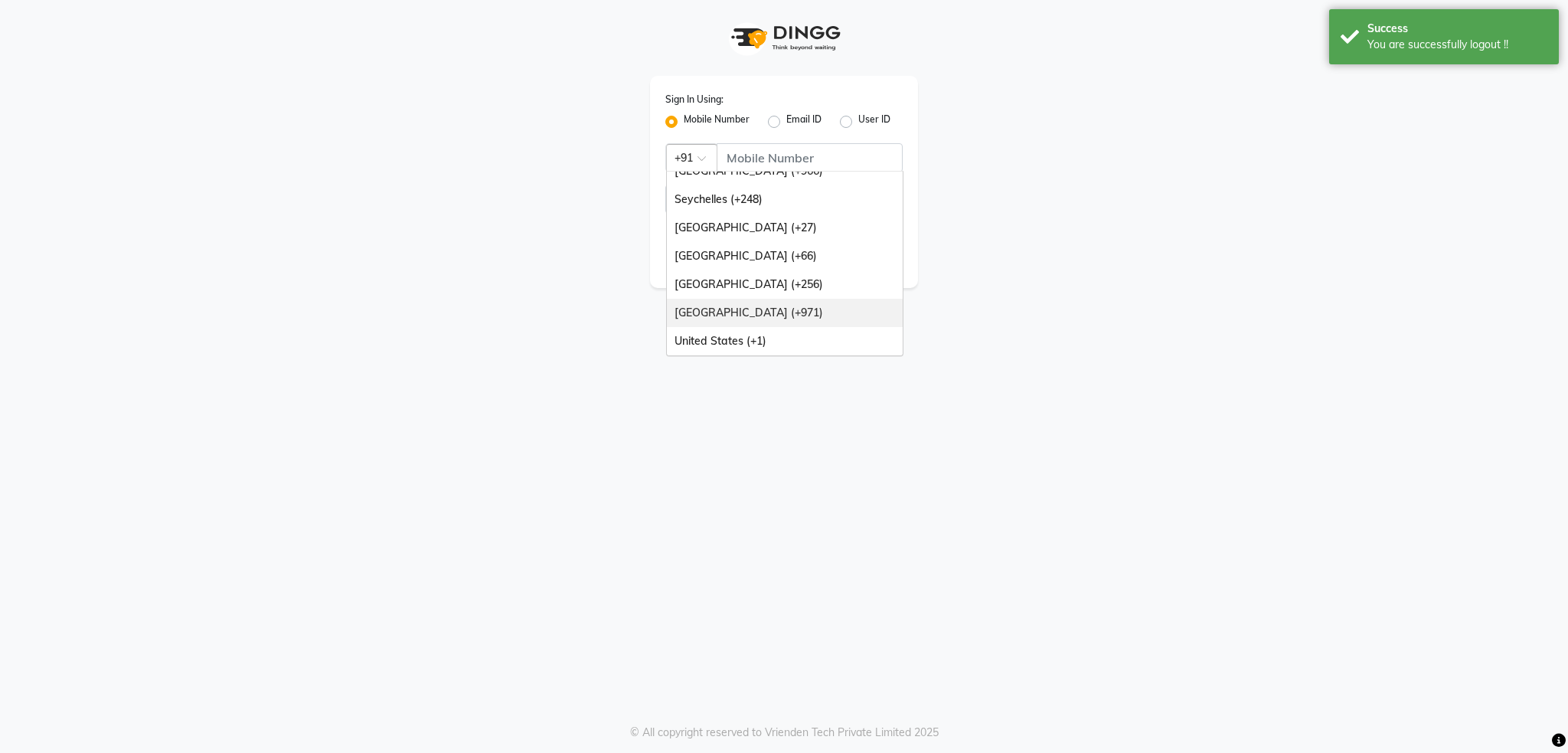
click at [751, 312] on div "[GEOGRAPHIC_DATA] (+971)" at bounding box center [784, 312] width 236 height 28
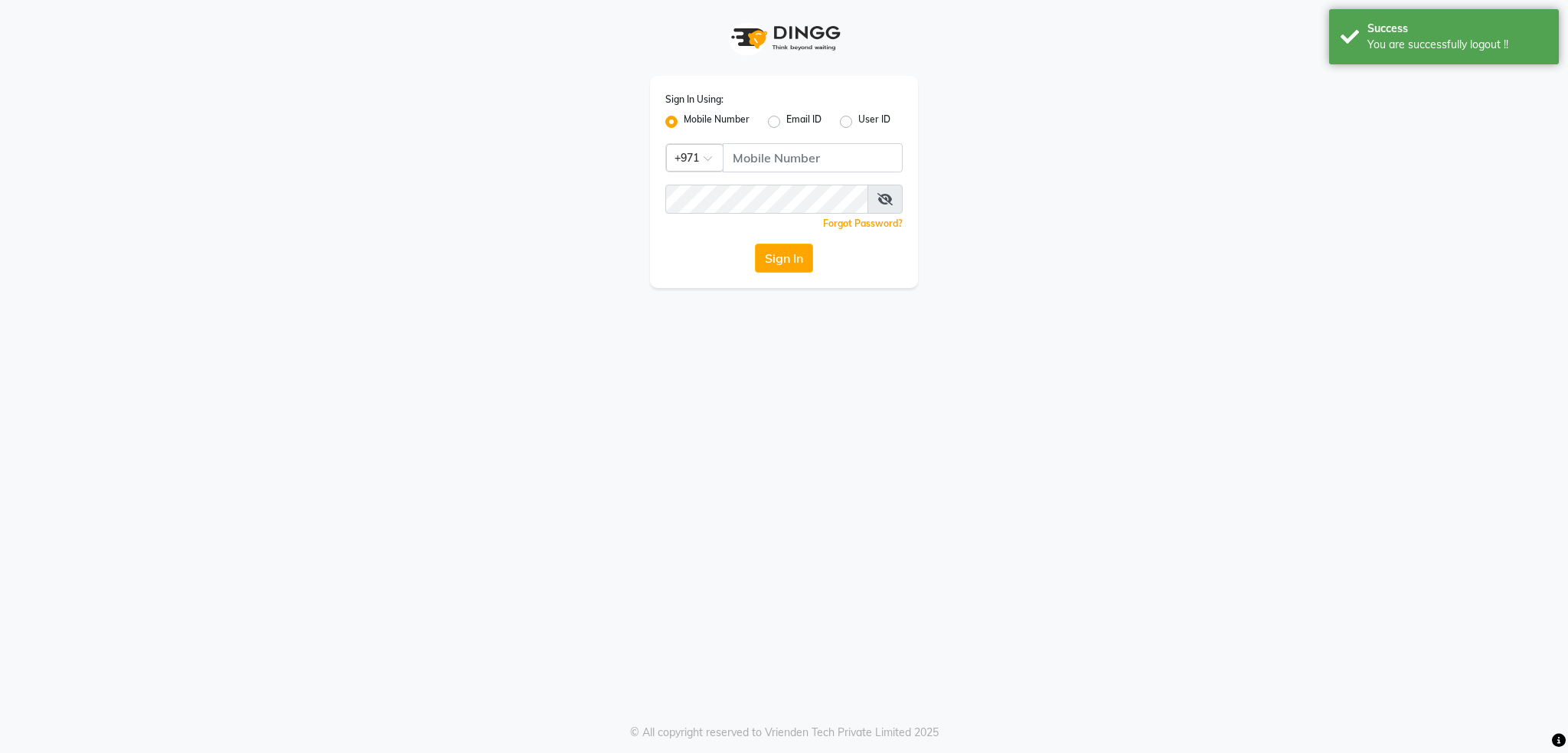
click at [784, 131] on div "Email ID" at bounding box center [795, 121] width 54 height 18
click at [787, 164] on input "Username" at bounding box center [812, 158] width 180 height 29
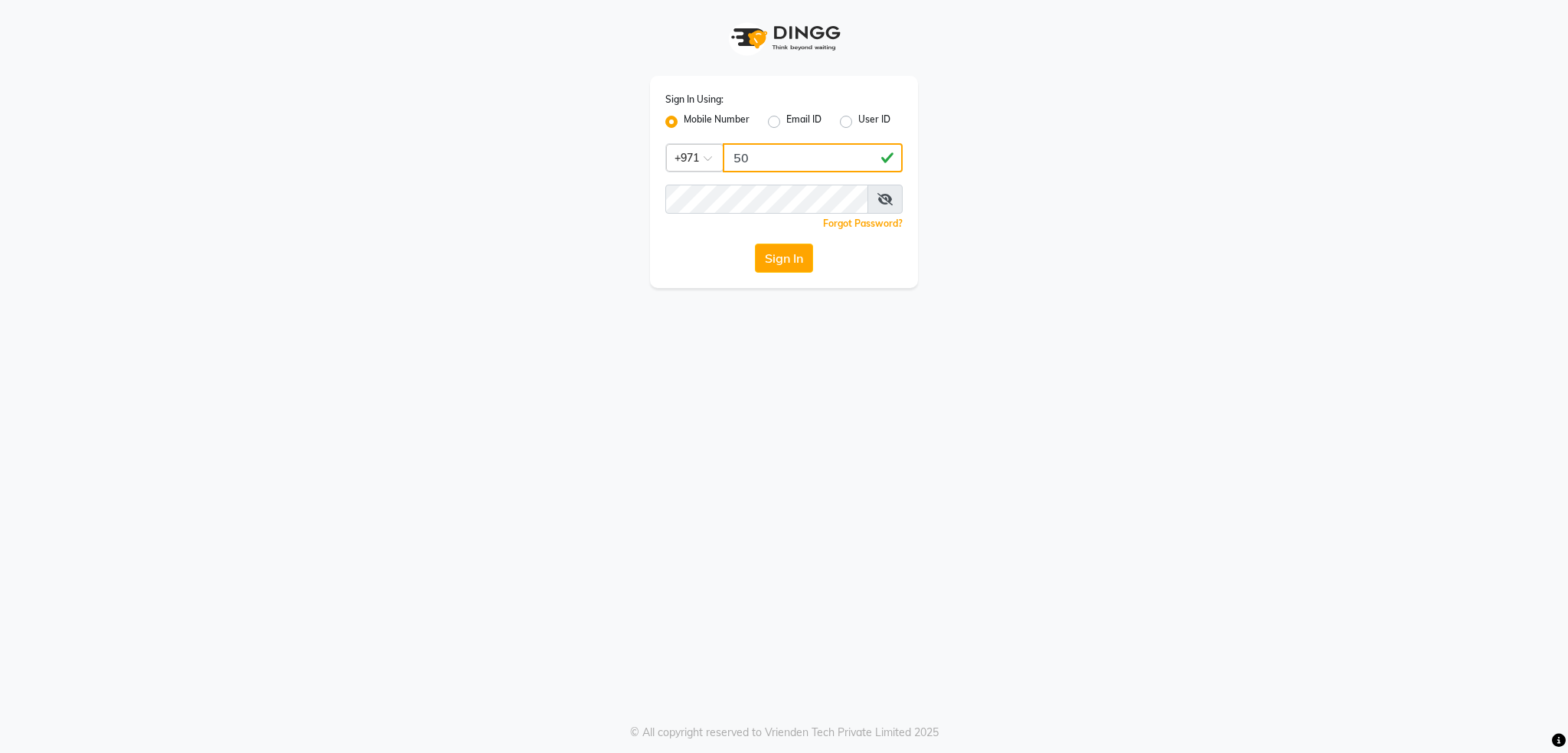
type input "5"
click at [735, 151] on input "Username" at bounding box center [812, 158] width 180 height 29
type input "501893430"
click at [616, 353] on div "Sign In Using: Mobile Number Email ID User ID Country Code × [PHONE_NUMBER] Rem…" at bounding box center [784, 376] width 1568 height 753
click at [768, 266] on button "Sign In" at bounding box center [784, 258] width 59 height 29
